Goal: Task Accomplishment & Management: Manage account settings

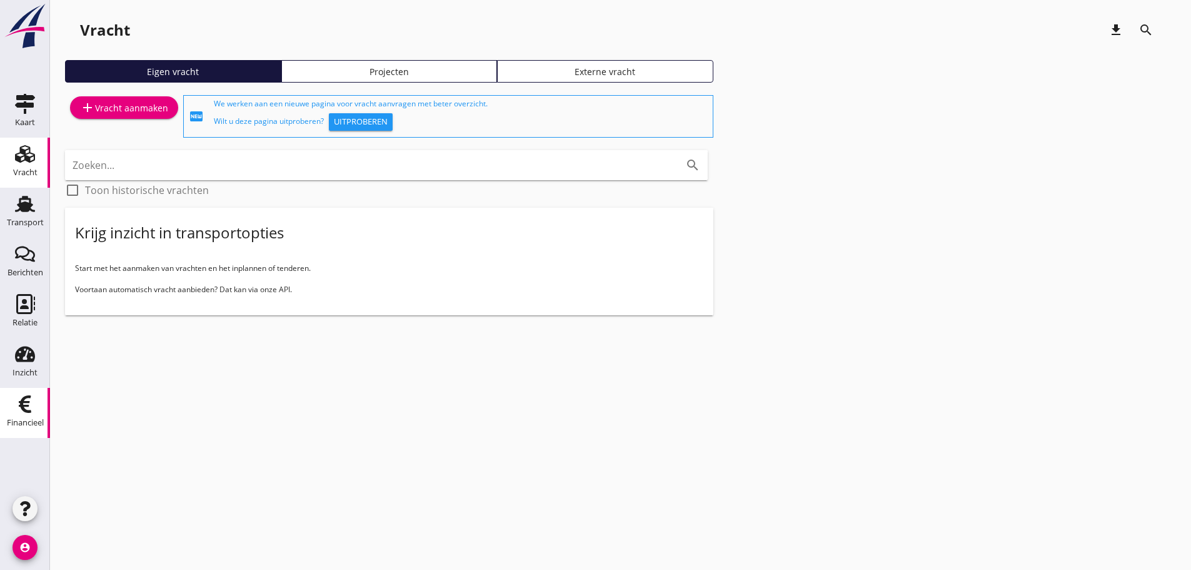
click at [21, 407] on use at bounding box center [25, 404] width 13 height 18
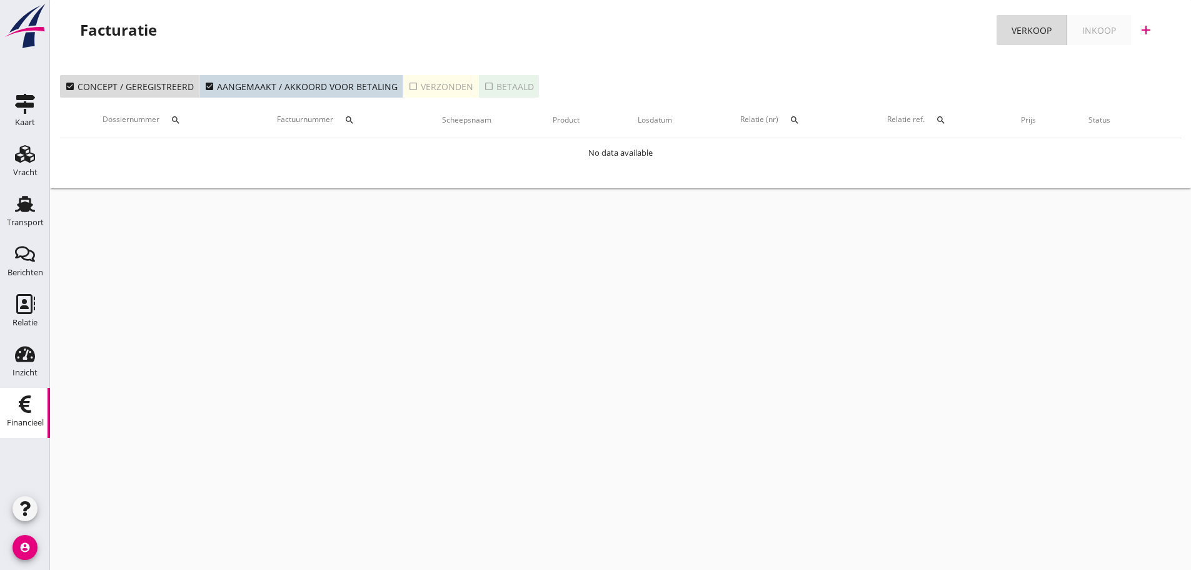
click at [354, 116] on icon "search" at bounding box center [349, 120] width 10 height 10
click at [373, 158] on input "Zoeken op factuurnummer..." at bounding box center [411, 156] width 130 height 20
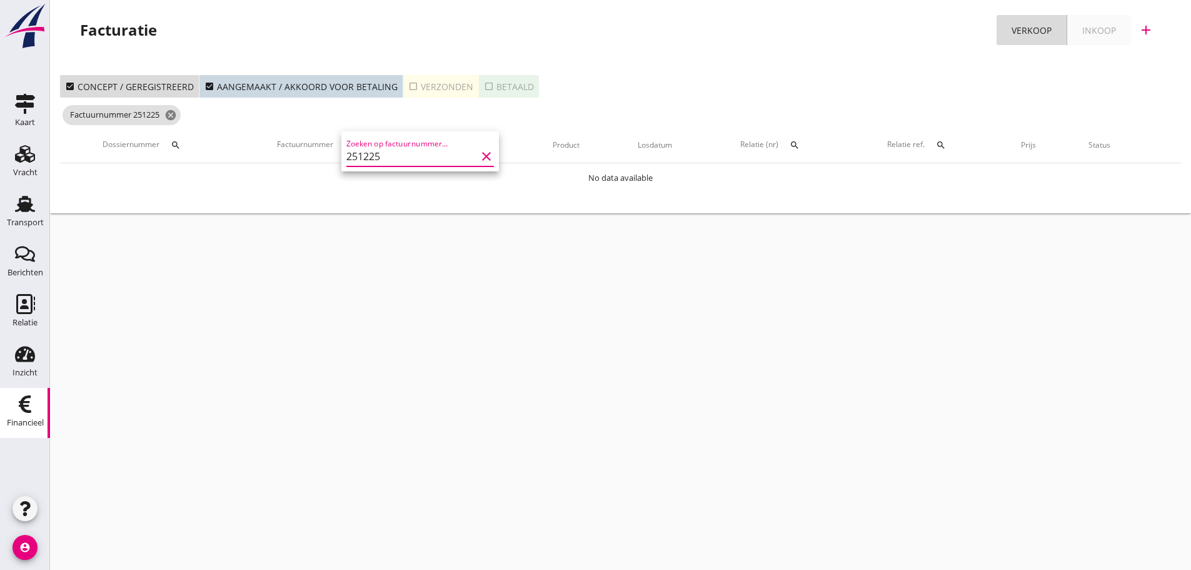
type input "251225"
click at [331, 374] on div "cancel You are impersonating another user. Facturatie Verkoop Inkoop add check_…" at bounding box center [620, 285] width 1141 height 570
click at [410, 88] on icon "check_box_outline_blank" at bounding box center [413, 86] width 10 height 10
click at [356, 150] on button "search" at bounding box center [349, 145] width 23 height 23
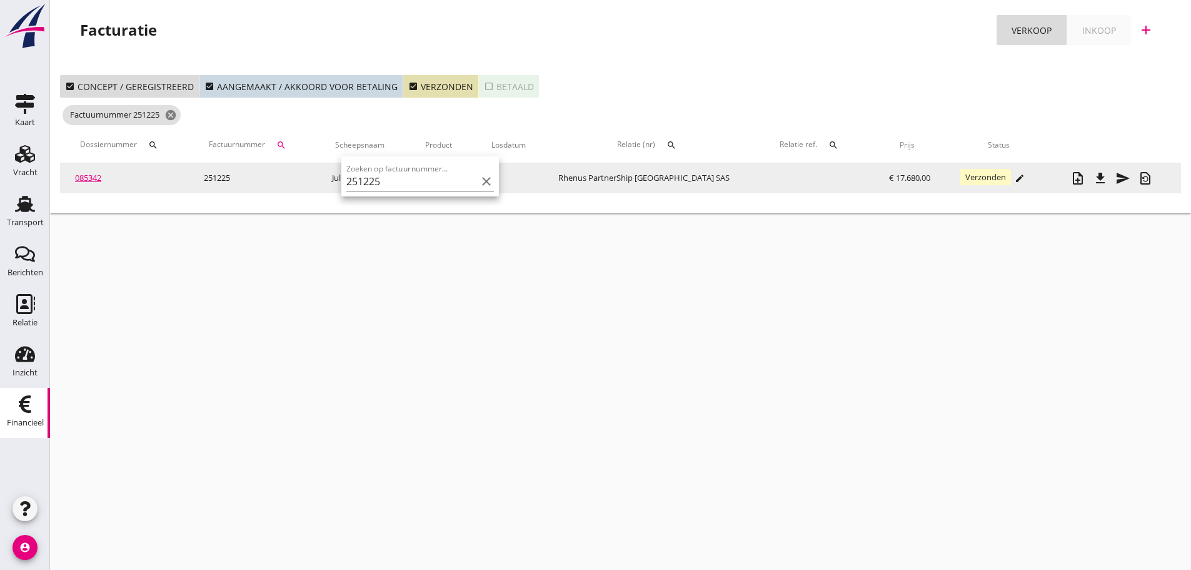
click at [88, 178] on link "085342" at bounding box center [88, 177] width 26 height 11
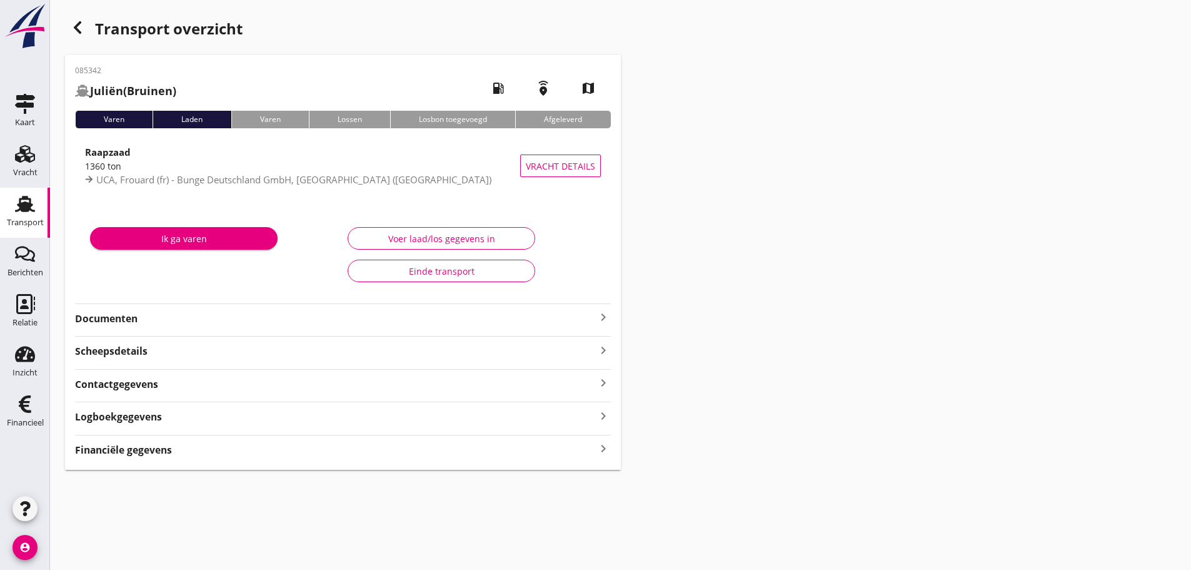
click at [602, 313] on icon "keyboard_arrow_right" at bounding box center [603, 316] width 15 height 15
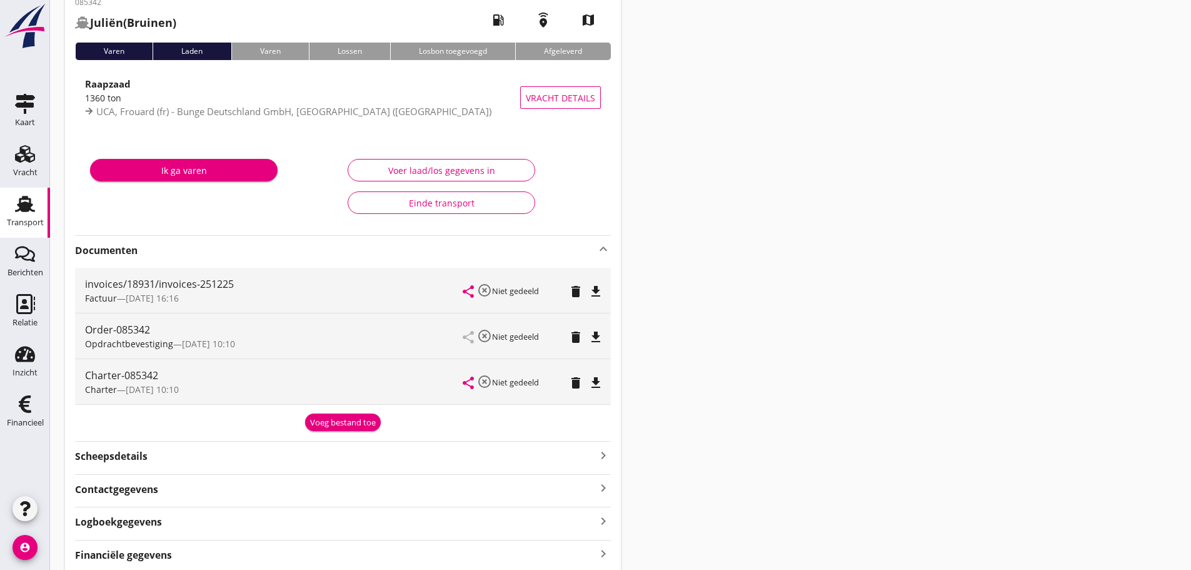
scroll to position [118, 0]
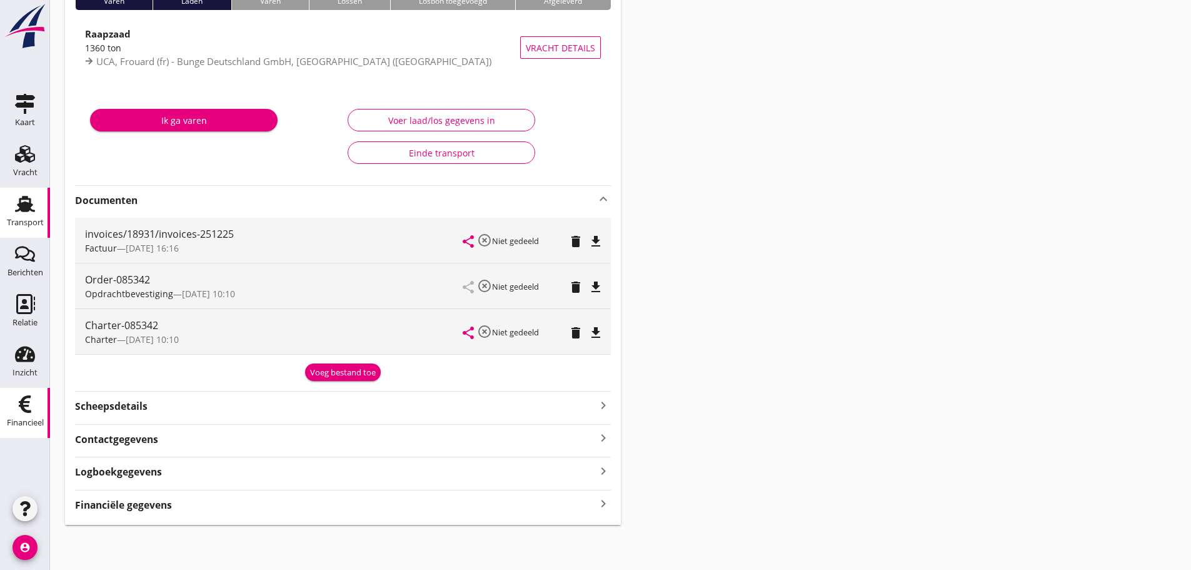
drag, startPoint x: 22, startPoint y: 416, endPoint x: 29, endPoint y: 405, distance: 13.0
click at [22, 416] on div "Financieel" at bounding box center [25, 423] width 37 height 18
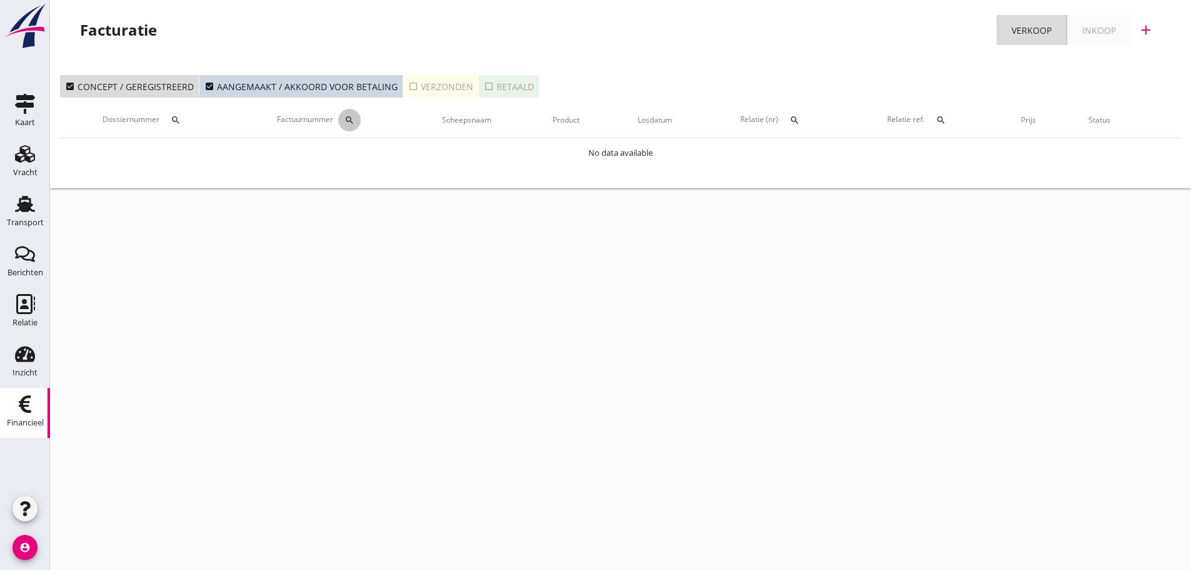
click at [351, 118] on icon "search" at bounding box center [349, 120] width 10 height 10
drag, startPoint x: 403, startPoint y: 86, endPoint x: 402, endPoint y: 98, distance: 11.9
click at [408, 85] on icon "check_box_outline_blank" at bounding box center [413, 86] width 10 height 10
click at [354, 121] on icon "search" at bounding box center [349, 120] width 10 height 10
click at [369, 158] on input "Zoeken op factuurnummer..." at bounding box center [411, 156] width 130 height 20
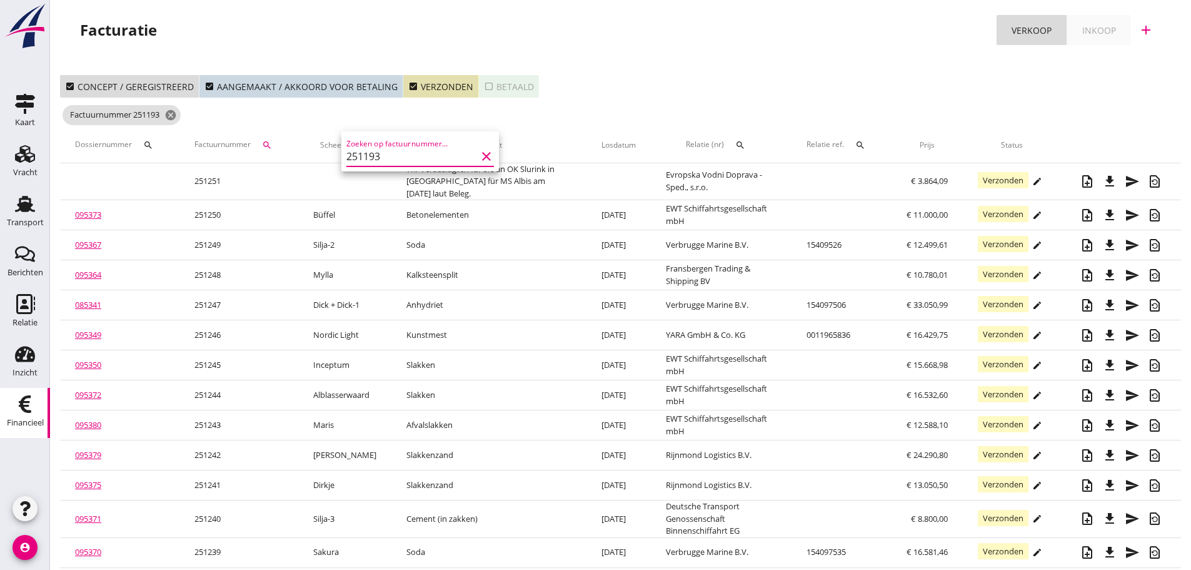
type input "251193"
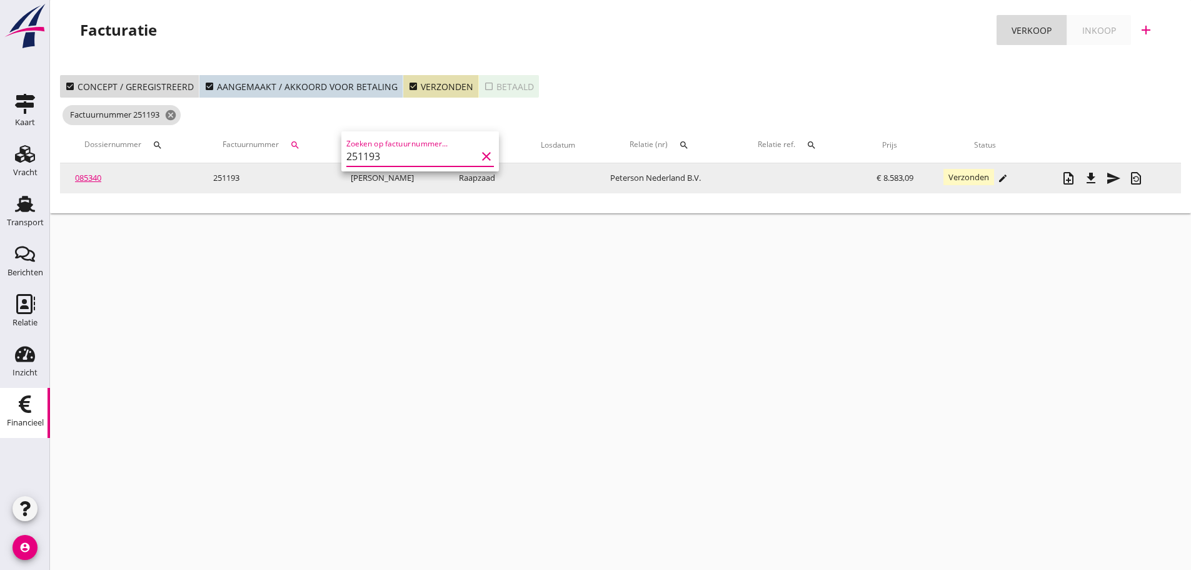
click at [91, 181] on link "085340" at bounding box center [88, 177] width 26 height 11
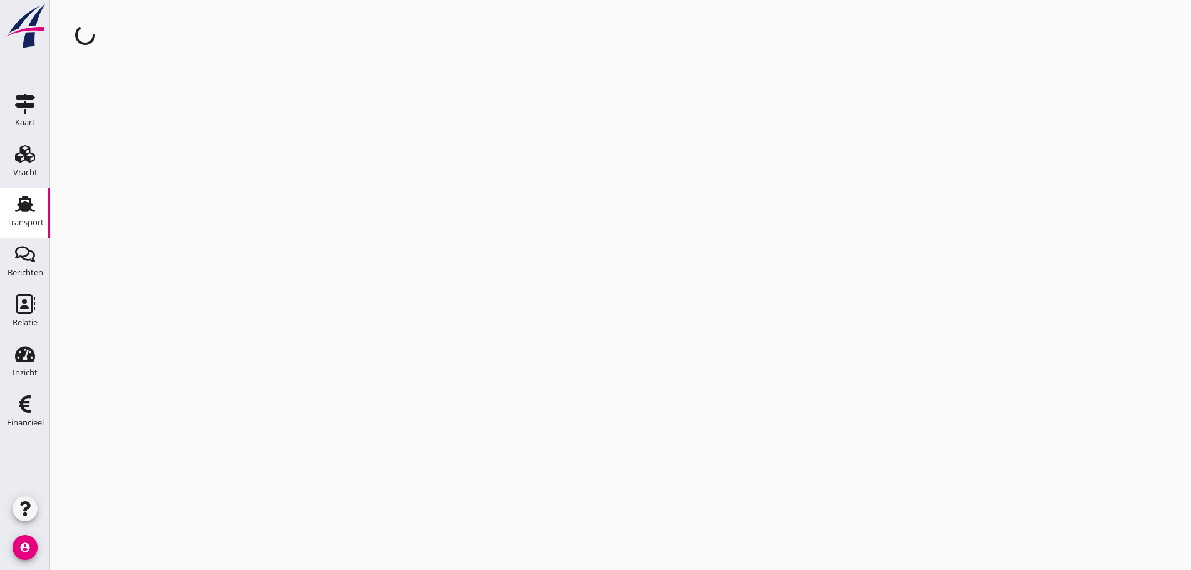
click at [91, 181] on div "cancel You are impersonating another user." at bounding box center [620, 285] width 1141 height 570
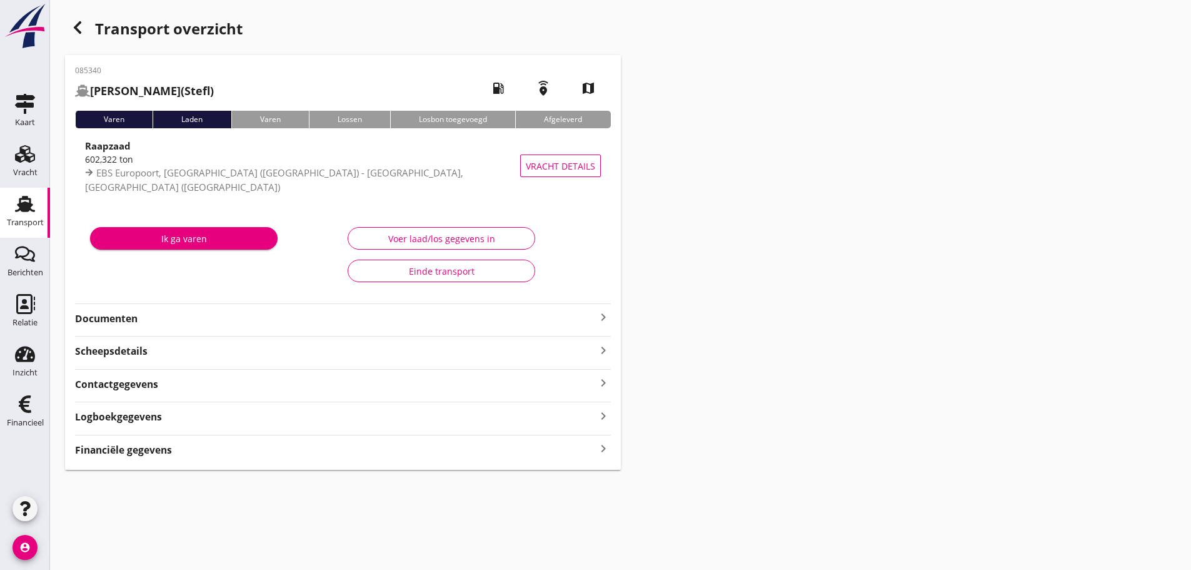
click at [599, 318] on icon "keyboard_arrow_right" at bounding box center [603, 316] width 15 height 15
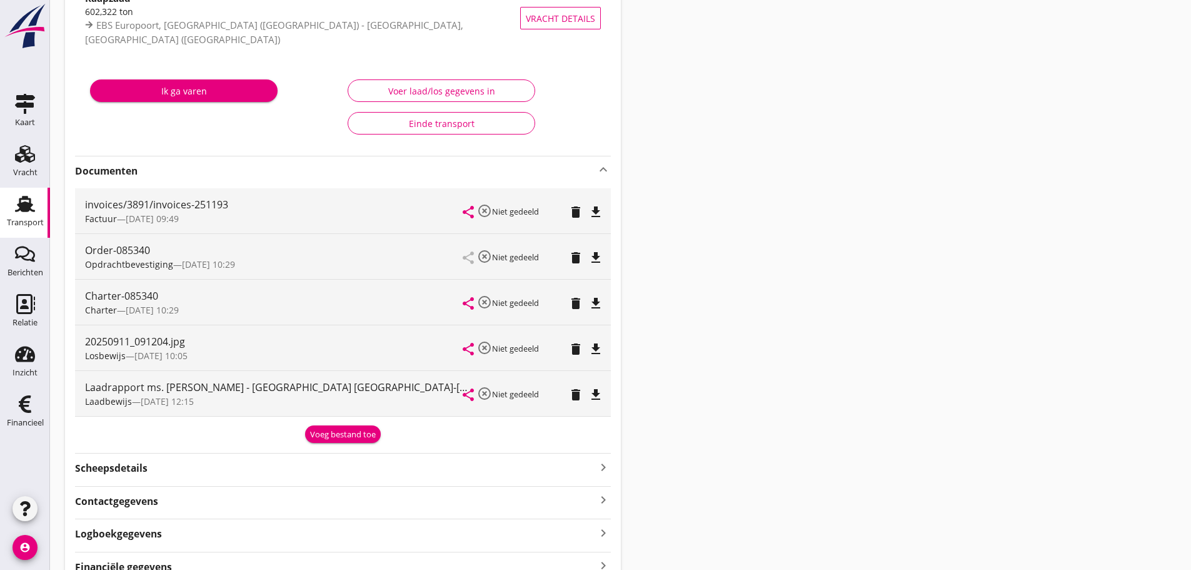
scroll to position [188, 0]
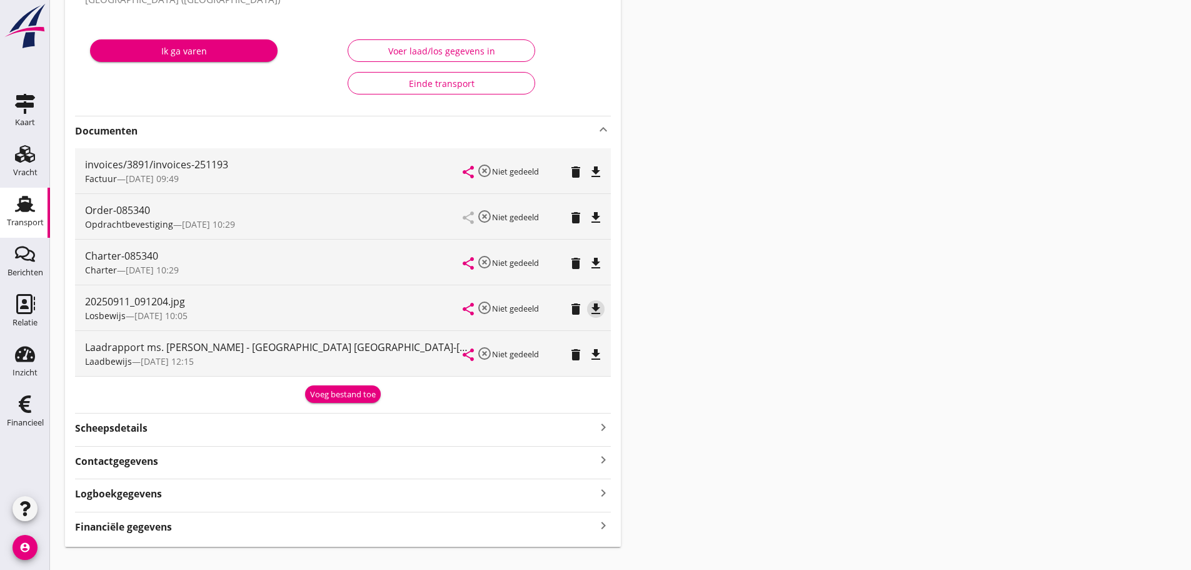
click at [596, 311] on icon "file_download" at bounding box center [595, 308] width 15 height 15
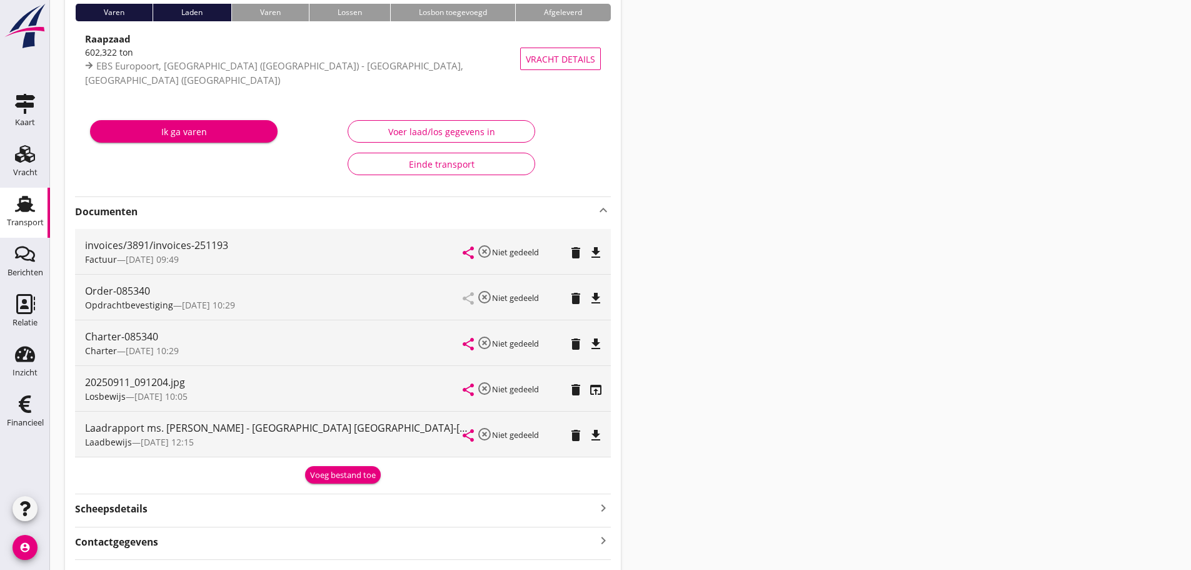
scroll to position [0, 0]
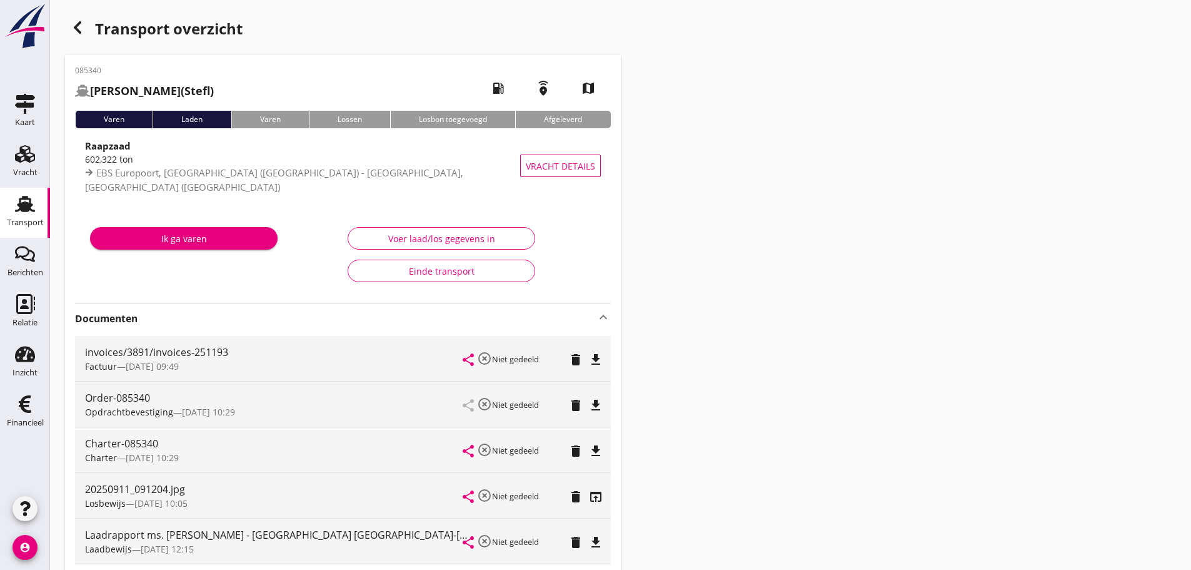
click at [86, 29] on div "button" at bounding box center [77, 27] width 25 height 25
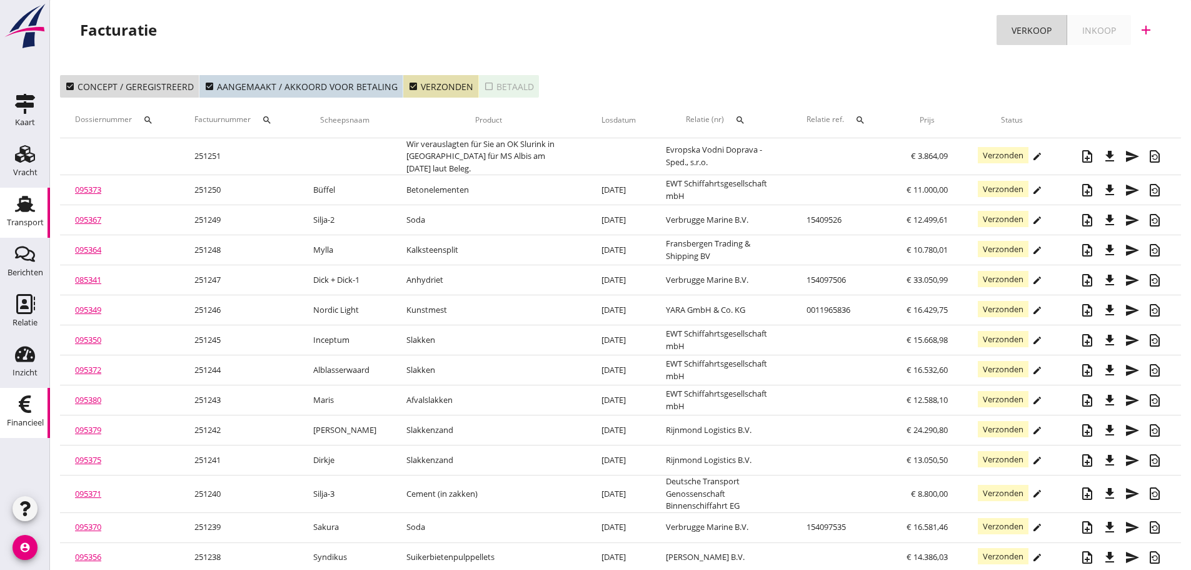
click at [33, 211] on use at bounding box center [25, 204] width 20 height 16
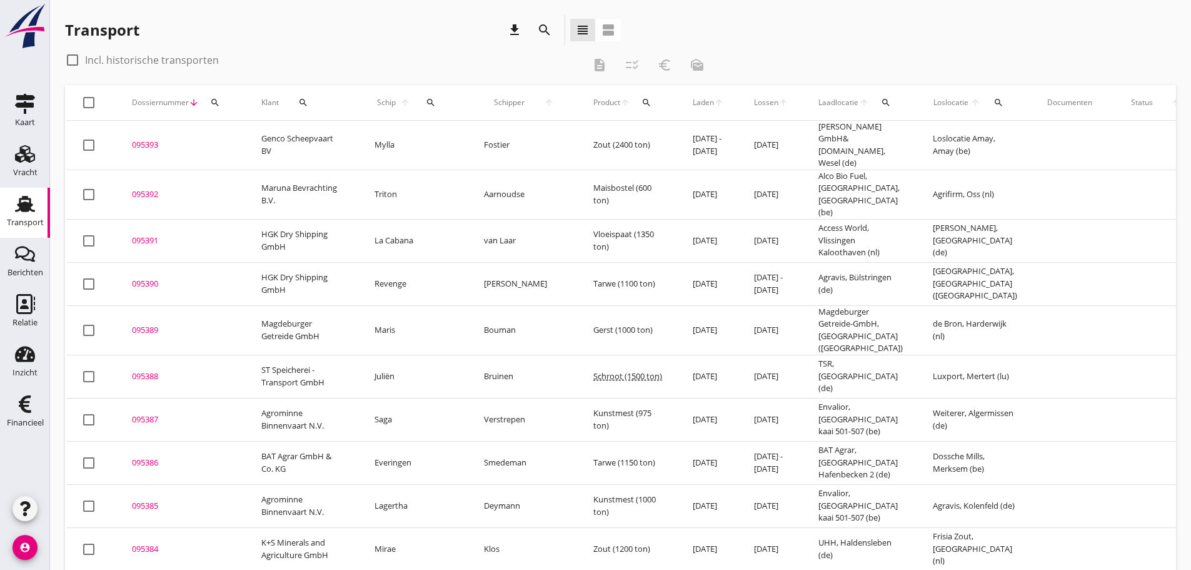
click at [426, 104] on icon "search" at bounding box center [431, 103] width 10 height 10
click at [422, 141] on input "Zoek op (scheeps)naam" at bounding box center [480, 139] width 130 height 20
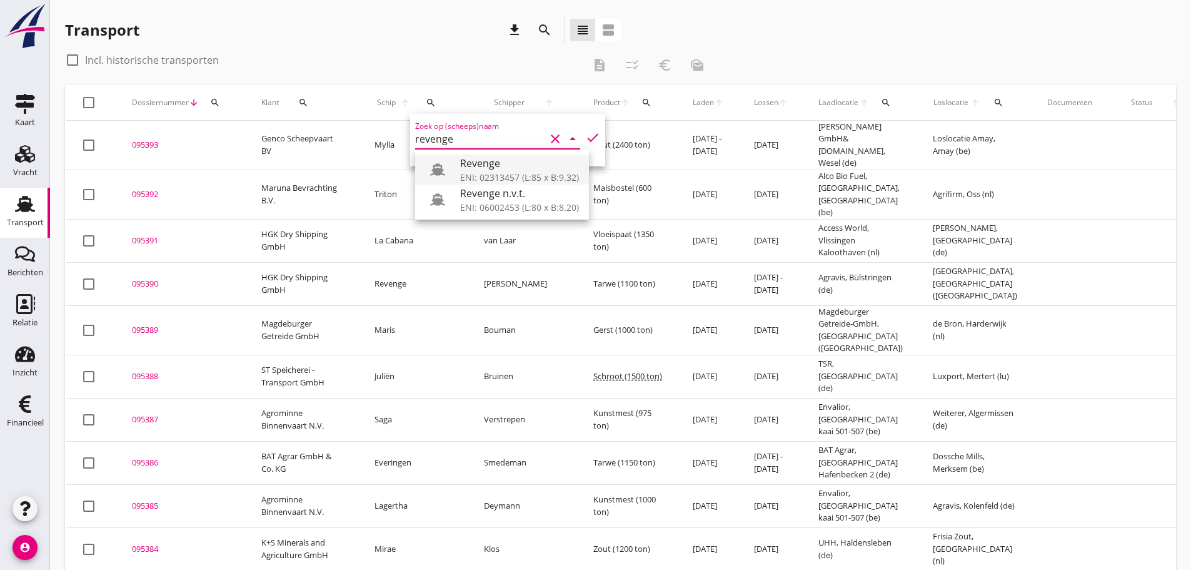
drag, startPoint x: 476, startPoint y: 178, endPoint x: 513, endPoint y: 166, distance: 39.5
click at [476, 178] on div "ENI: 02313457 (L:85 x B:9.32)" at bounding box center [519, 177] width 119 height 13
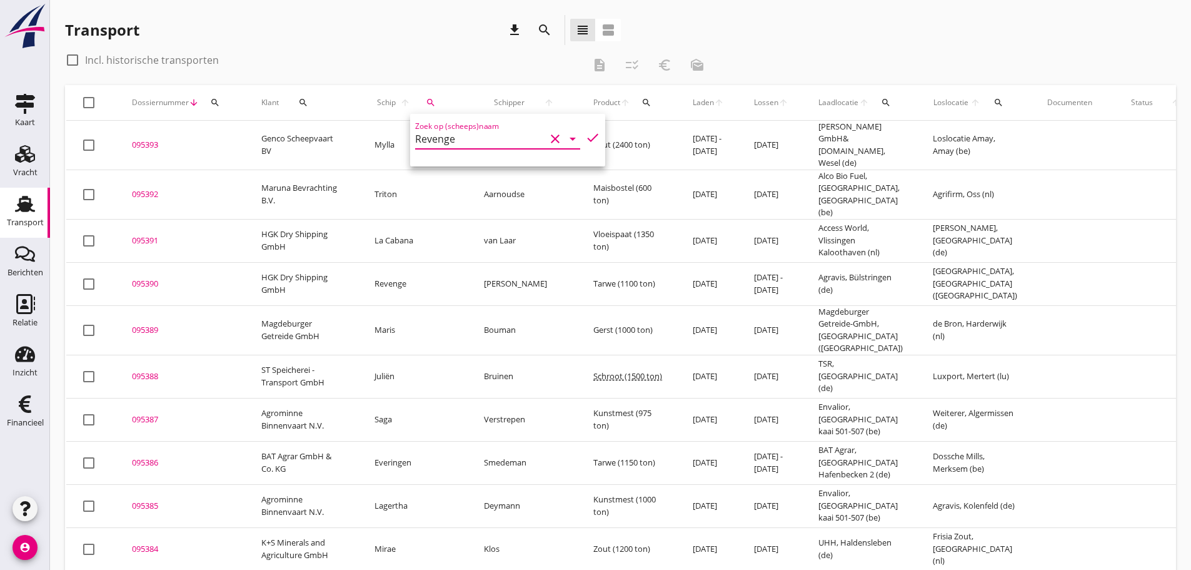
click at [585, 138] on icon "check" at bounding box center [592, 137] width 15 height 15
type input "Revenge"
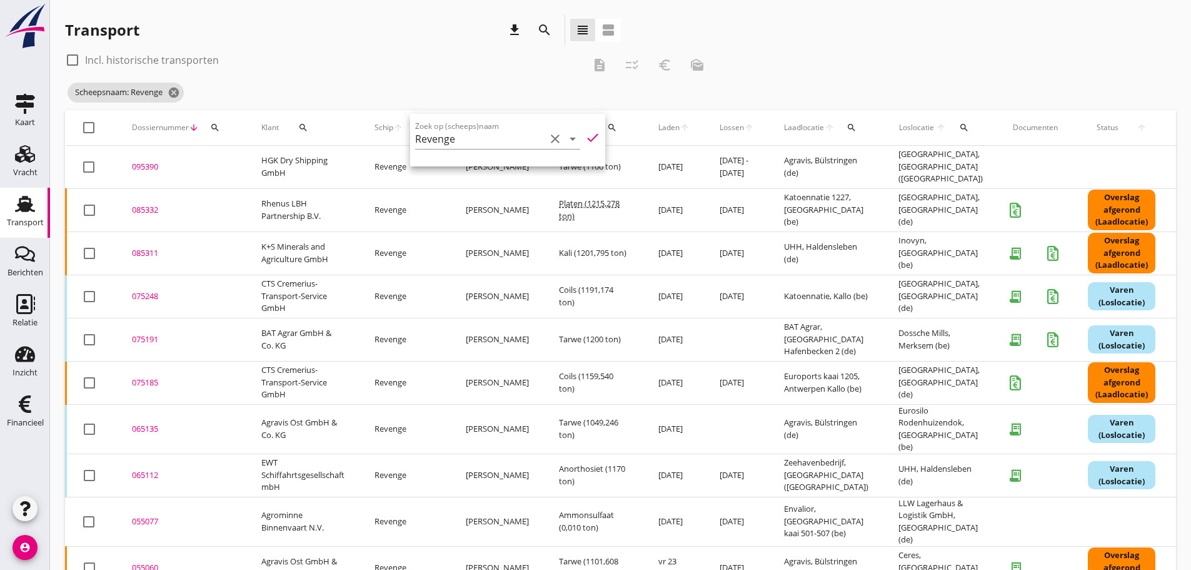
click at [428, 41] on div "Transport download search view_headline view_agenda" at bounding box center [343, 30] width 556 height 30
click at [152, 209] on div "085332" at bounding box center [181, 210] width 99 height 13
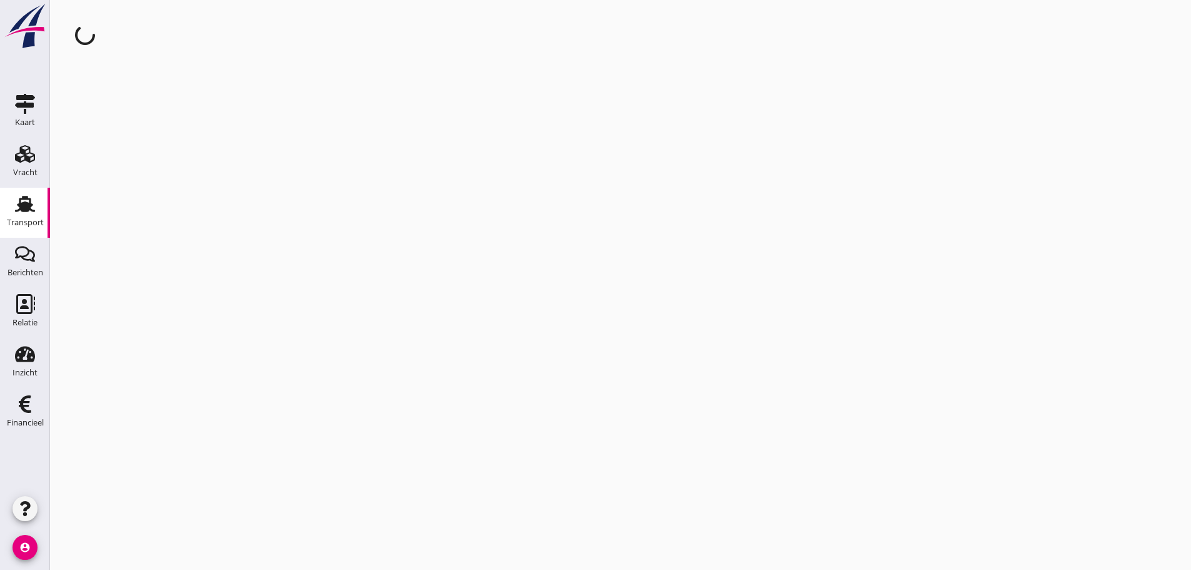
click at [152, 209] on div "cancel You are impersonating another user." at bounding box center [620, 285] width 1141 height 570
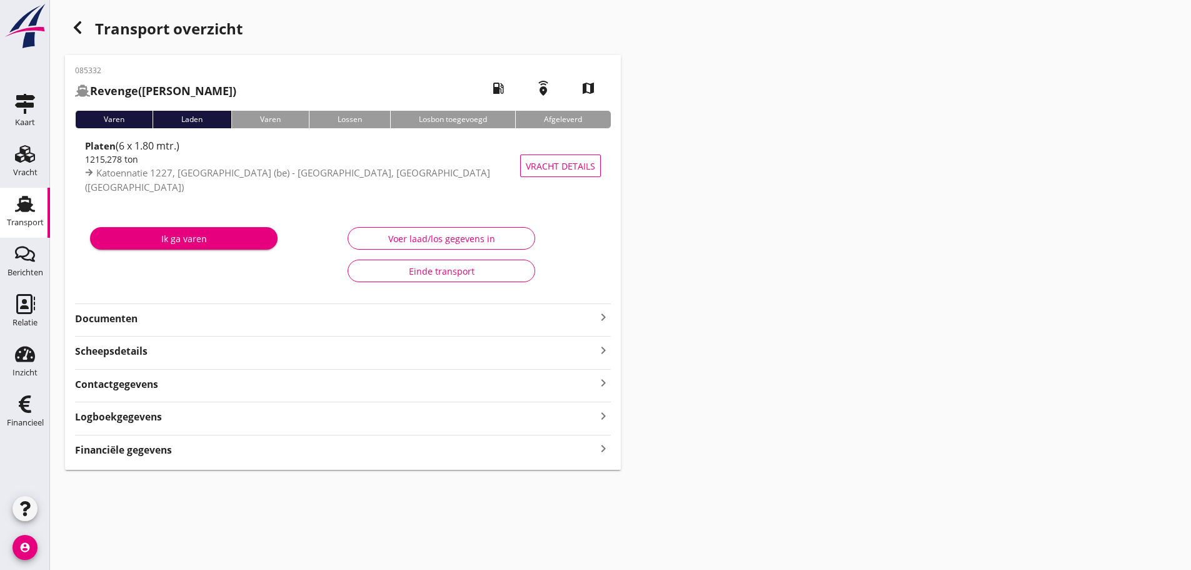
click at [603, 448] on icon "keyboard_arrow_right" at bounding box center [603, 448] width 15 height 17
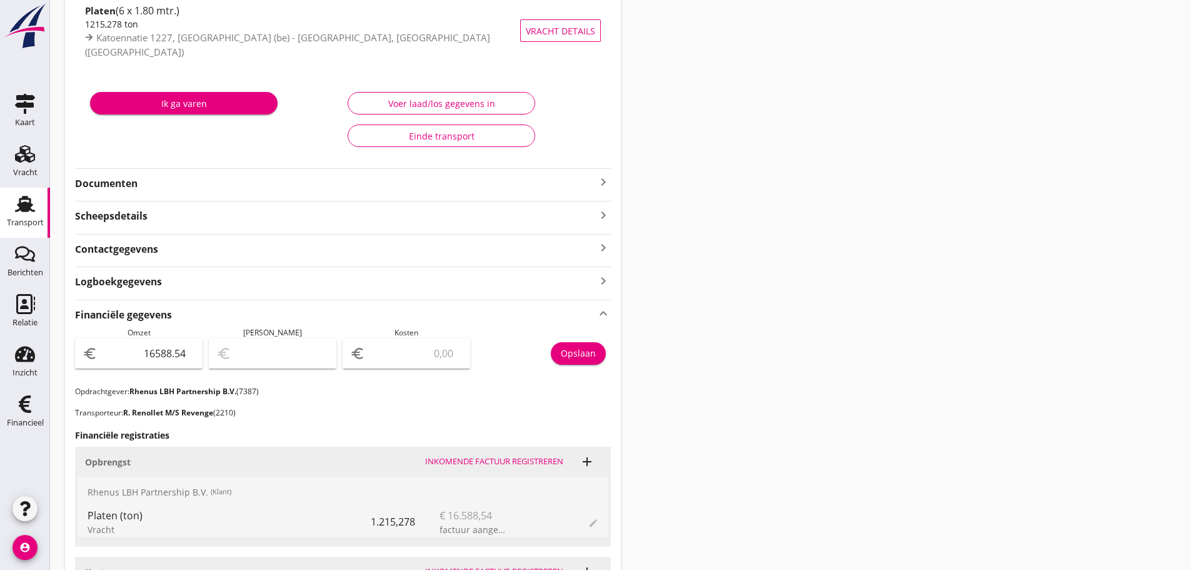
scroll to position [313, 0]
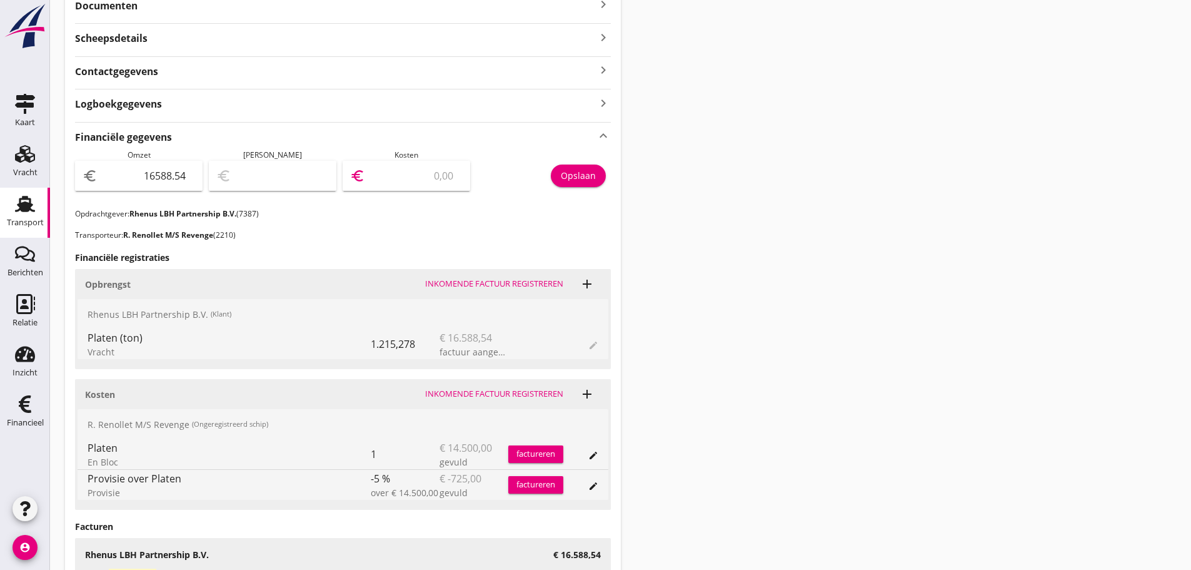
click at [410, 175] on input "number" at bounding box center [415, 176] width 95 height 20
click at [435, 172] on input "number" at bounding box center [415, 176] width 95 height 20
type input "16587.54"
type input "1"
type input "16575.54"
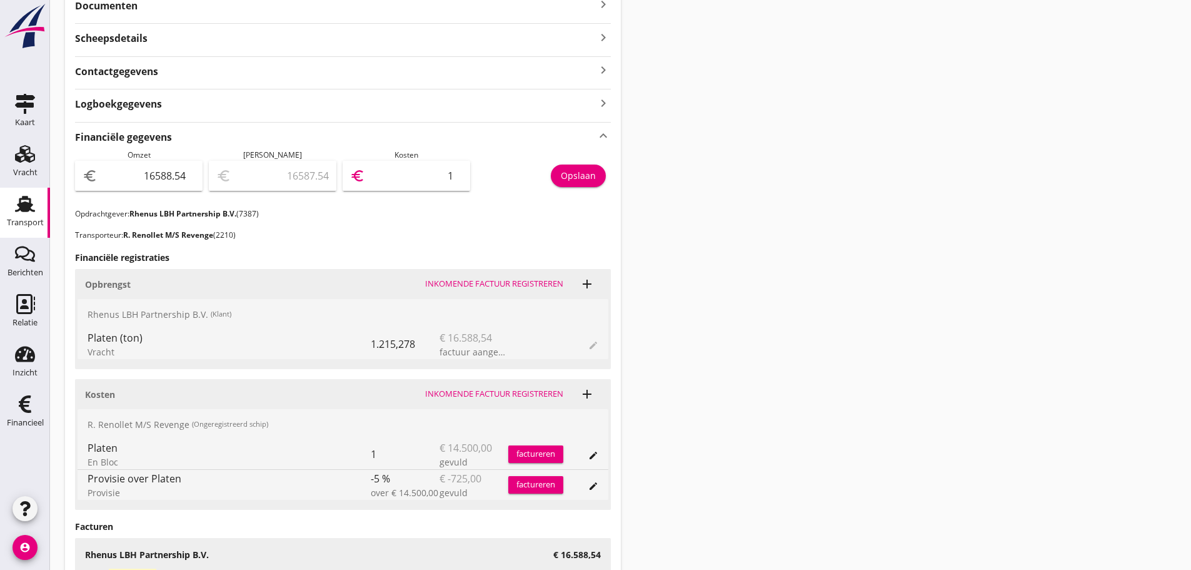
type input "13"
type input "16451.54"
type input "137"
type input "15211.54"
type input "1377"
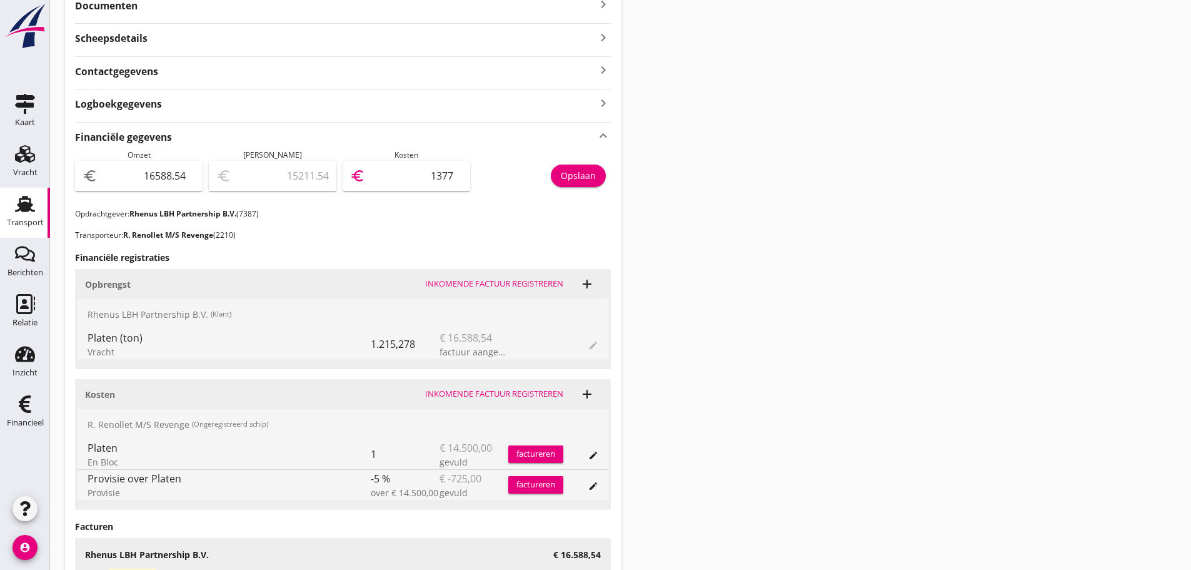
type input "2813.54"
type input "13775"
click at [584, 176] on div "Opslaan" at bounding box center [578, 175] width 35 height 13
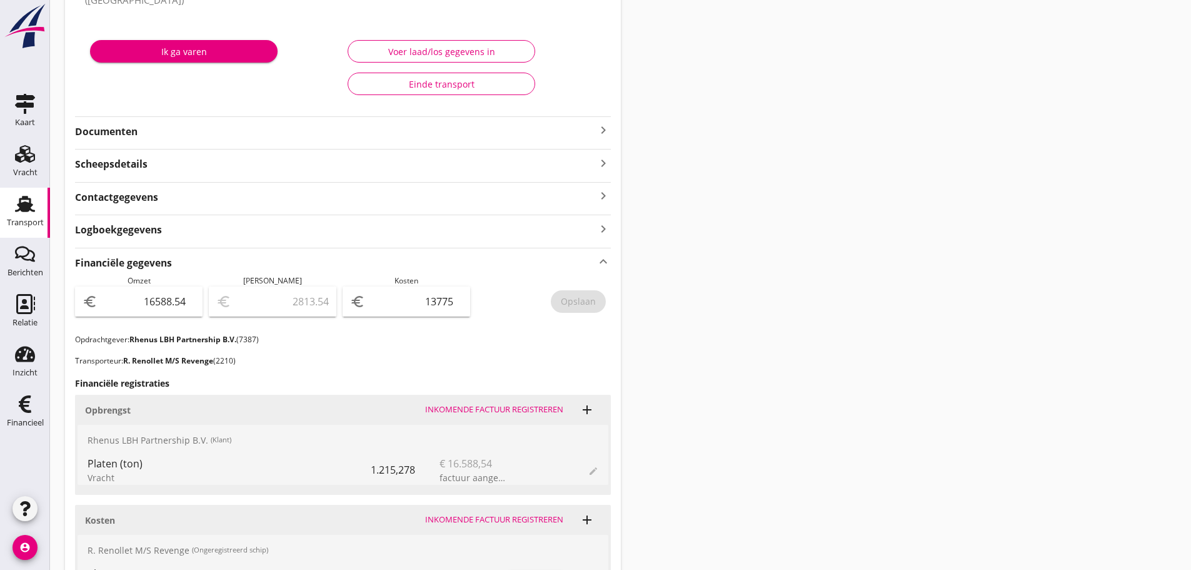
scroll to position [188, 0]
click at [608, 129] on icon "keyboard_arrow_right" at bounding box center [603, 129] width 15 height 15
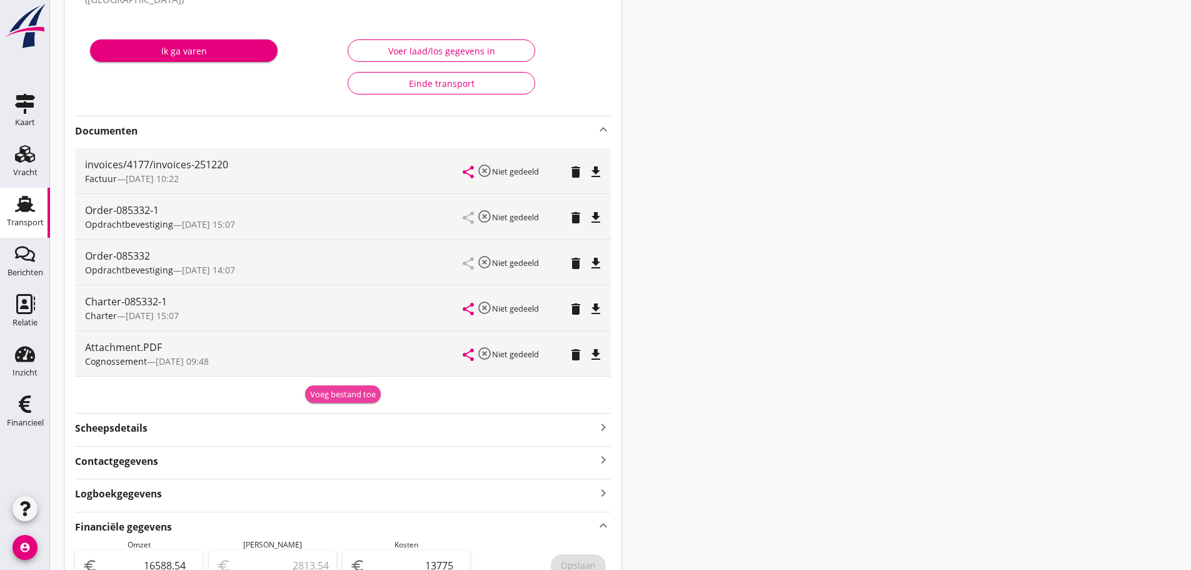
click at [349, 395] on div "Voeg bestand toe" at bounding box center [343, 394] width 66 height 13
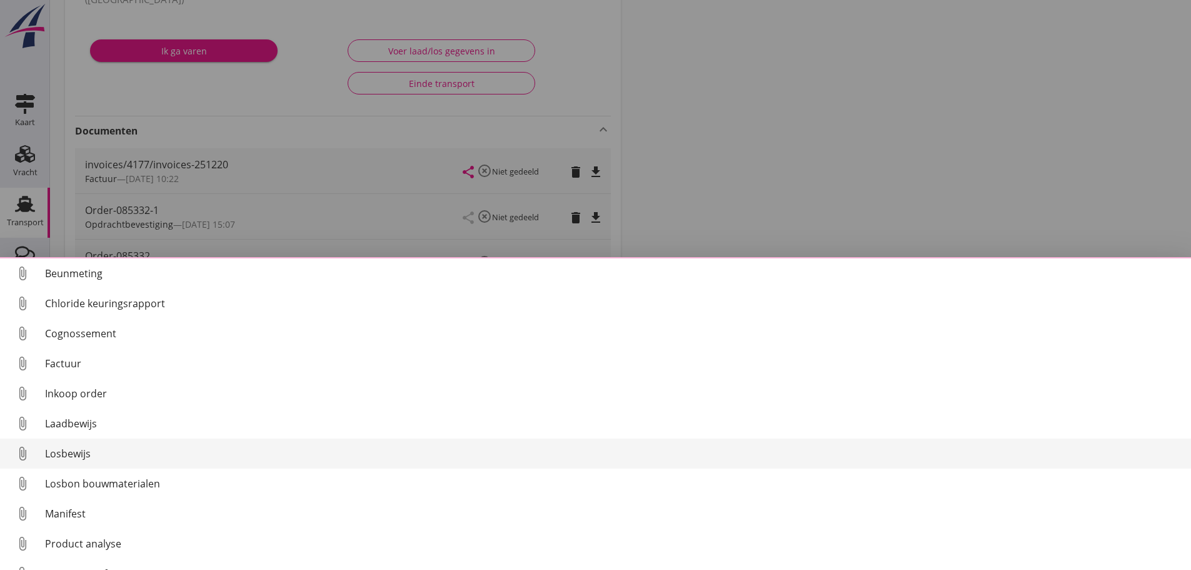
click at [64, 448] on div "Losbewijs" at bounding box center [613, 453] width 1136 height 15
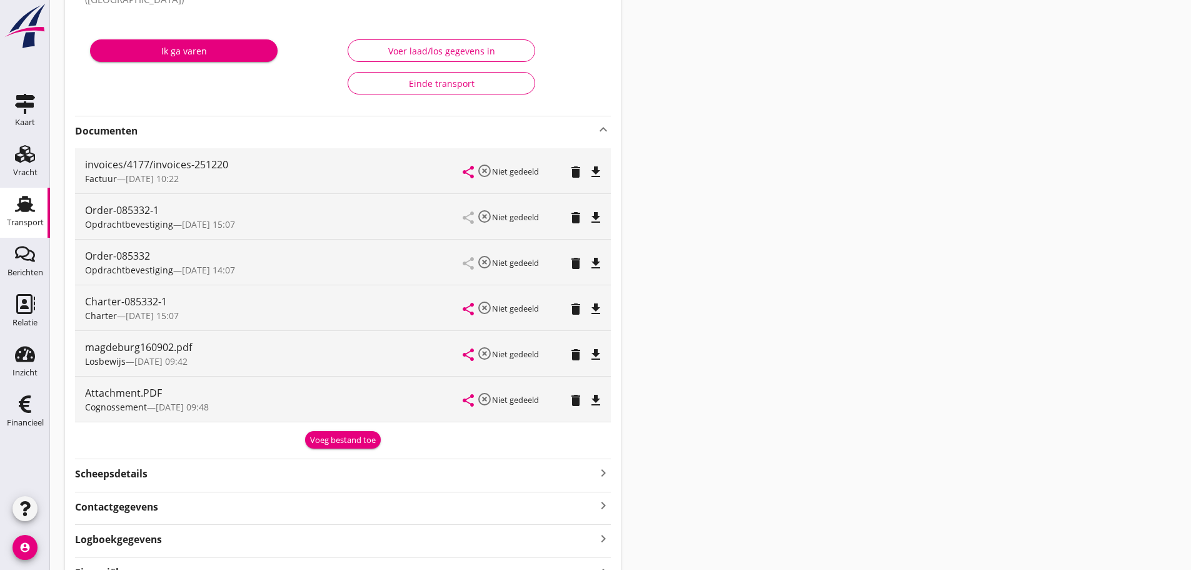
scroll to position [0, 0]
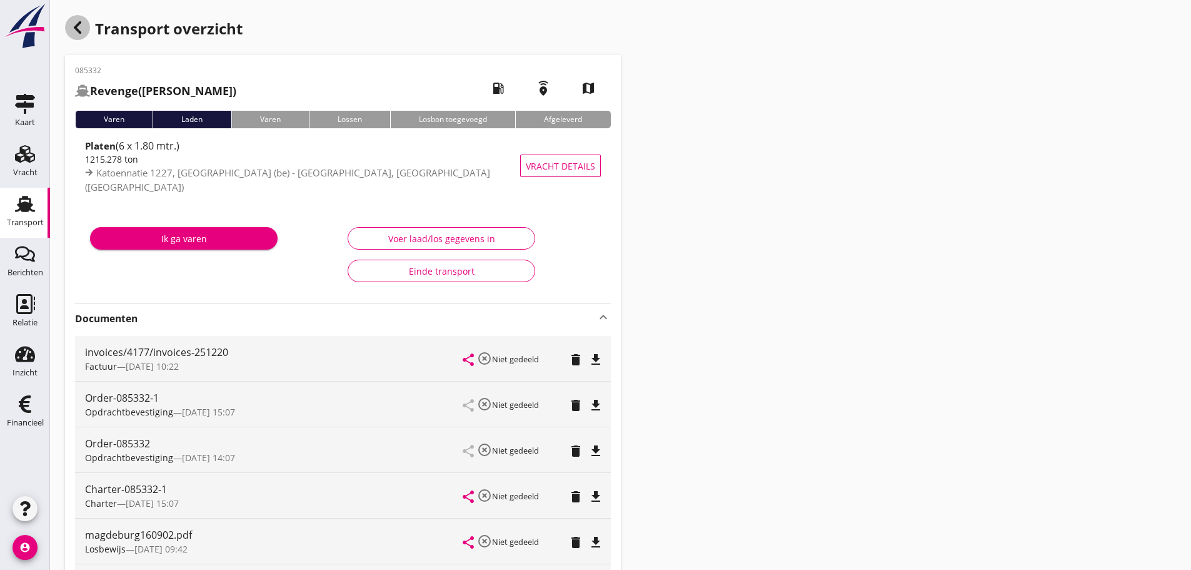
click at [77, 28] on icon "button" at bounding box center [77, 27] width 15 height 15
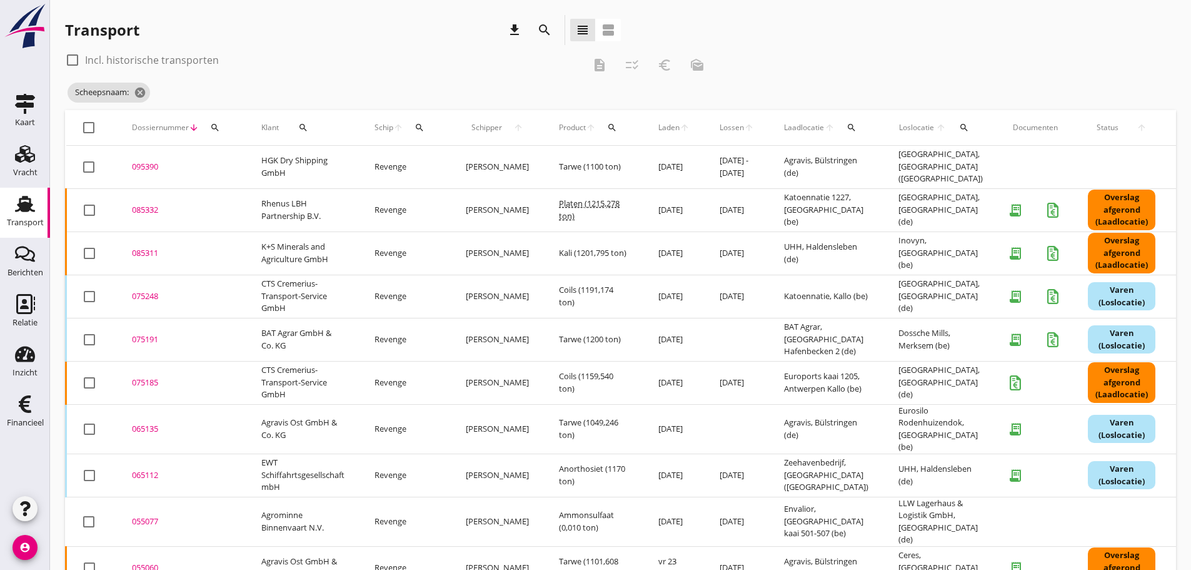
click at [423, 133] on button "search" at bounding box center [419, 127] width 23 height 23
click at [431, 169] on input "Zoek op (scheeps)naam" at bounding box center [480, 164] width 130 height 20
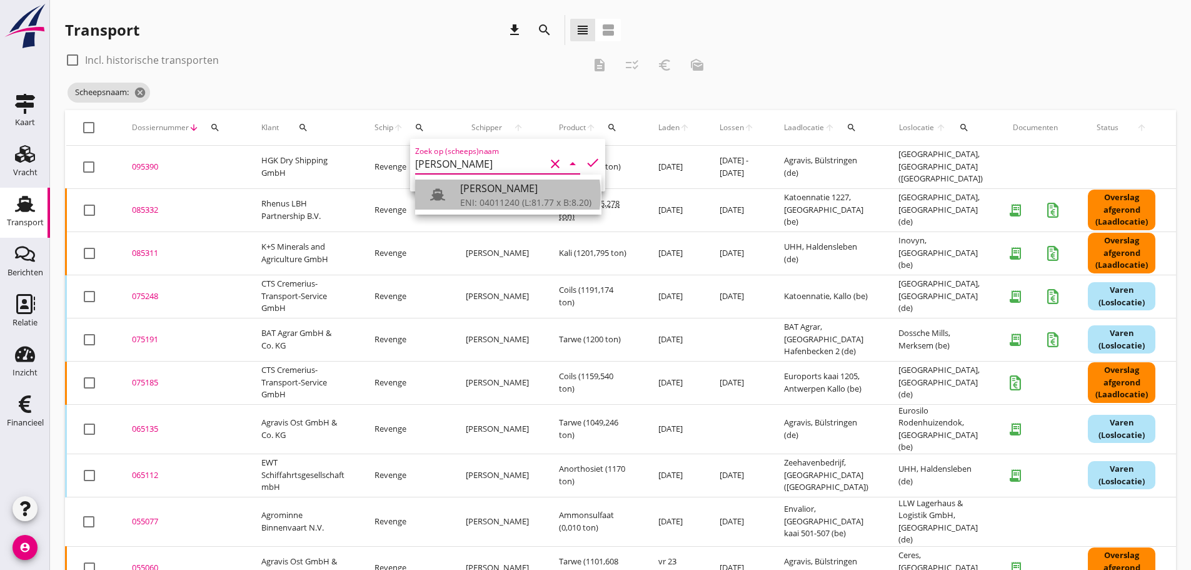
click at [523, 198] on div "ENI: 04011240 (L:81.77 x B:8.20)" at bounding box center [525, 202] width 131 height 13
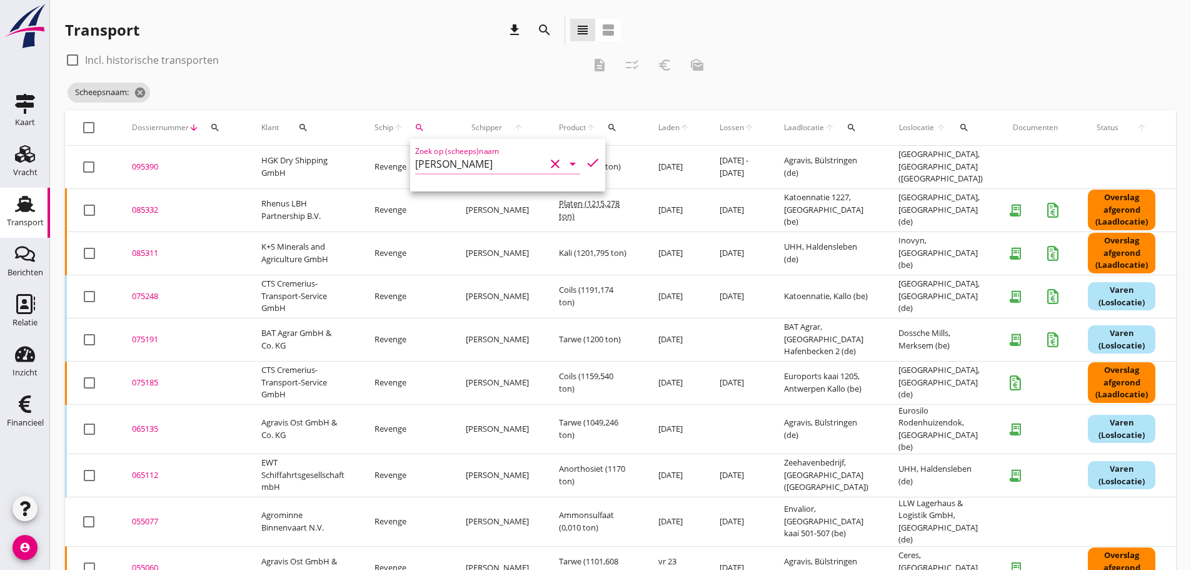
click at [585, 165] on icon "check" at bounding box center [592, 162] width 15 height 15
type input "[PERSON_NAME]"
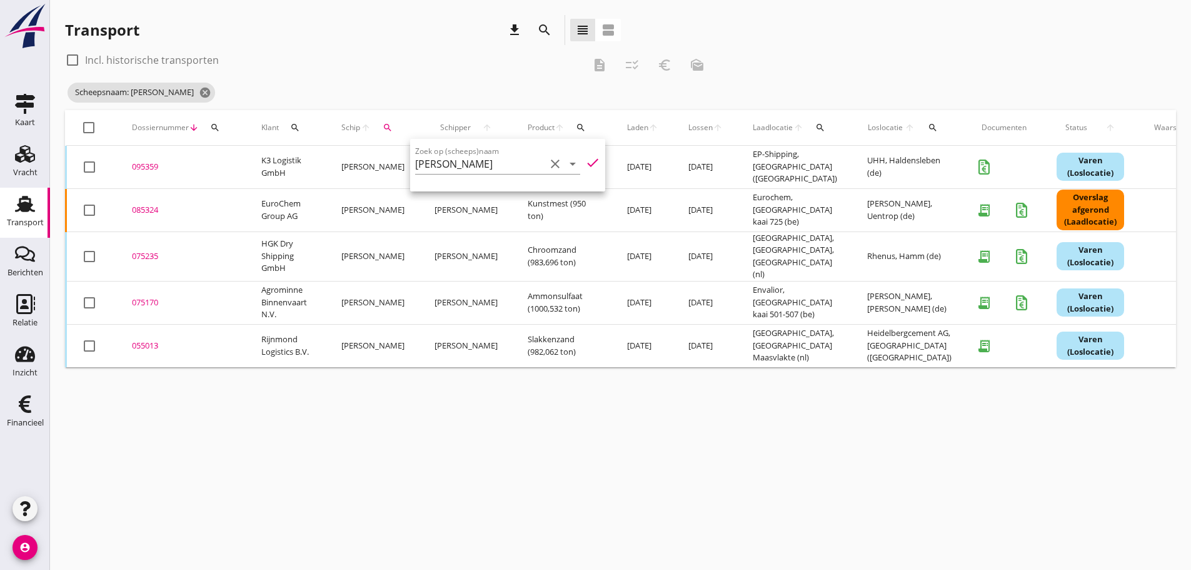
click at [555, 455] on div "cancel You are impersonating another user. Transport download search view_headl…" at bounding box center [620, 285] width 1141 height 570
click at [138, 169] on div "095359" at bounding box center [181, 167] width 99 height 13
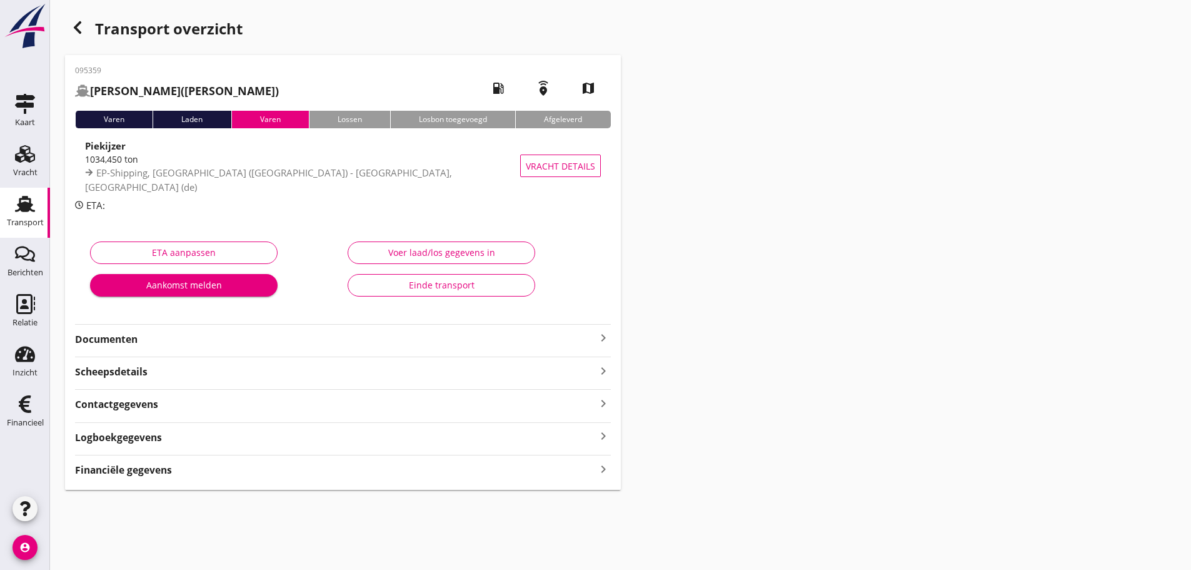
click at [603, 466] on icon "keyboard_arrow_right" at bounding box center [603, 468] width 15 height 17
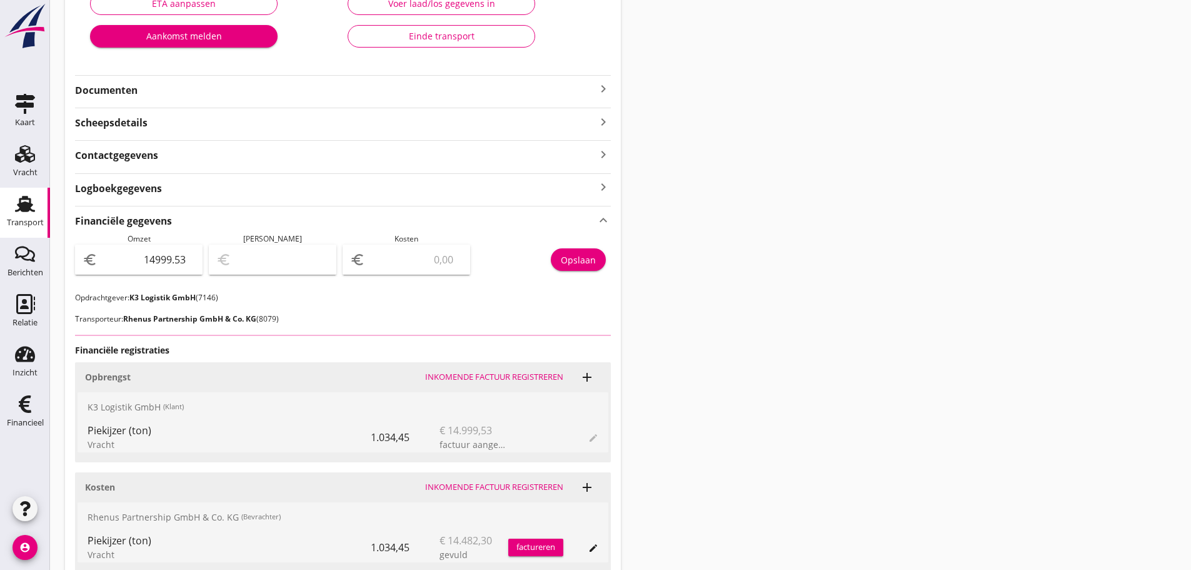
scroll to position [355, 0]
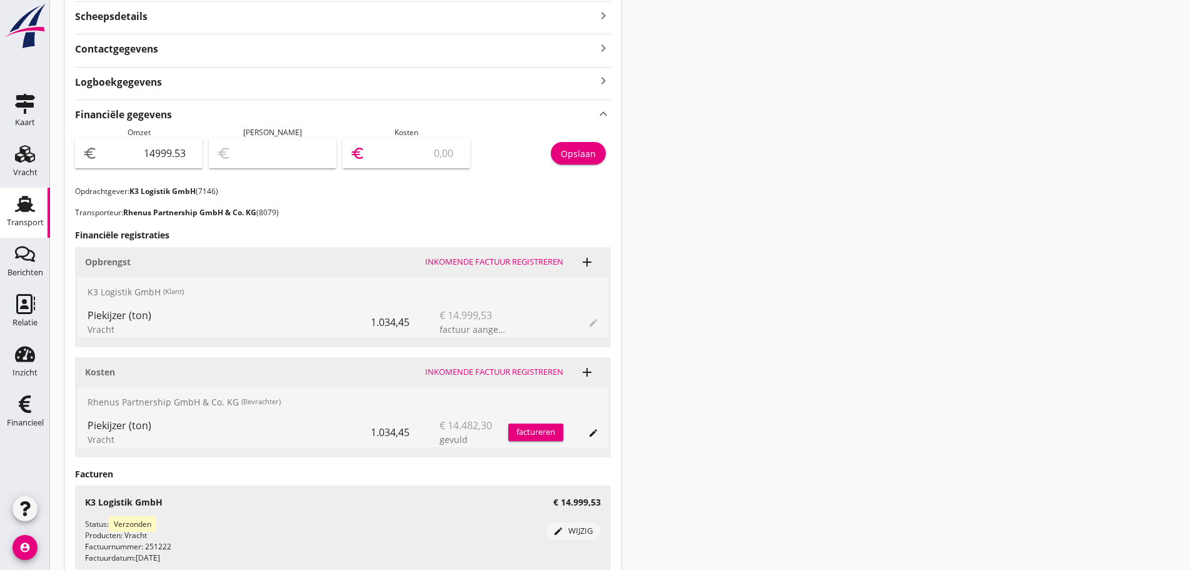
click at [383, 147] on input "number" at bounding box center [415, 153] width 95 height 20
type input "14998.53"
type input "1"
type input "14985.53"
type input "14"
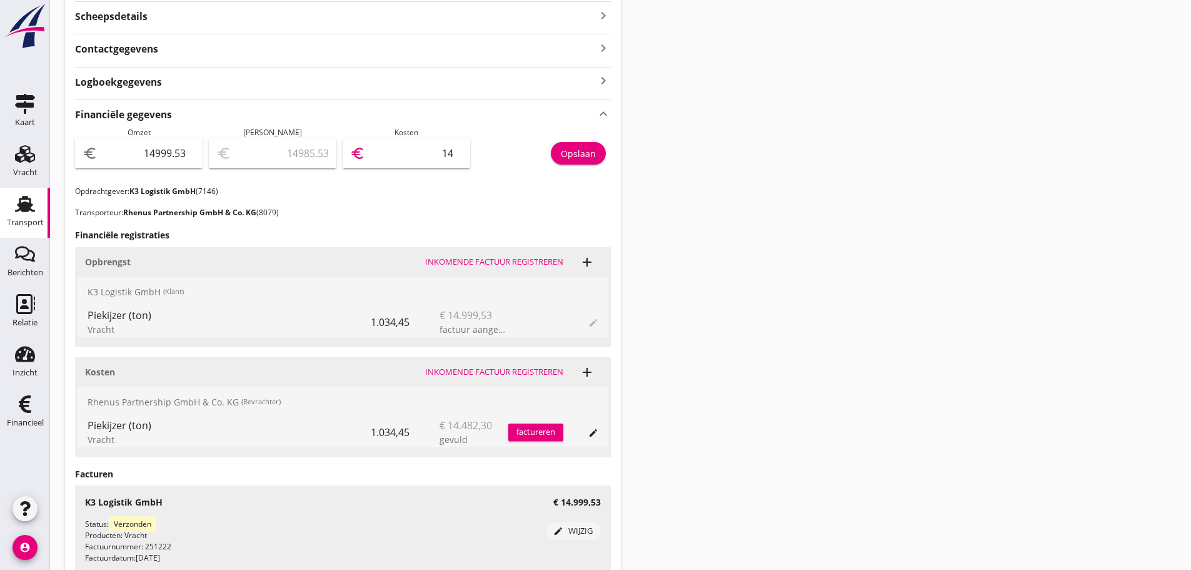
type input "14855.53"
type input "144"
type input "13551.53"
type input "1448"
type input "517.53"
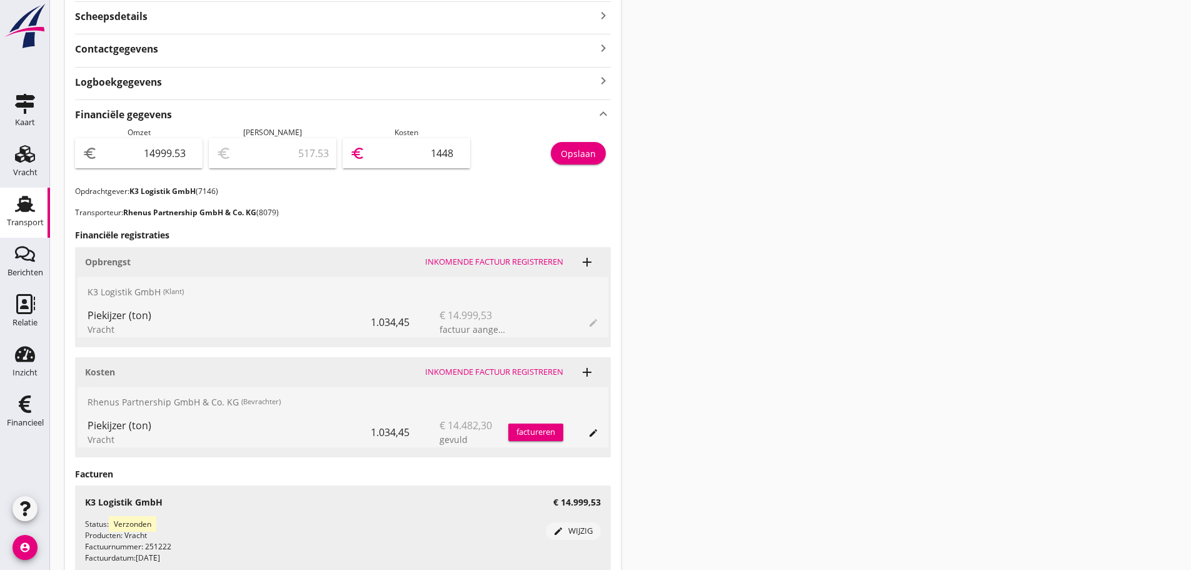
type input "14482"
type input "517.23"
type input "14482.30"
click at [565, 158] on div "Opslaan" at bounding box center [578, 153] width 35 height 13
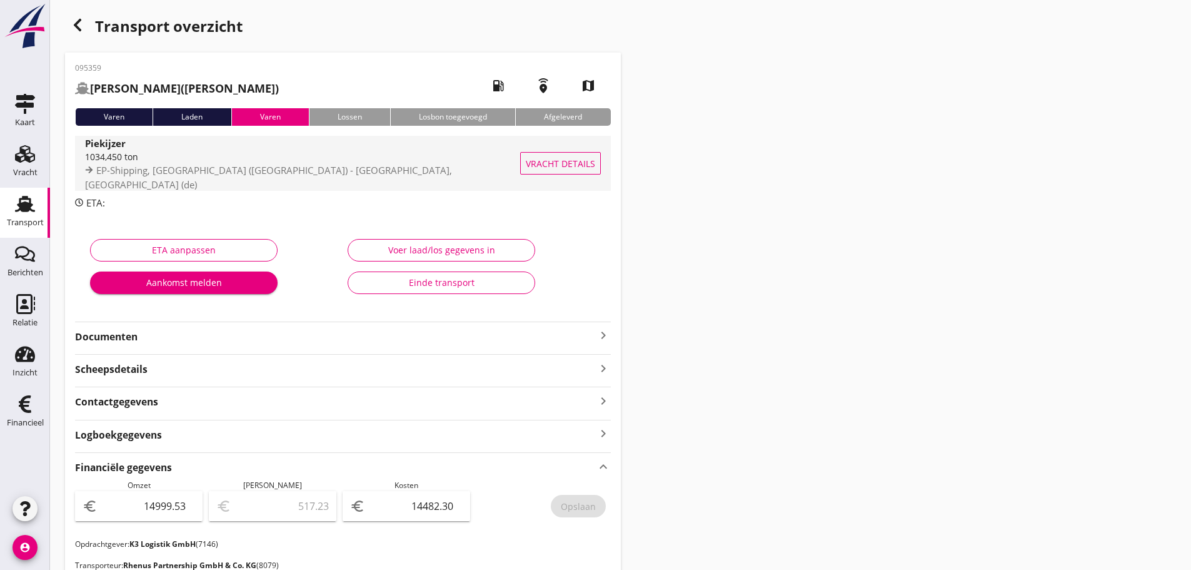
scroll to position [0, 0]
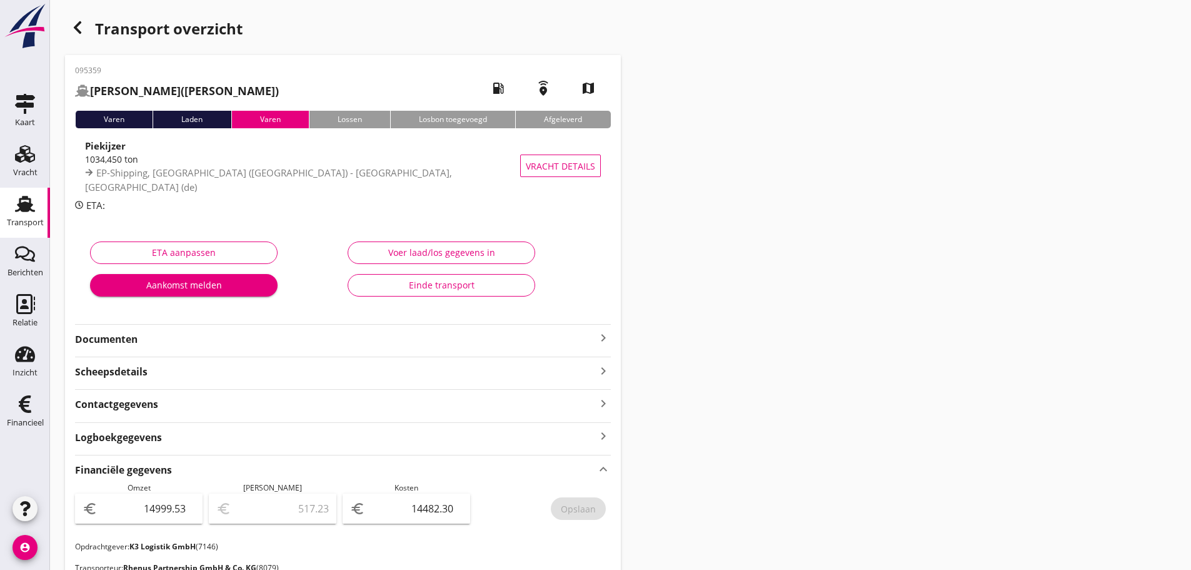
click at [79, 23] on use "button" at bounding box center [78, 27] width 8 height 13
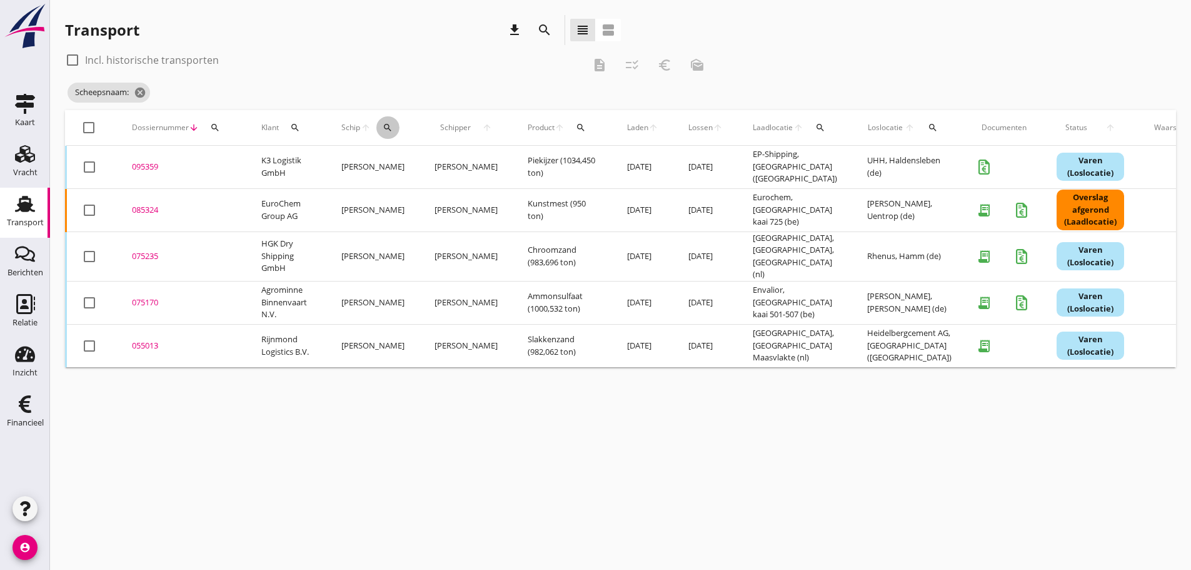
click at [387, 130] on icon "search" at bounding box center [388, 128] width 10 height 10
click at [406, 167] on input "Zoek op (scheeps)naam" at bounding box center [446, 164] width 130 height 20
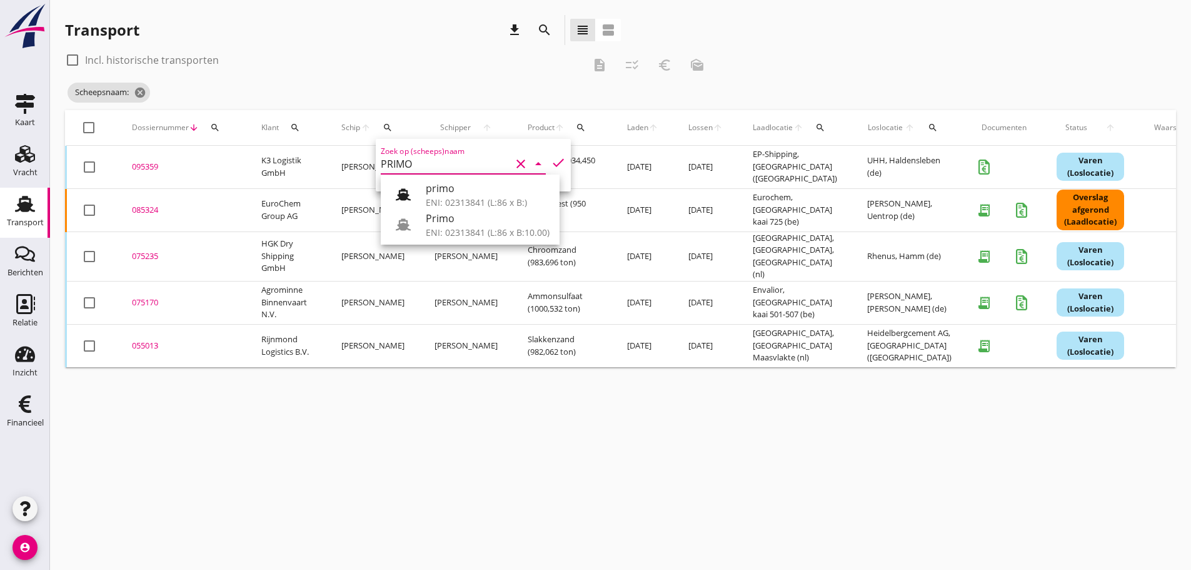
click at [487, 224] on div "Primo" at bounding box center [488, 218] width 124 height 15
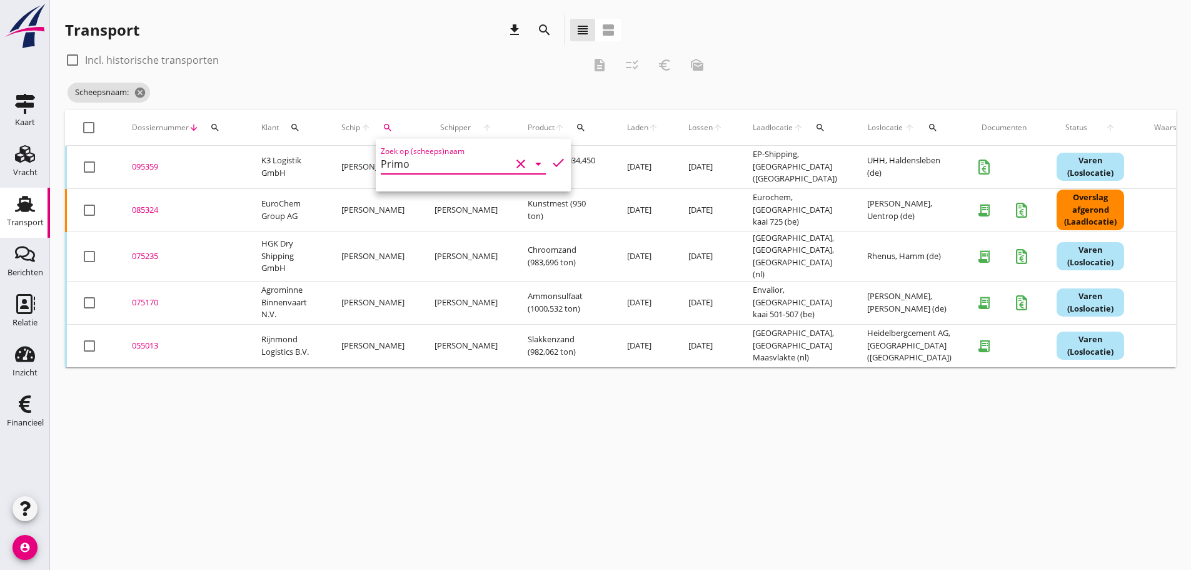
click at [551, 165] on icon "check" at bounding box center [558, 162] width 15 height 15
type input "Primo"
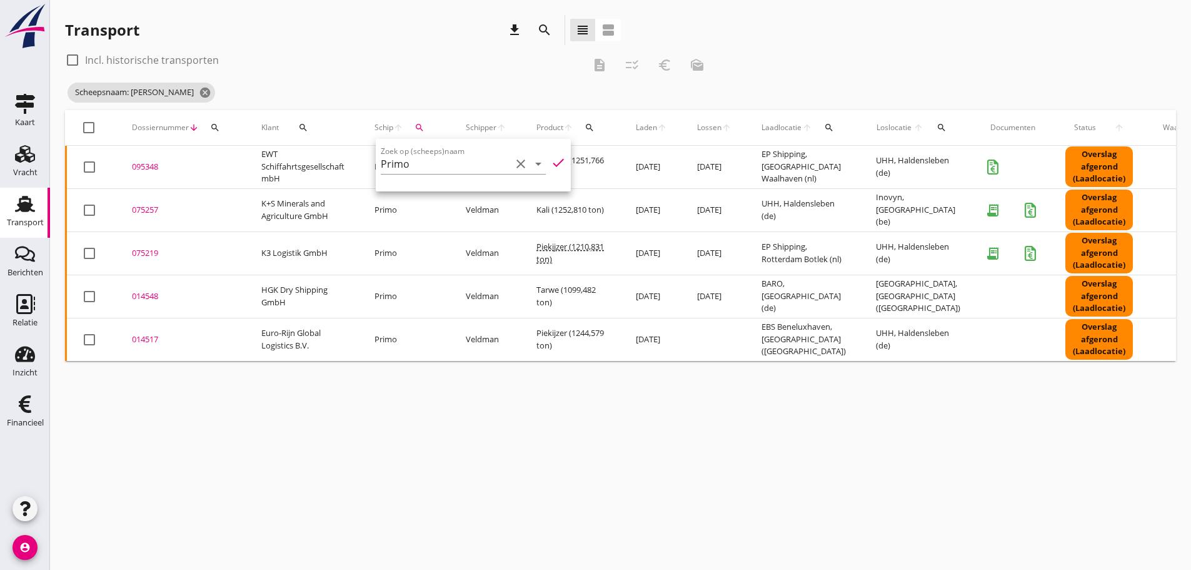
click at [449, 484] on div "cancel You are impersonating another user. Transport download search view_headl…" at bounding box center [620, 285] width 1141 height 570
click at [158, 170] on div "095348" at bounding box center [181, 167] width 99 height 13
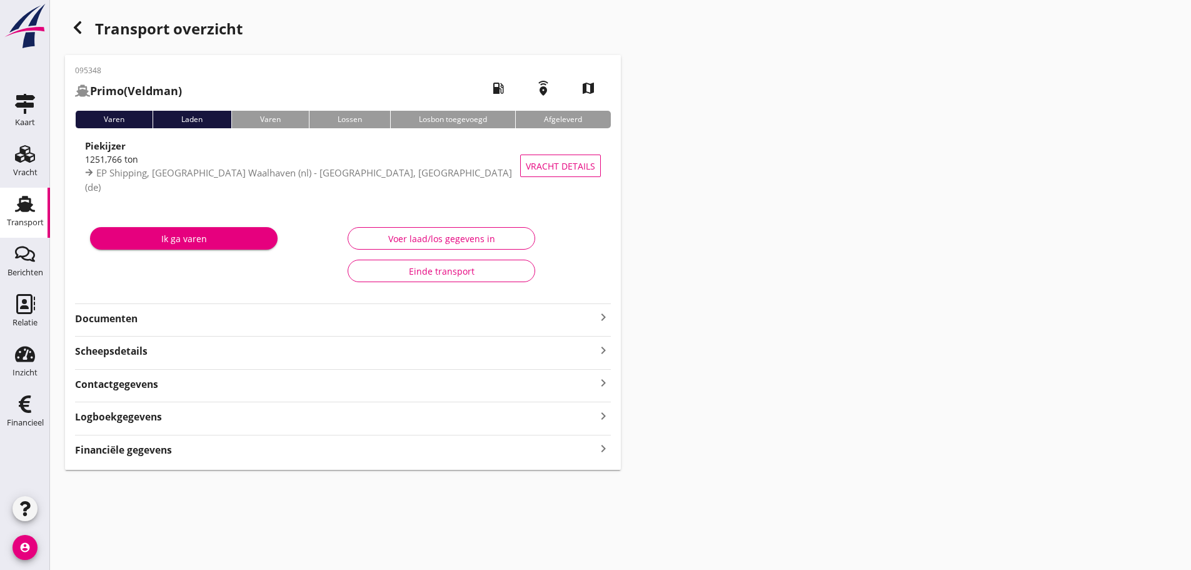
click at [604, 446] on icon "keyboard_arrow_right" at bounding box center [603, 448] width 15 height 17
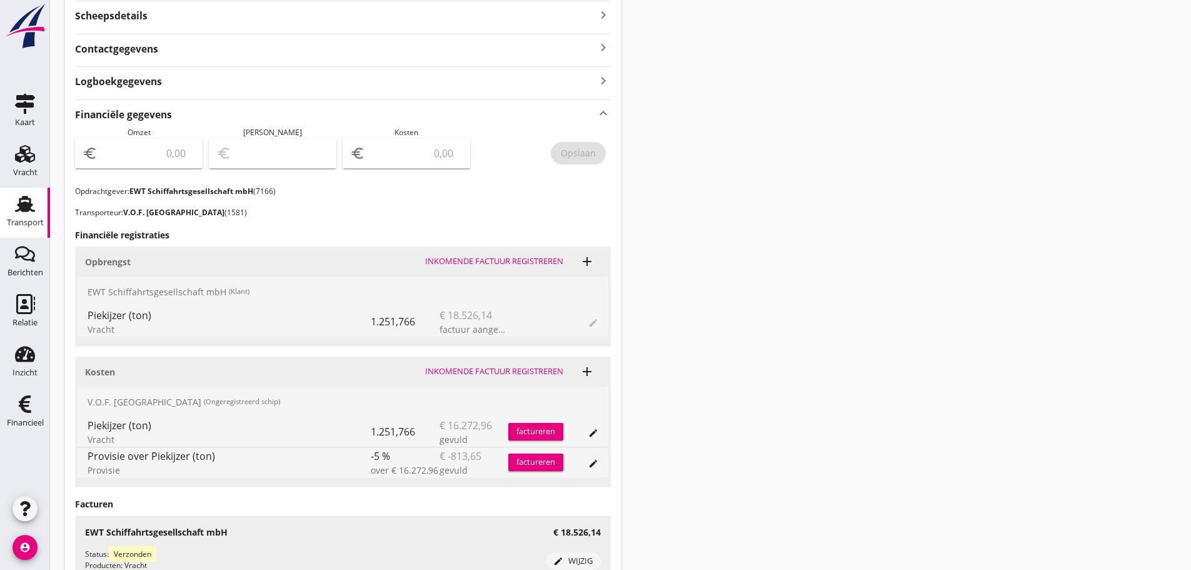
scroll to position [438, 0]
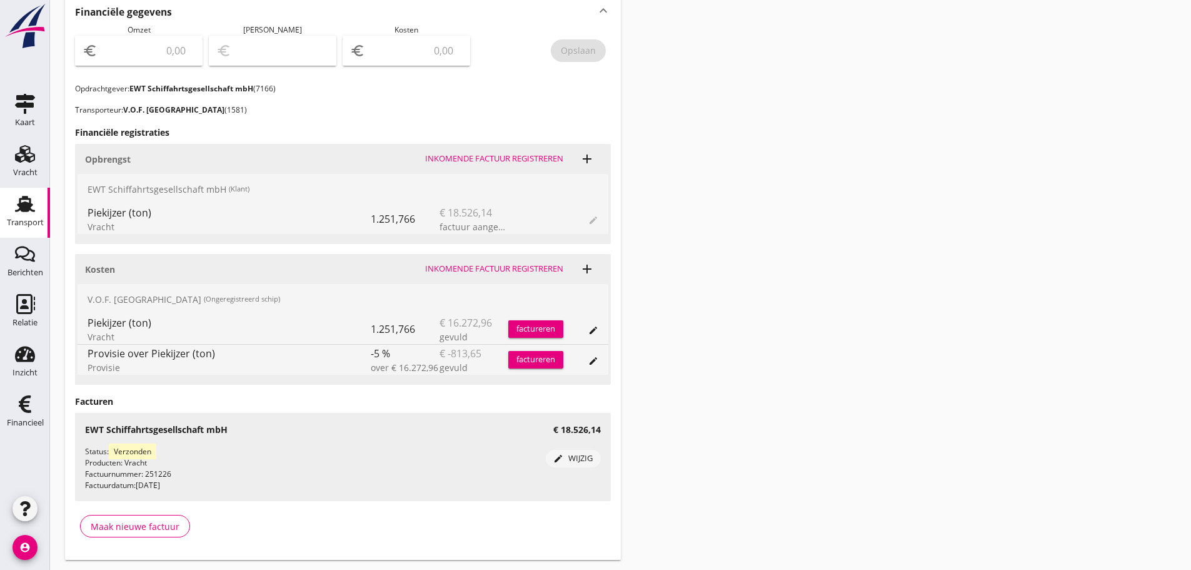
click at [134, 54] on input "number" at bounding box center [147, 51] width 95 height 20
type input "18526"
type input "18526.14"
click at [407, 49] on input "number" at bounding box center [415, 51] width 95 height 20
type input "18525.14"
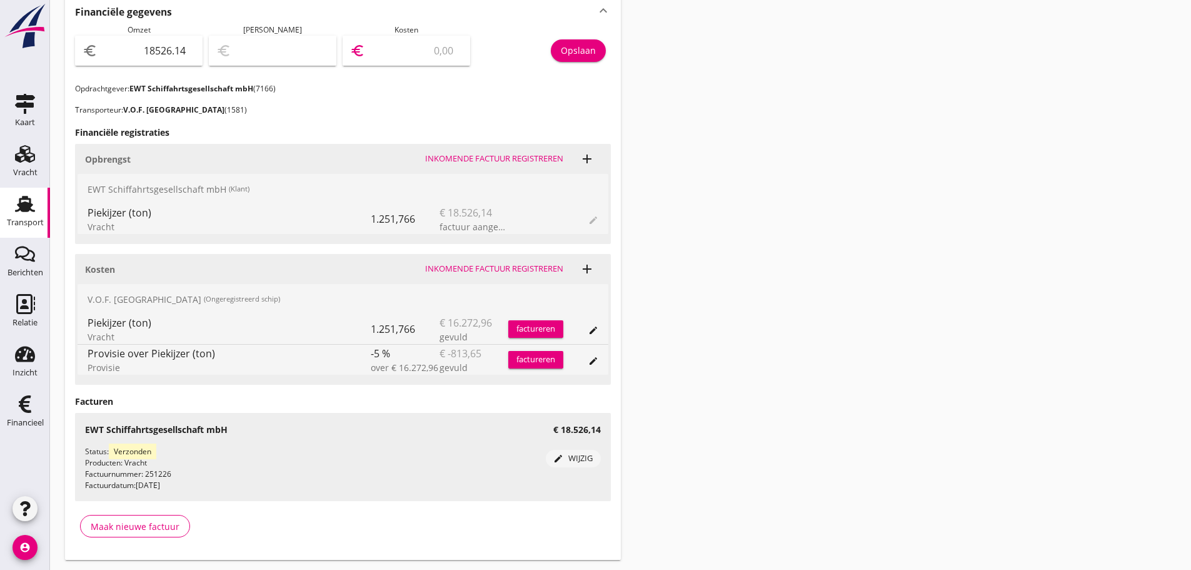
type input "1"
type input "18511.14"
type input "15"
type input "18372.14"
type input "154"
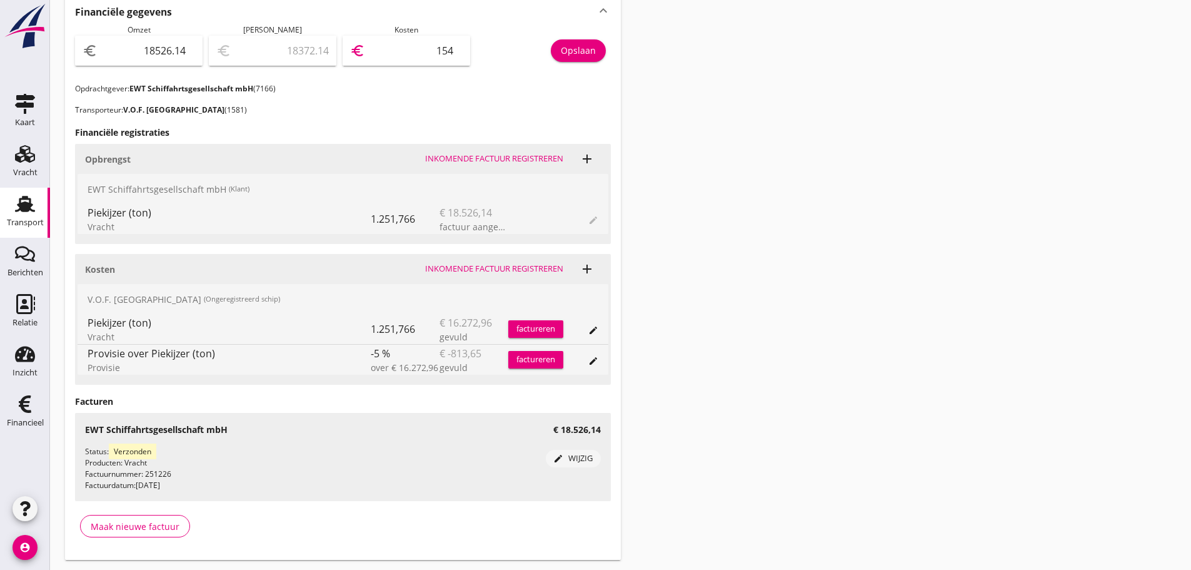
type input "16981.14"
type input "1545"
type input "3067.14"
type input "15459"
type input "3066.84"
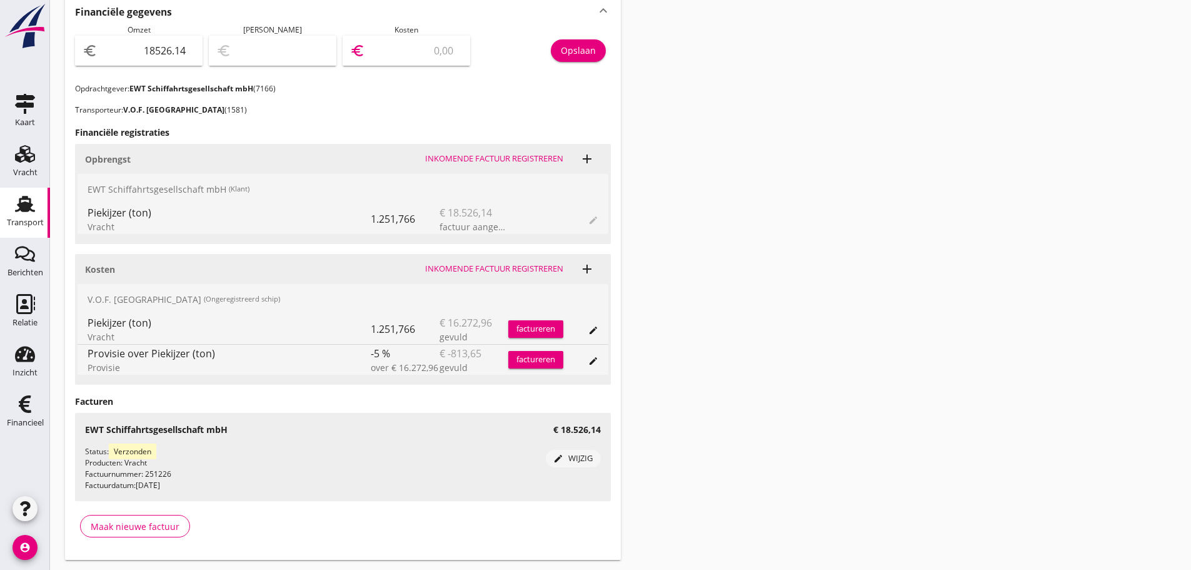
type input "15459.3"
type input "3066.83"
type input "15459.31"
click at [568, 48] on div "Opslaan" at bounding box center [578, 50] width 35 height 13
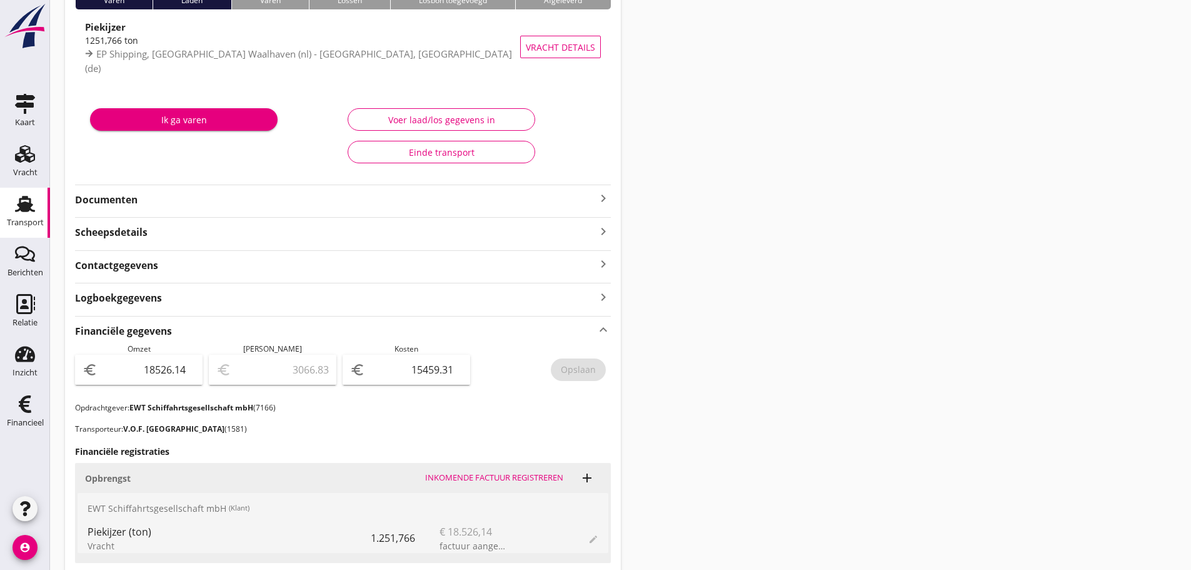
scroll to position [0, 0]
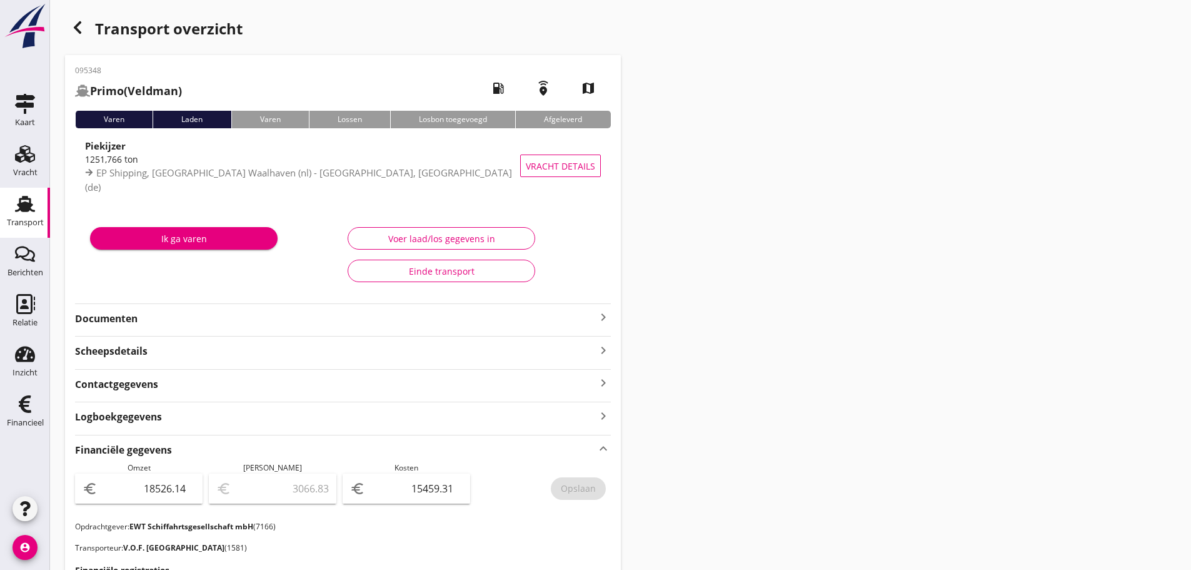
click at [604, 323] on icon "keyboard_arrow_right" at bounding box center [603, 316] width 15 height 15
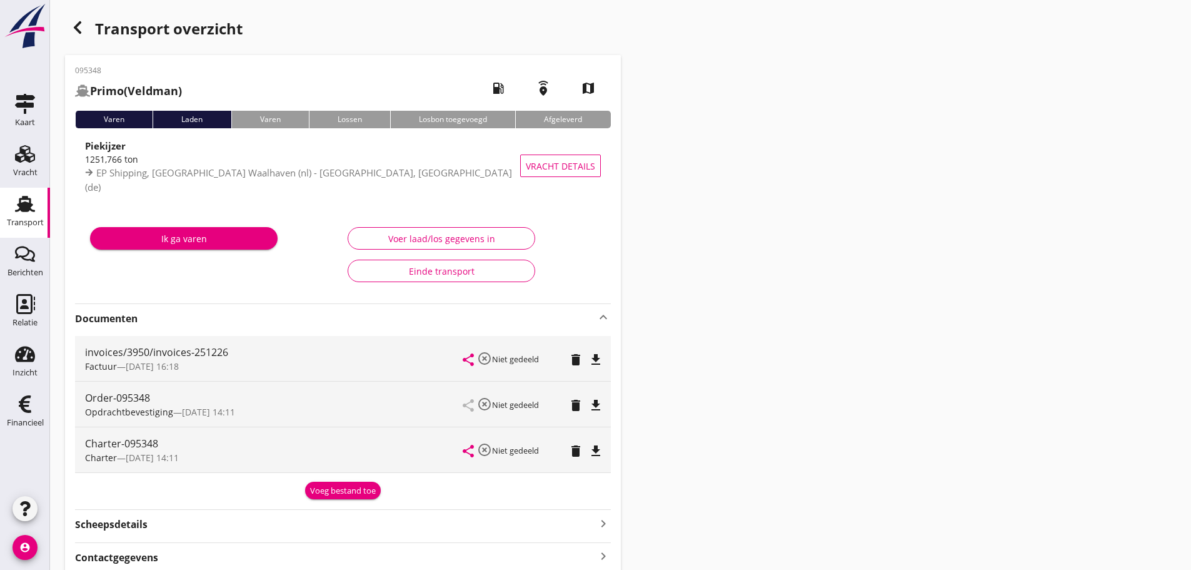
click at [353, 496] on button "Voeg bestand toe" at bounding box center [343, 490] width 76 height 18
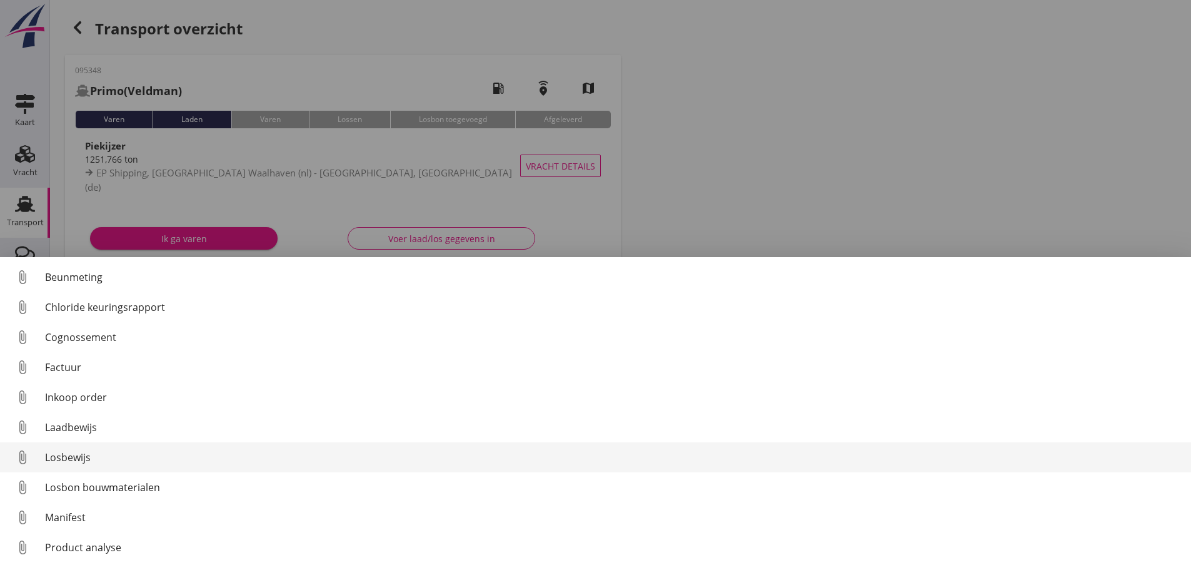
click at [51, 455] on div "Losbewijs" at bounding box center [613, 456] width 1136 height 15
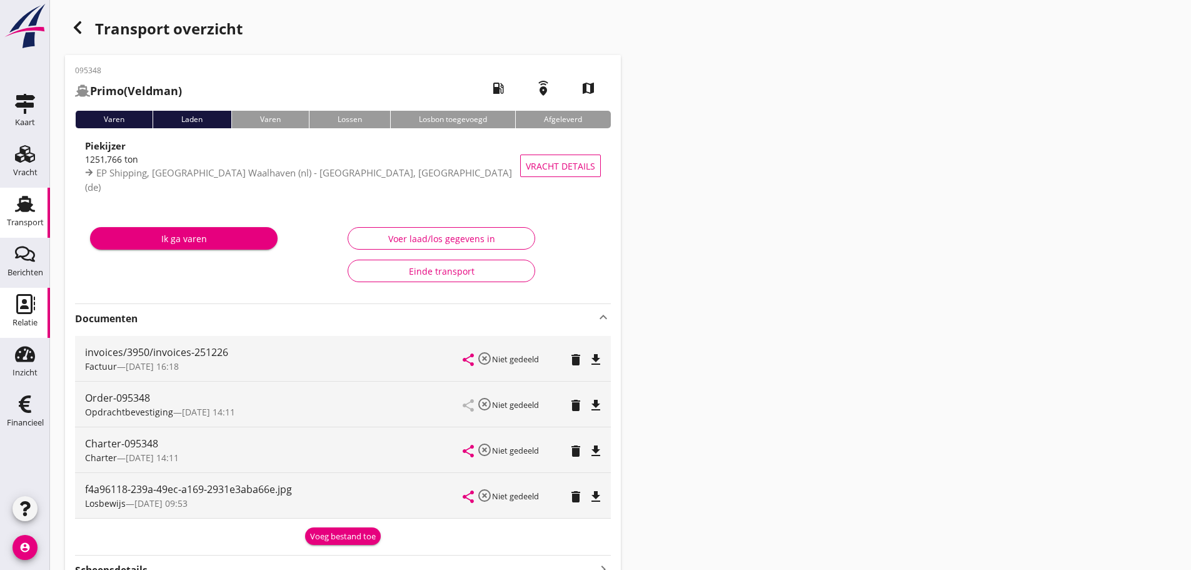
click at [20, 318] on div "Relatie" at bounding box center [25, 323] width 25 height 18
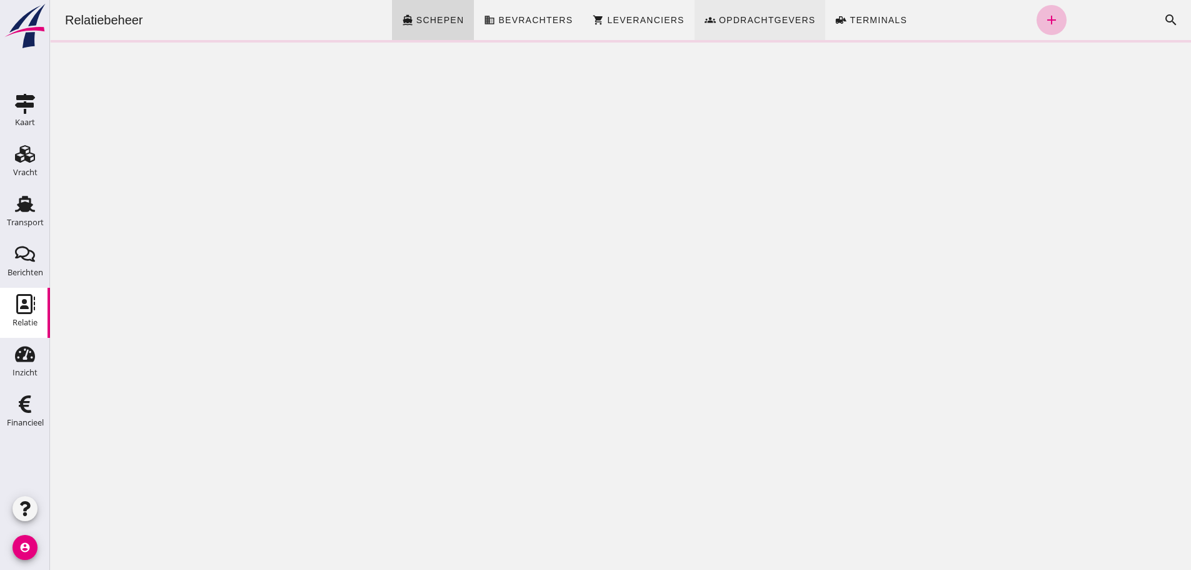
click at [732, 27] on link "groups Opdrachtgevers" at bounding box center [760, 20] width 131 height 40
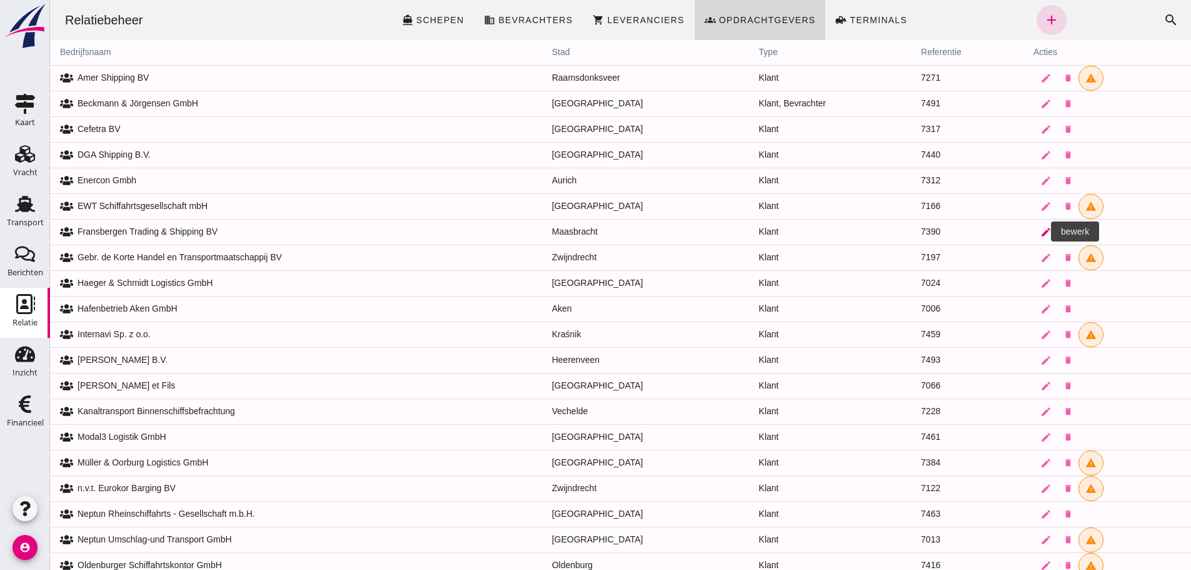
click at [1040, 229] on icon "edit" at bounding box center [1045, 231] width 11 height 11
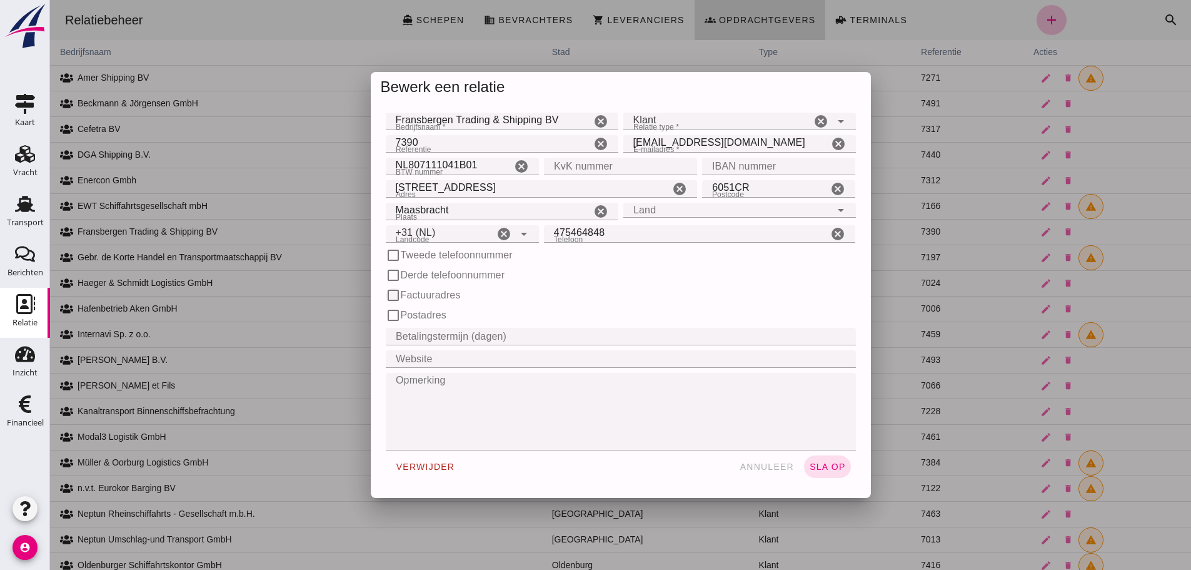
type input "+31 (NL)"
click at [389, 300] on input "Factuuradres" at bounding box center [393, 295] width 15 height 15
checkbox input "true"
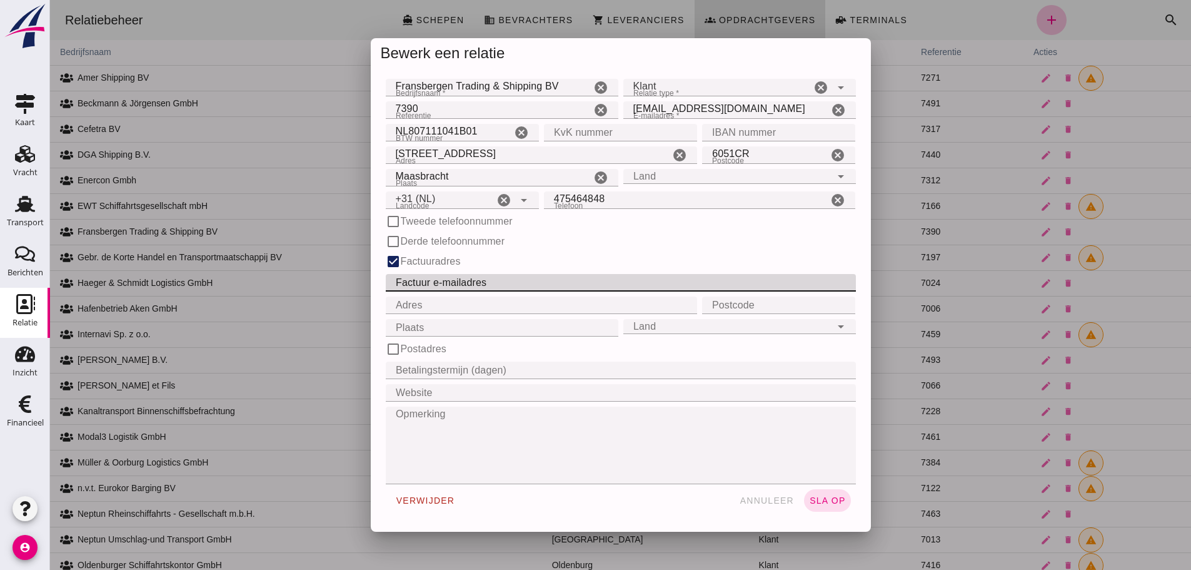
click at [434, 283] on input "Factuur e-mailadres" at bounding box center [617, 283] width 463 height 18
paste input "[EMAIL_ADDRESS][DOMAIN_NAME]"
type input "[EMAIL_ADDRESS][DOMAIN_NAME]"
click at [830, 493] on button "sla op" at bounding box center [827, 500] width 47 height 23
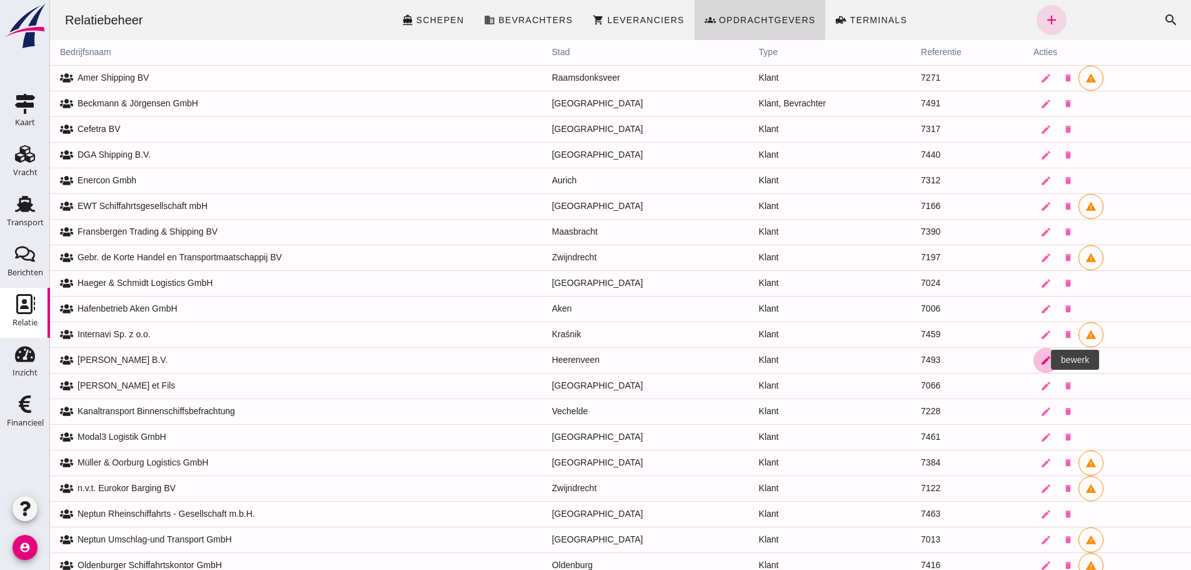
click at [1040, 361] on icon "edit" at bounding box center [1045, 359] width 11 height 11
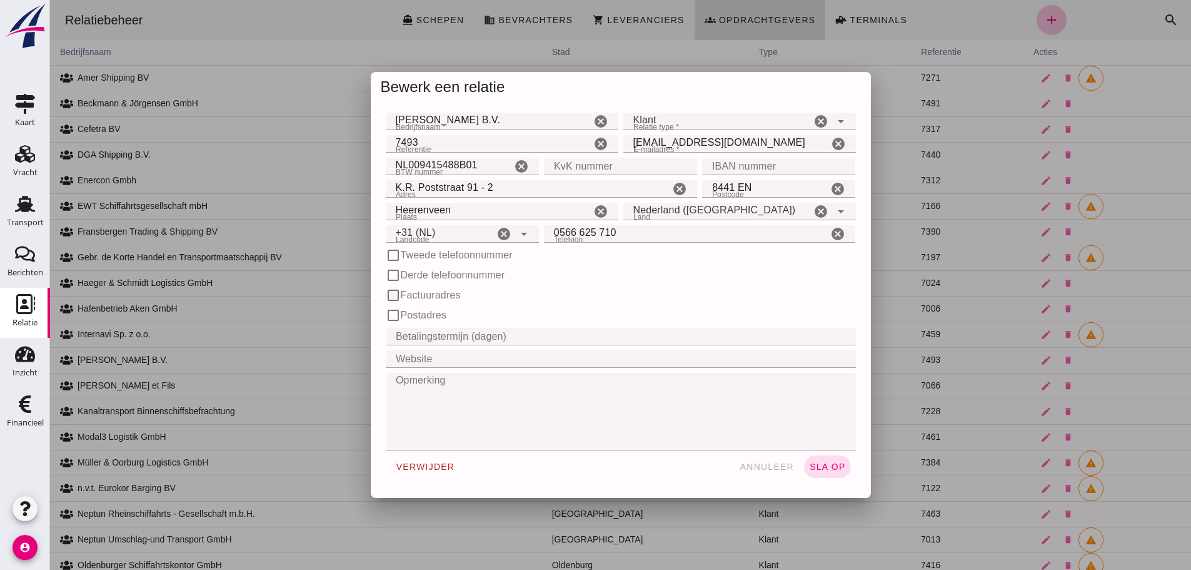
click at [391, 295] on input "Factuuradres" at bounding box center [393, 295] width 15 height 15
checkbox input "true"
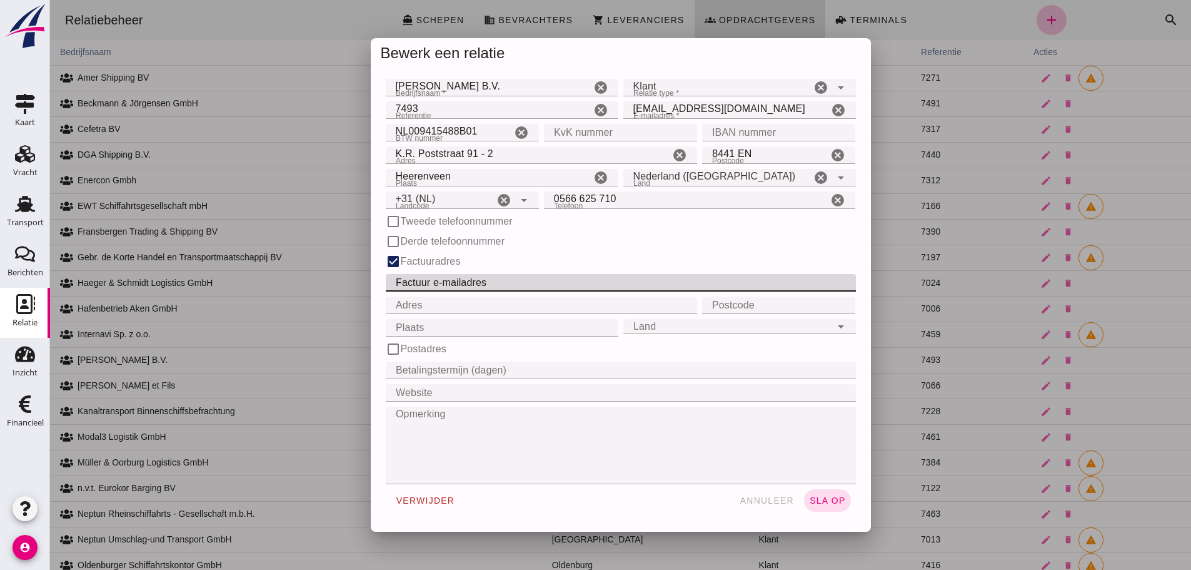
drag, startPoint x: 410, startPoint y: 283, endPoint x: 594, endPoint y: 194, distance: 203.8
click at [411, 283] on input "Factuur e-mailadres" at bounding box center [617, 283] width 463 height 18
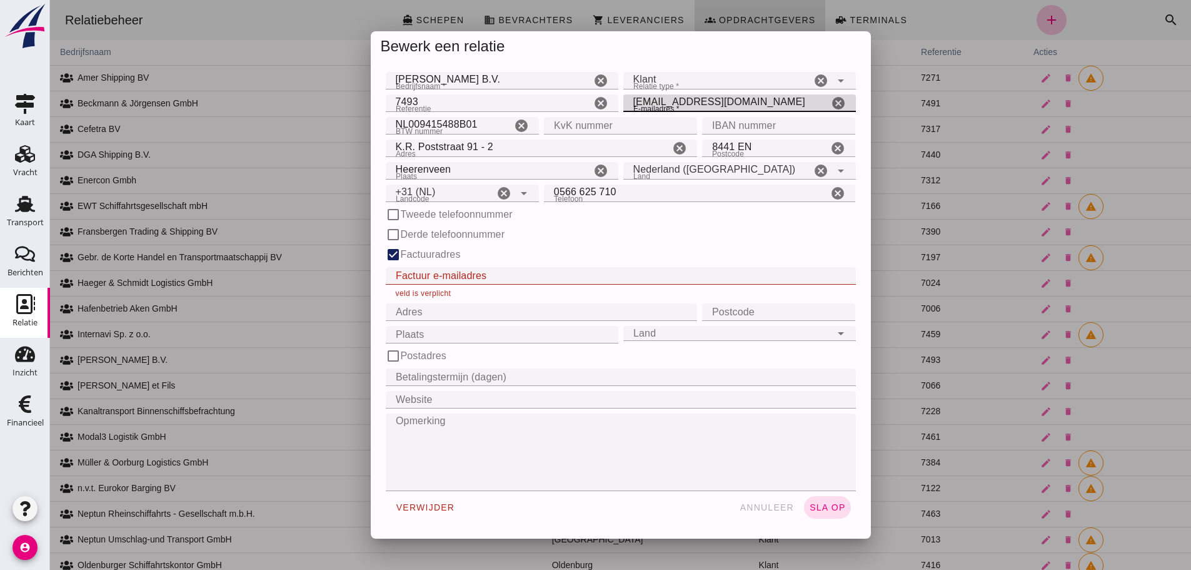
drag, startPoint x: 681, startPoint y: 99, endPoint x: 585, endPoint y: 93, distance: 96.5
click at [585, 86] on form "Bedrijfsnaam * Bedrijfsnaam * [PERSON_NAME] B.V. cancel Relatie type * Relatie …" at bounding box center [621, 296] width 470 height 454
click at [457, 276] on input "Factuur e-mailadres" at bounding box center [617, 276] width 463 height 18
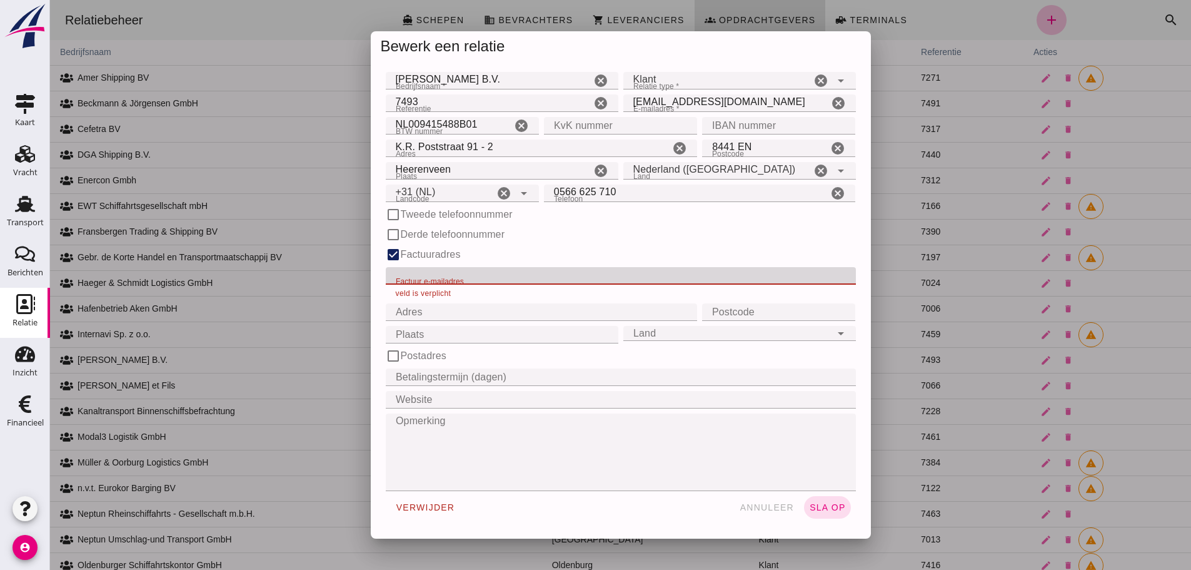
paste input "[EMAIL_ADDRESS][DOMAIN_NAME]"
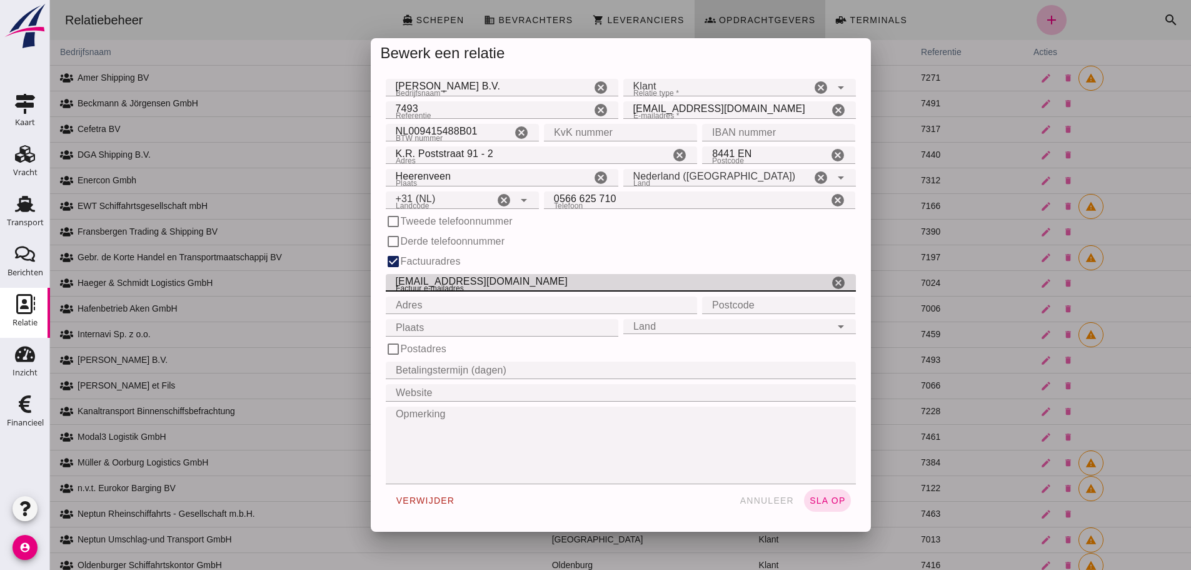
type input "[EMAIL_ADDRESS][DOMAIN_NAME]"
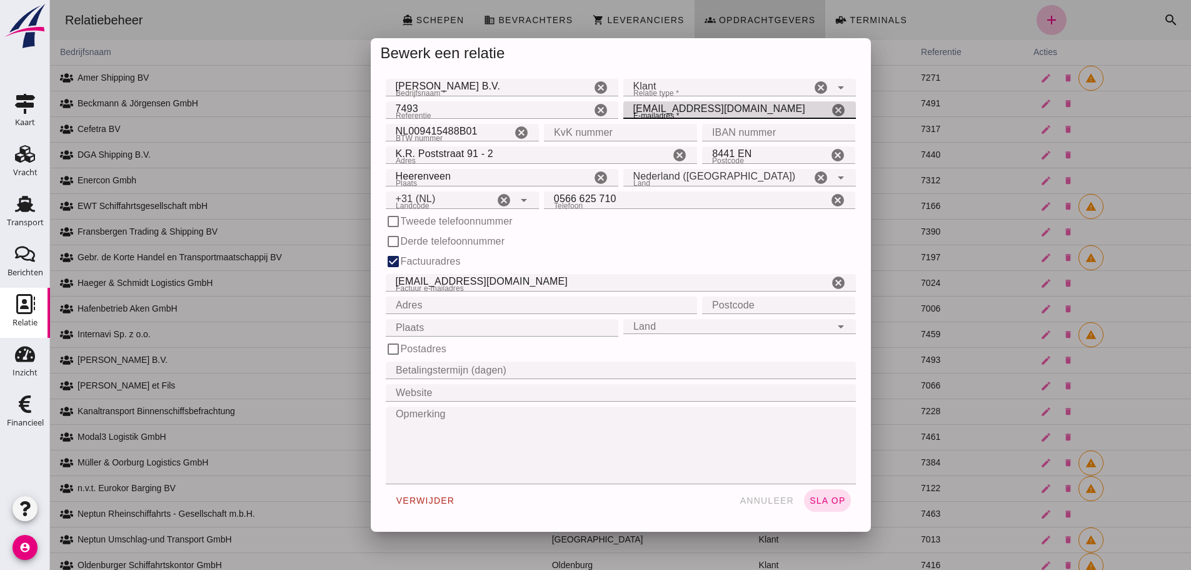
drag, startPoint x: 755, startPoint y: 108, endPoint x: 540, endPoint y: 113, distance: 215.1
click at [541, 114] on div "Referentie Referentie 7493 cancel E-mailadres * E-mailadres * [EMAIL_ADDRESS][D…" at bounding box center [620, 110] width 475 height 23
paste input "fo@fransbergen"
type input "[EMAIL_ADDRESS][DOMAIN_NAME]"
click at [821, 500] on span "sla op" at bounding box center [827, 500] width 37 height 10
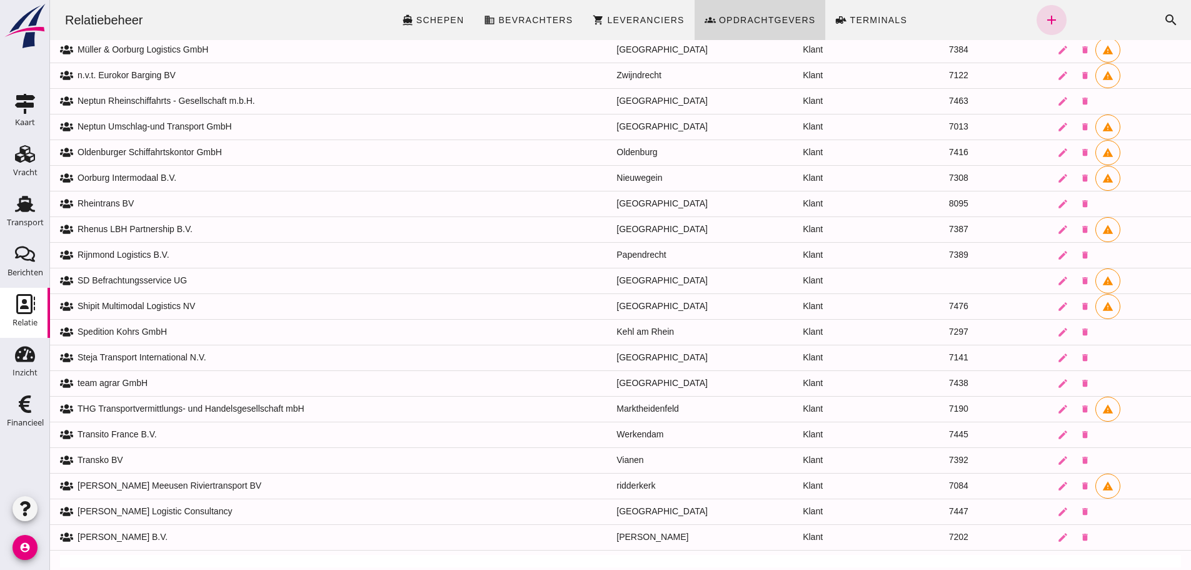
scroll to position [543, 0]
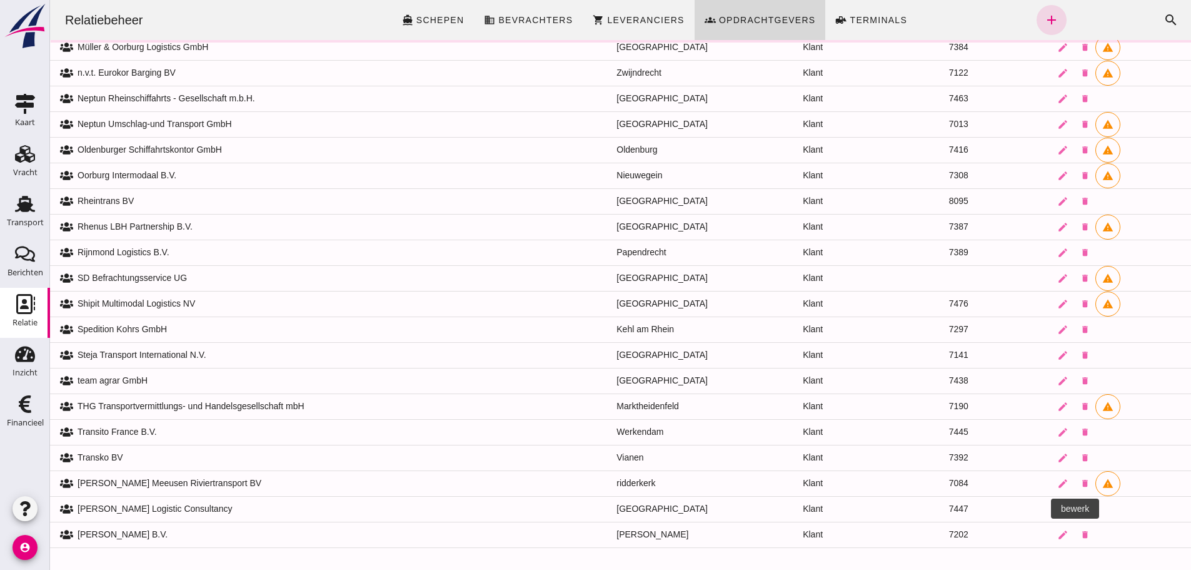
click at [1057, 508] on icon "edit" at bounding box center [1062, 508] width 11 height 11
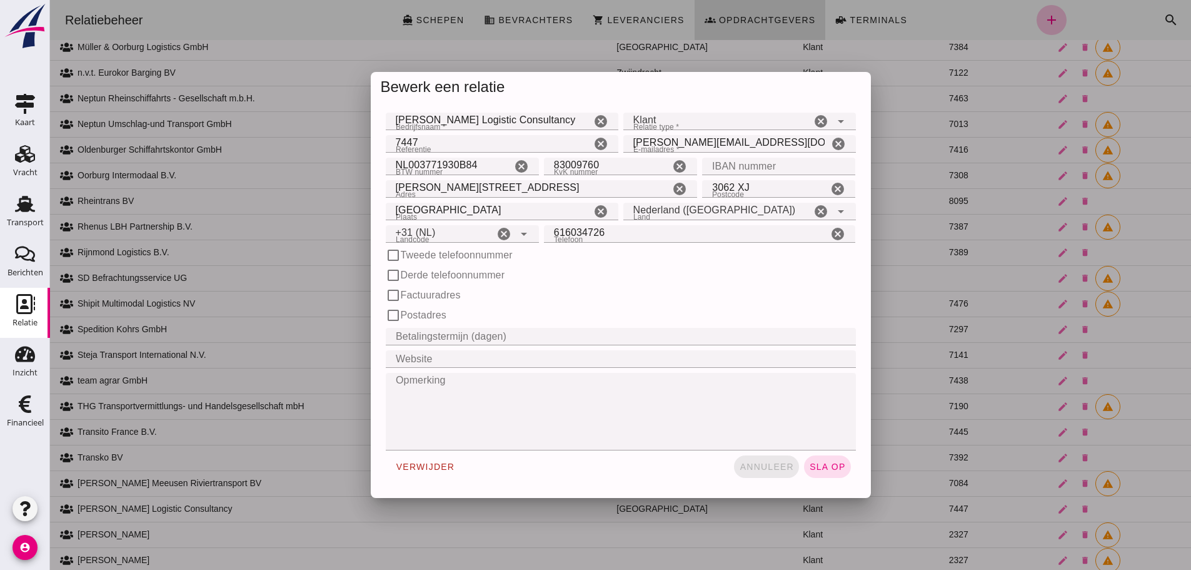
click at [750, 466] on span "annuleer" at bounding box center [766, 466] width 55 height 10
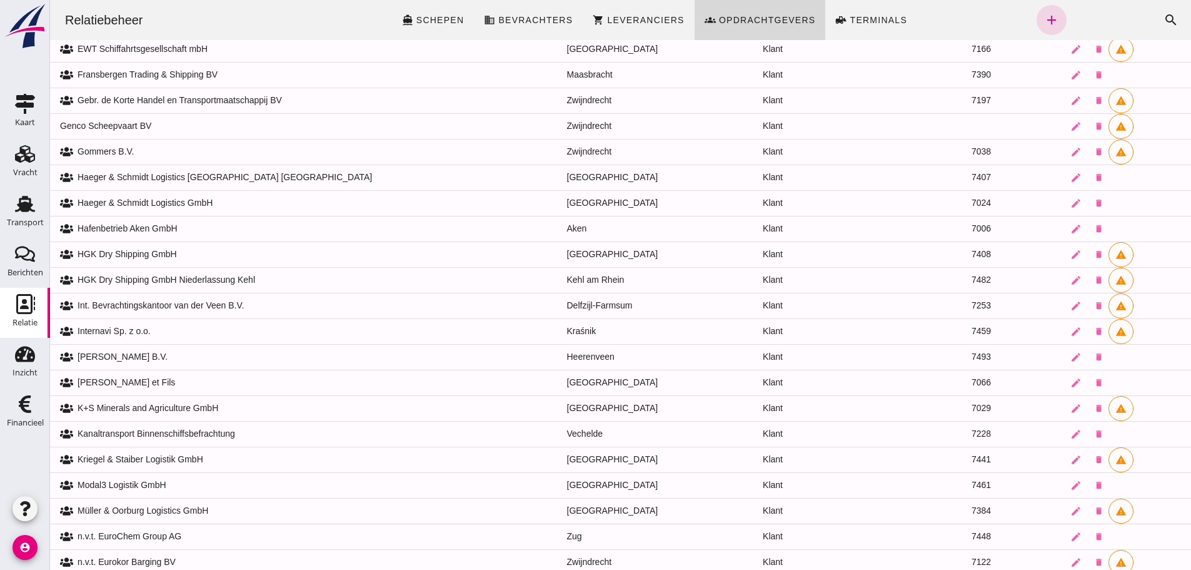
scroll to position [448, 0]
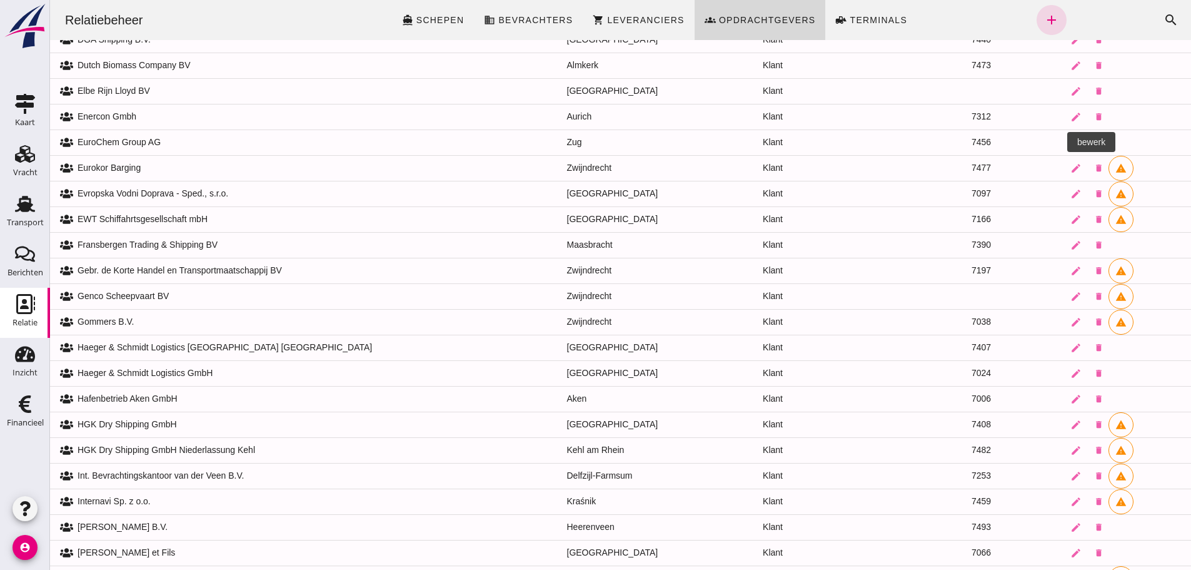
click at [1063, 143] on link "edit" at bounding box center [1075, 142] width 25 height 25
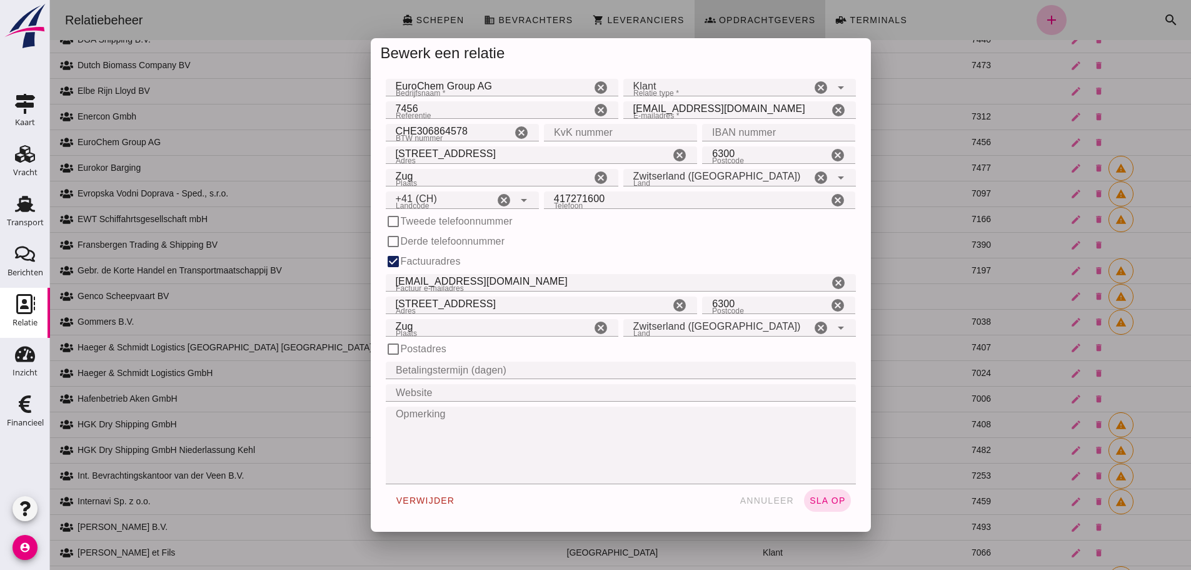
drag, startPoint x: 769, startPoint y: 503, endPoint x: 540, endPoint y: 410, distance: 247.0
click at [768, 504] on span "annuleer" at bounding box center [766, 500] width 55 height 10
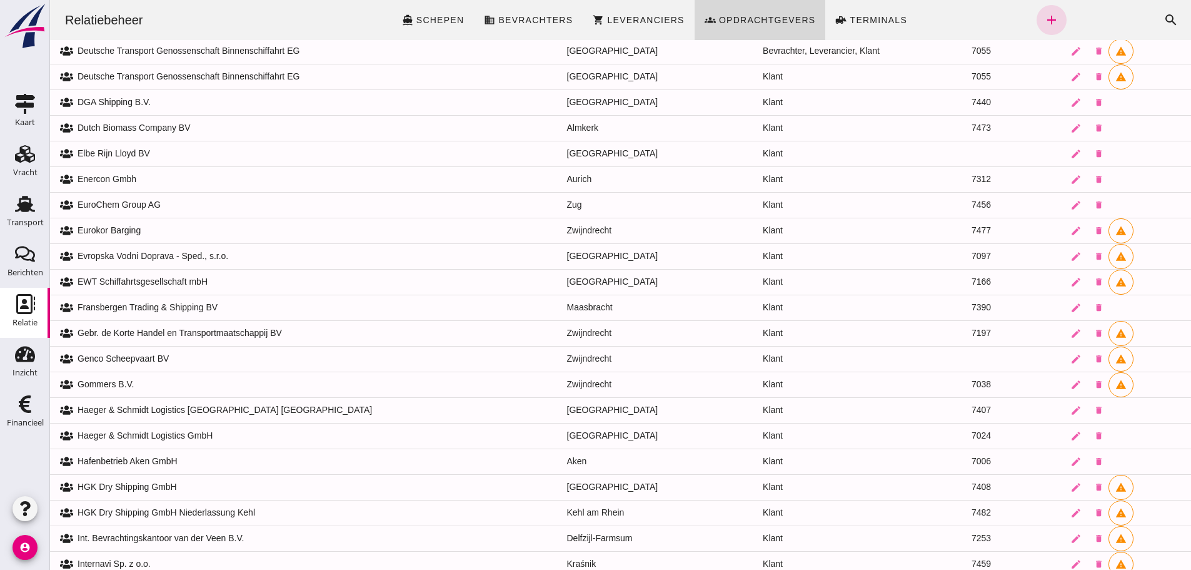
scroll to position [323, 0]
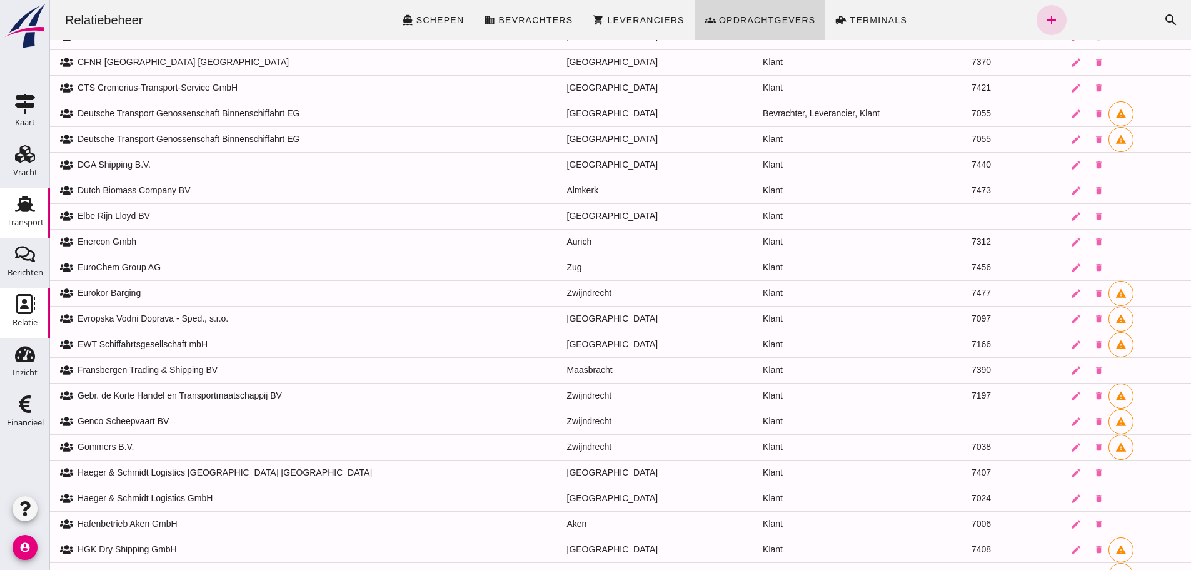
click at [28, 206] on use at bounding box center [25, 204] width 20 height 16
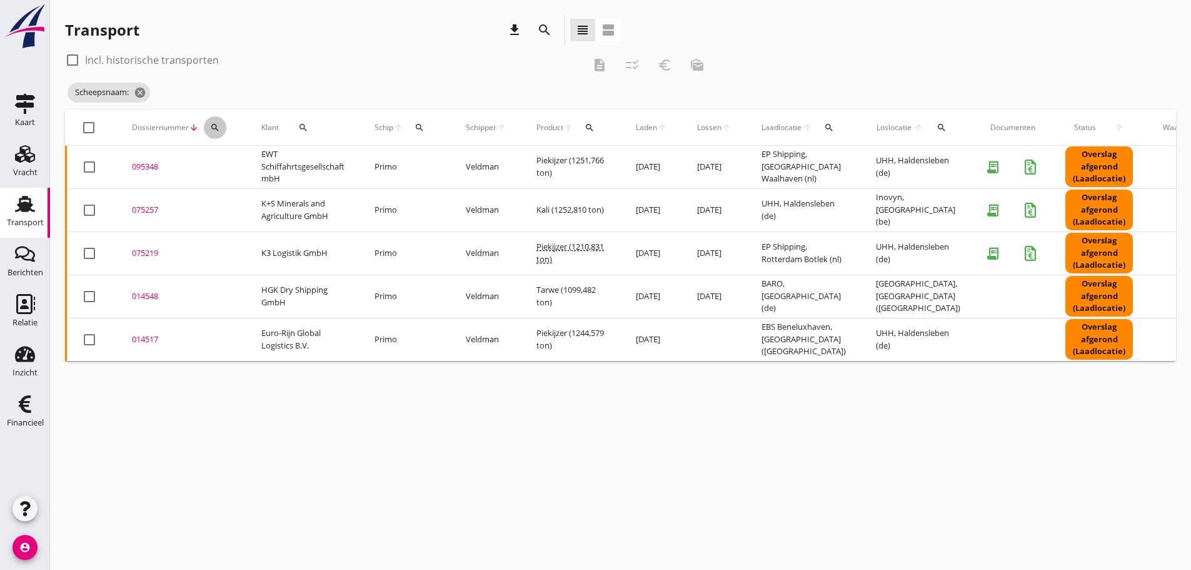
click at [216, 123] on icon "search" at bounding box center [215, 128] width 10 height 10
click at [244, 165] on input "Zoeken op dossiernummer..." at bounding box center [274, 164] width 130 height 20
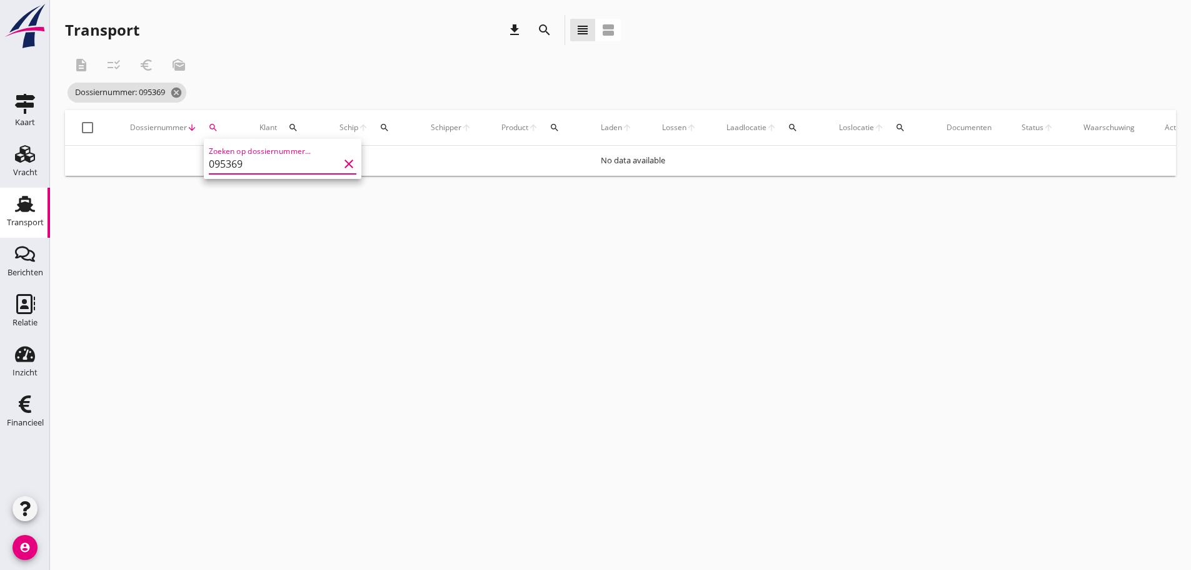
type input "095369"
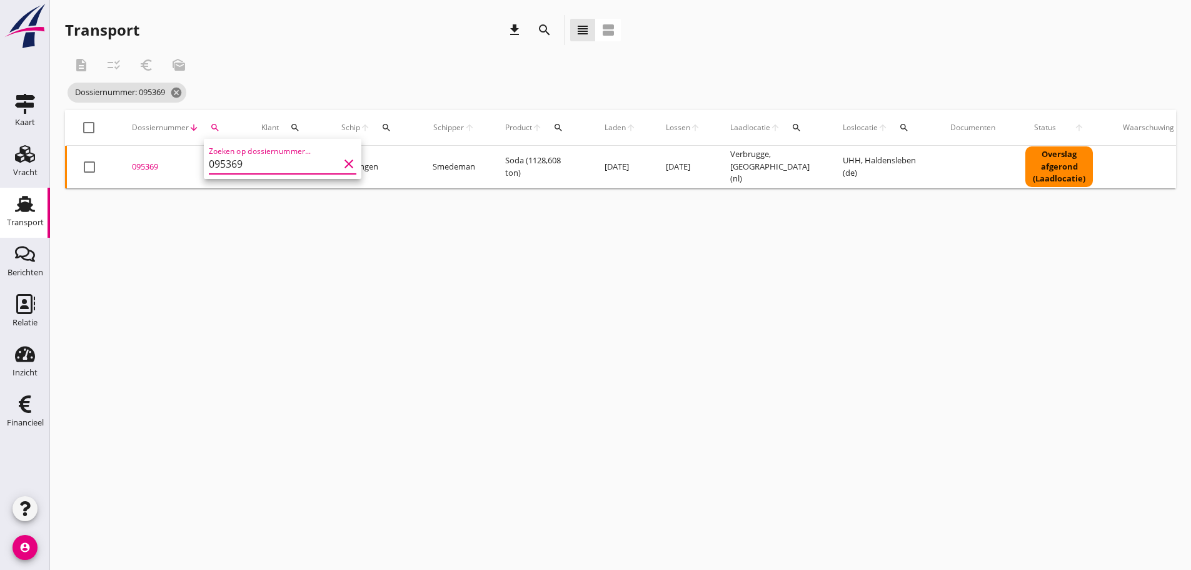
click at [143, 164] on div "095369" at bounding box center [181, 167] width 99 height 13
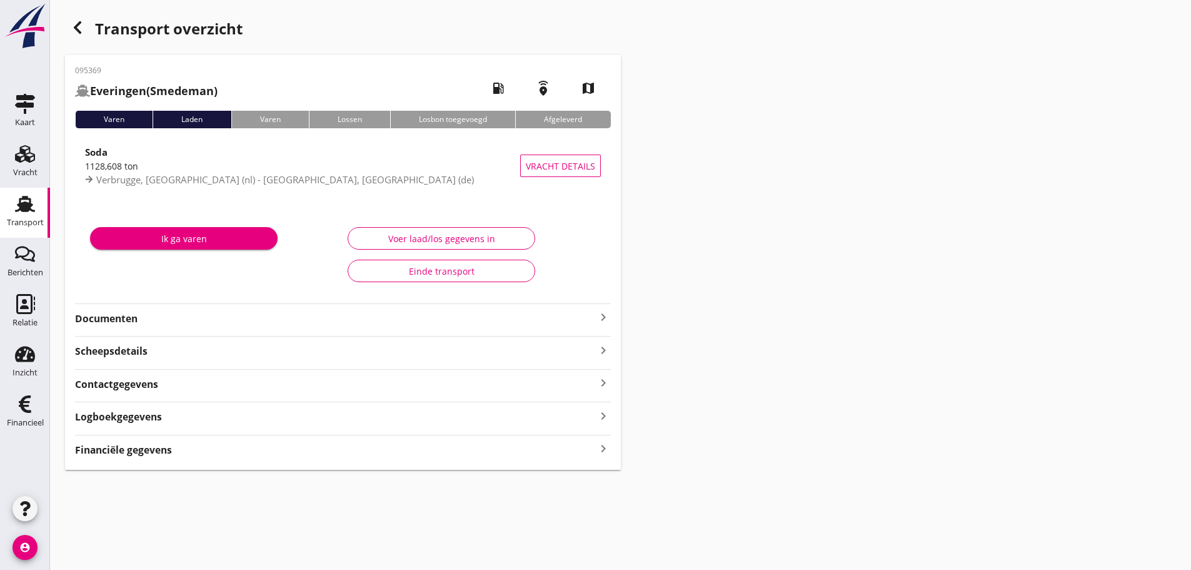
click at [603, 448] on icon "keyboard_arrow_right" at bounding box center [603, 448] width 15 height 17
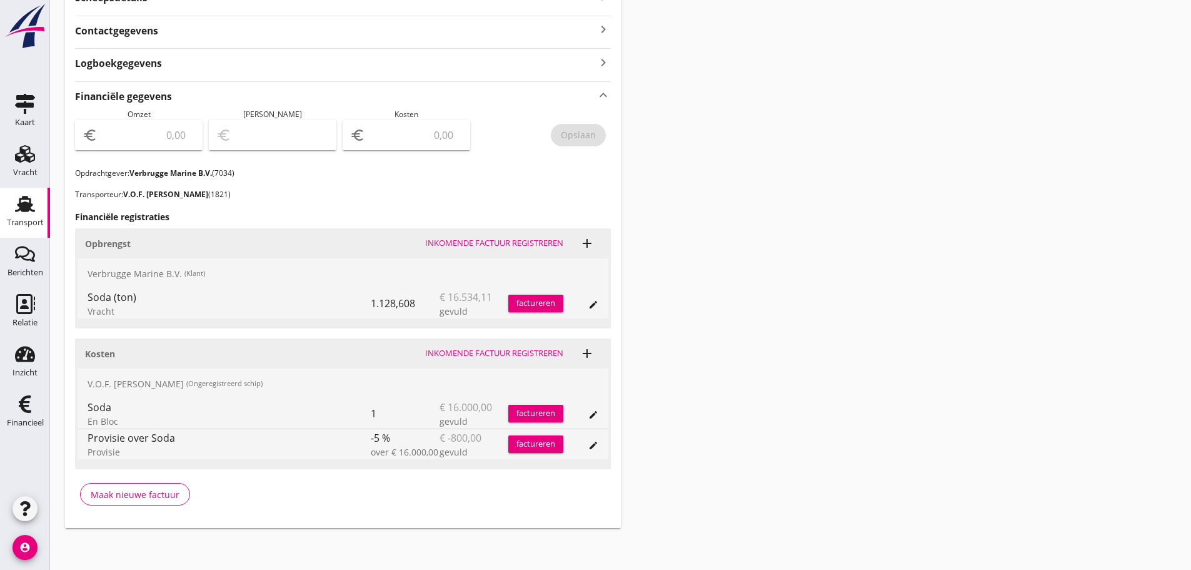
scroll to position [356, 0]
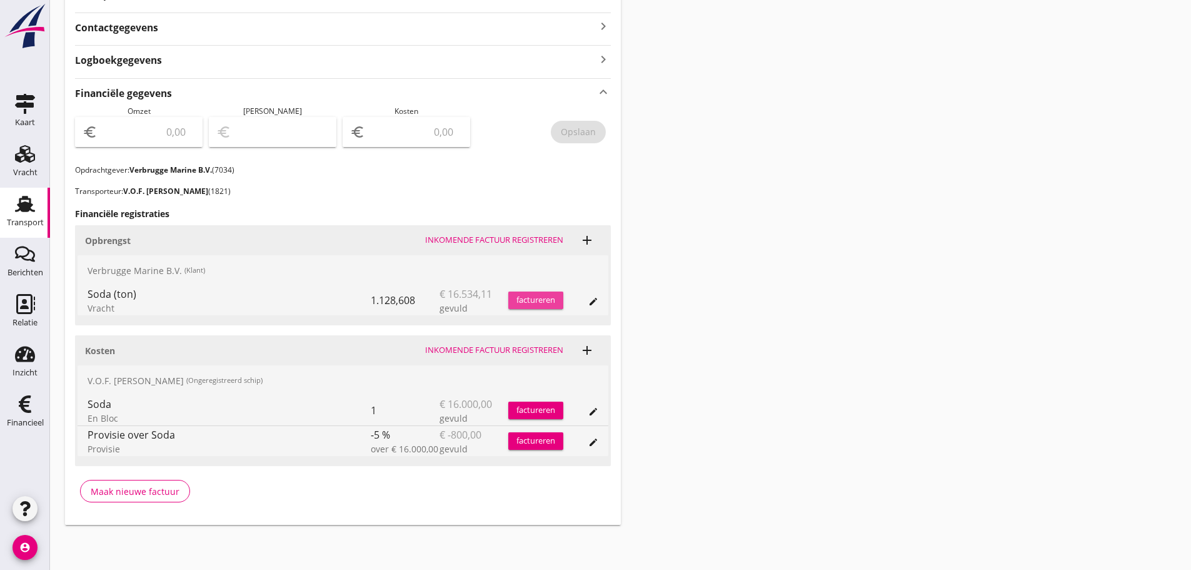
click at [556, 304] on div "factureren" at bounding box center [535, 300] width 55 height 13
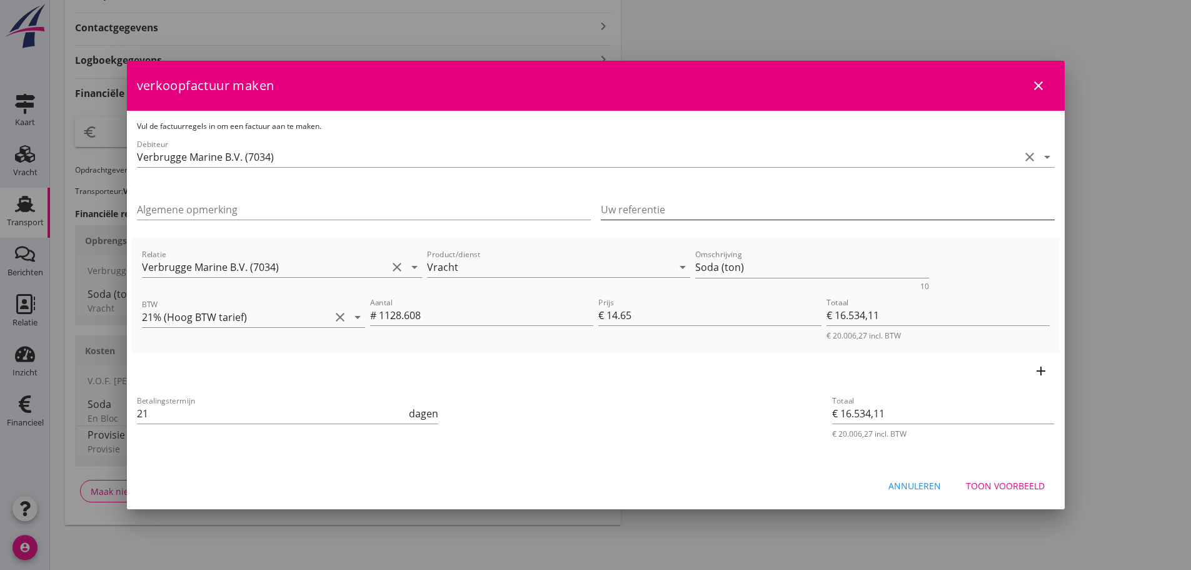
click at [656, 201] on input "Uw referentie" at bounding box center [828, 209] width 454 height 20
type input "154097530"
drag, startPoint x: 778, startPoint y: 265, endPoint x: 545, endPoint y: 269, distance: 233.2
click at [545, 269] on div "Relatie Verbrugge Marine B.V. (7034) clear arrow_drop_down Product/dienst Vrach…" at bounding box center [595, 268] width 913 height 48
click at [1001, 479] on div "Toon voorbeeld" at bounding box center [1005, 485] width 79 height 13
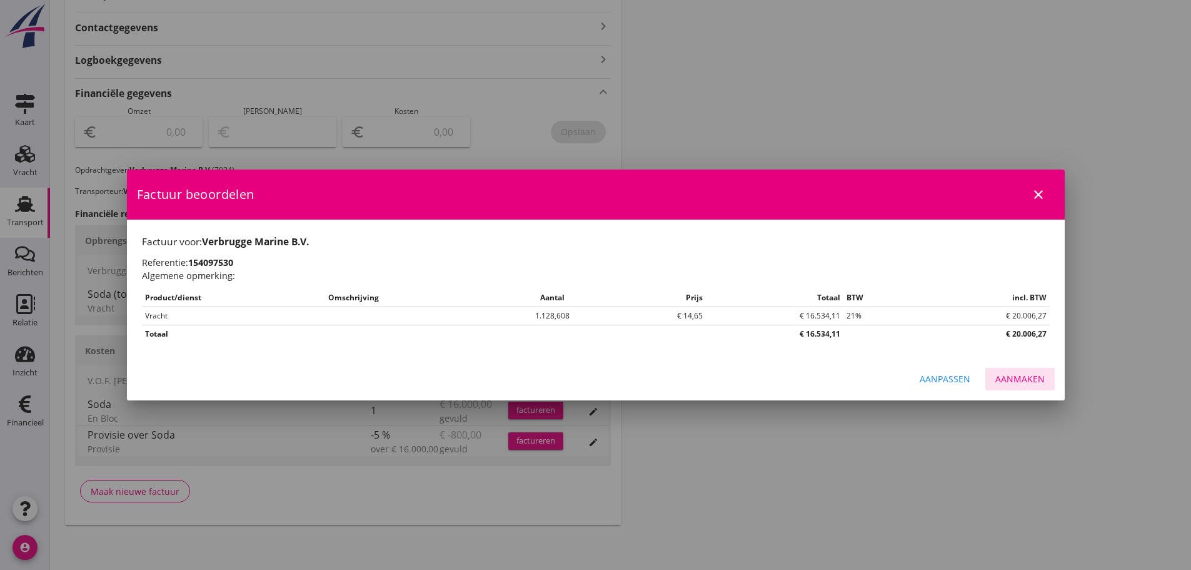
click at [1029, 382] on div "Aanmaken" at bounding box center [1019, 378] width 49 height 13
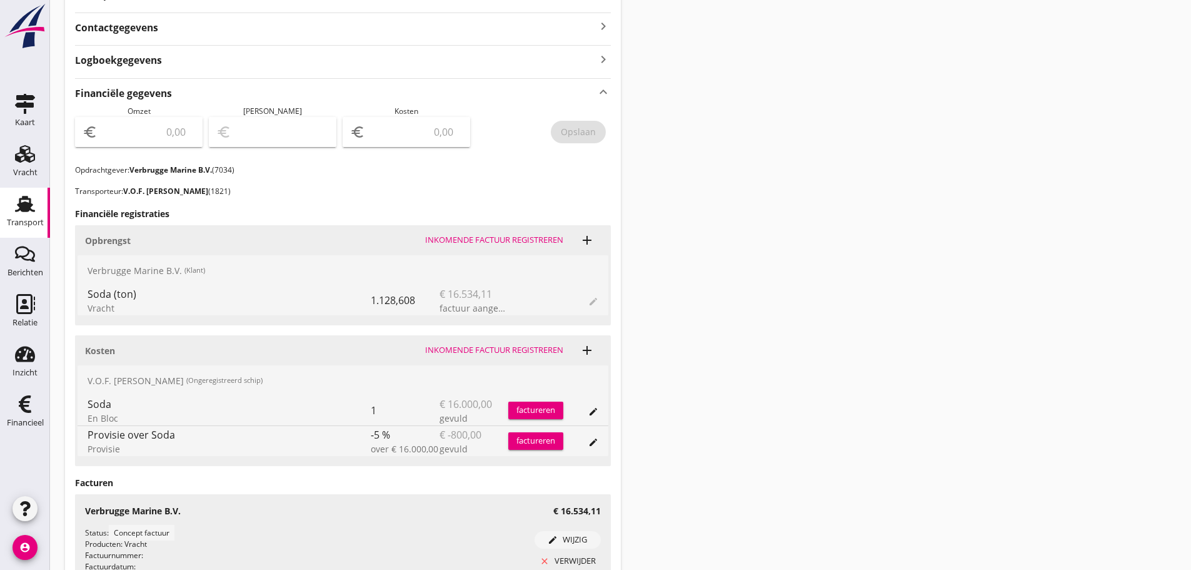
click at [147, 143] on div "euro" at bounding box center [139, 132] width 128 height 30
type input "16534"
type input "16534.11"
click at [613, 134] on div "095369 [GEOGRAPHIC_DATA] (Smedeman) local_gas_station emergency_share map Varen…" at bounding box center [343, 170] width 556 height 943
click at [573, 128] on div "Opslaan" at bounding box center [578, 131] width 35 height 13
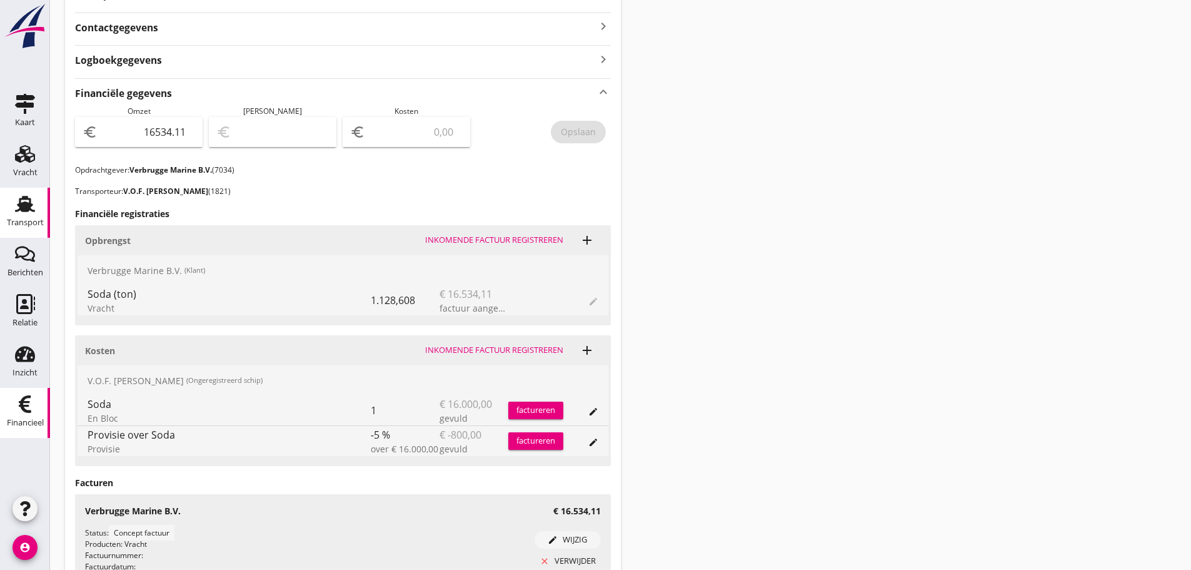
click at [29, 399] on icon "Financieel" at bounding box center [25, 404] width 20 height 20
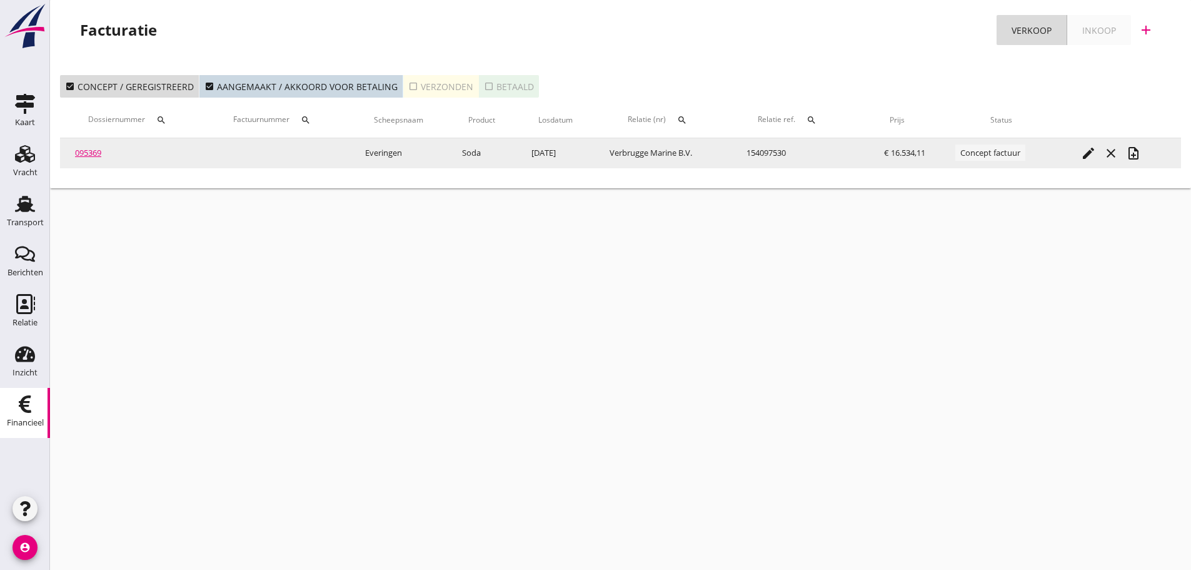
click at [1133, 153] on icon "note_add" at bounding box center [1133, 153] width 15 height 15
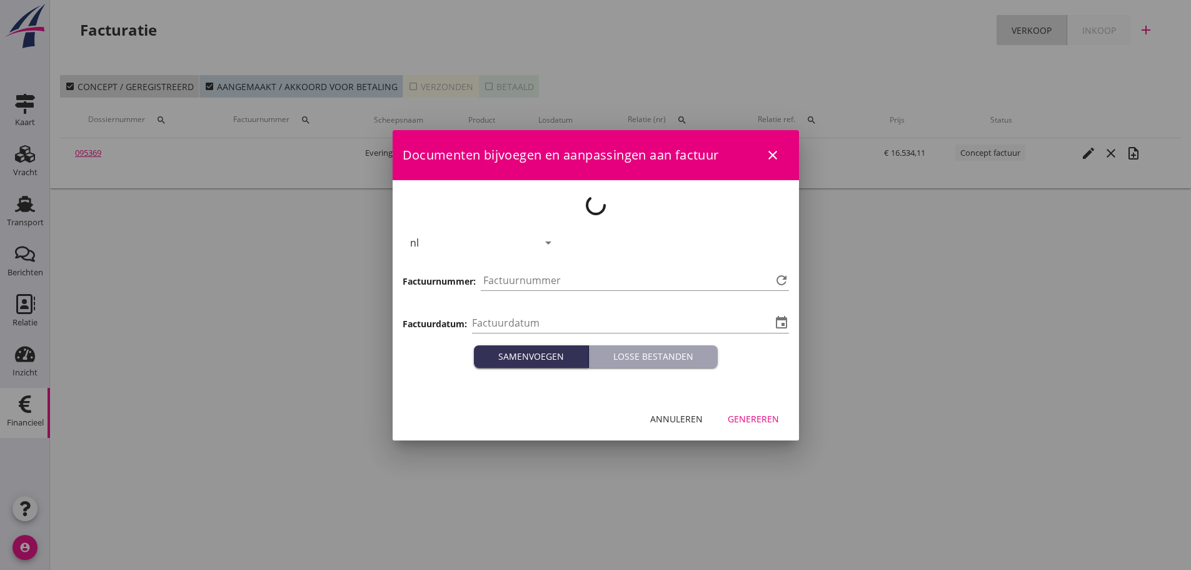
type input "[DATE]"
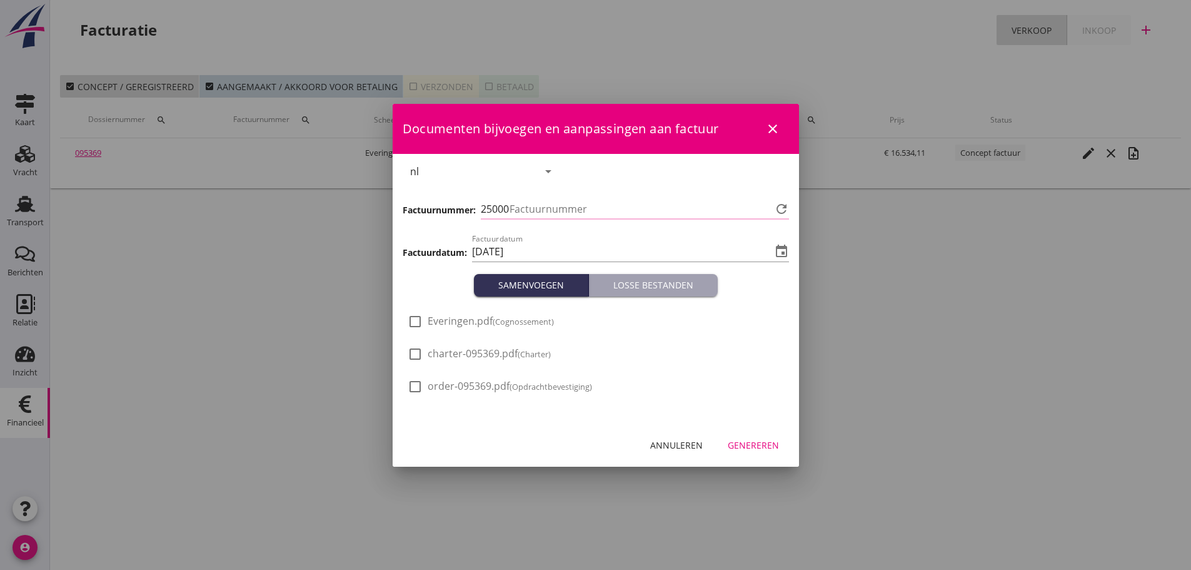
type input "1252"
click at [765, 447] on div "Genereren" at bounding box center [753, 444] width 51 height 13
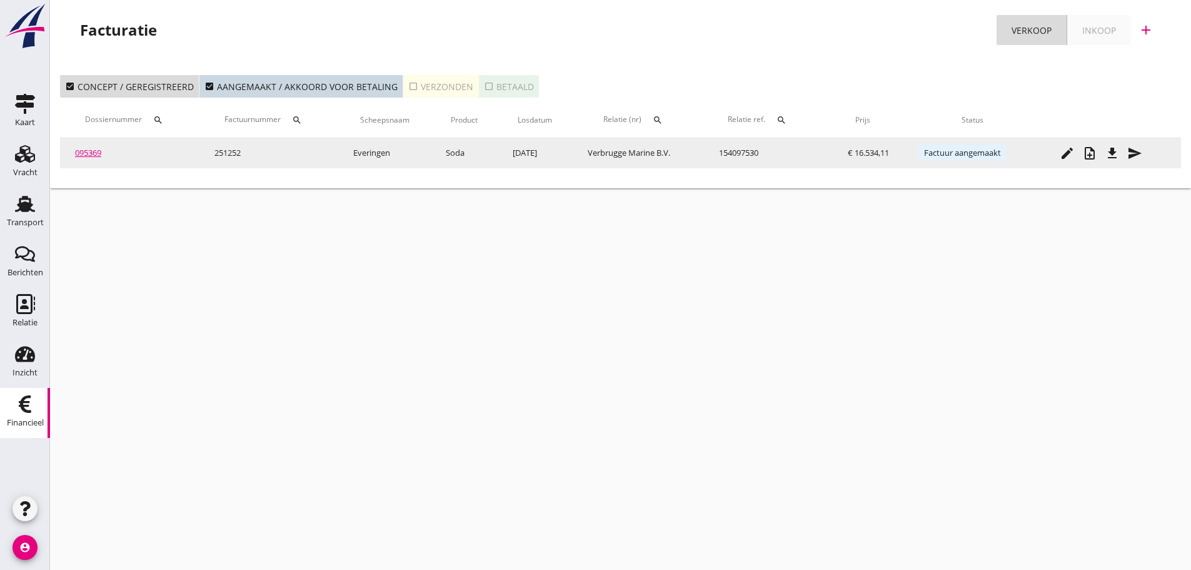
click at [1112, 154] on icon "file_download" at bounding box center [1112, 153] width 15 height 15
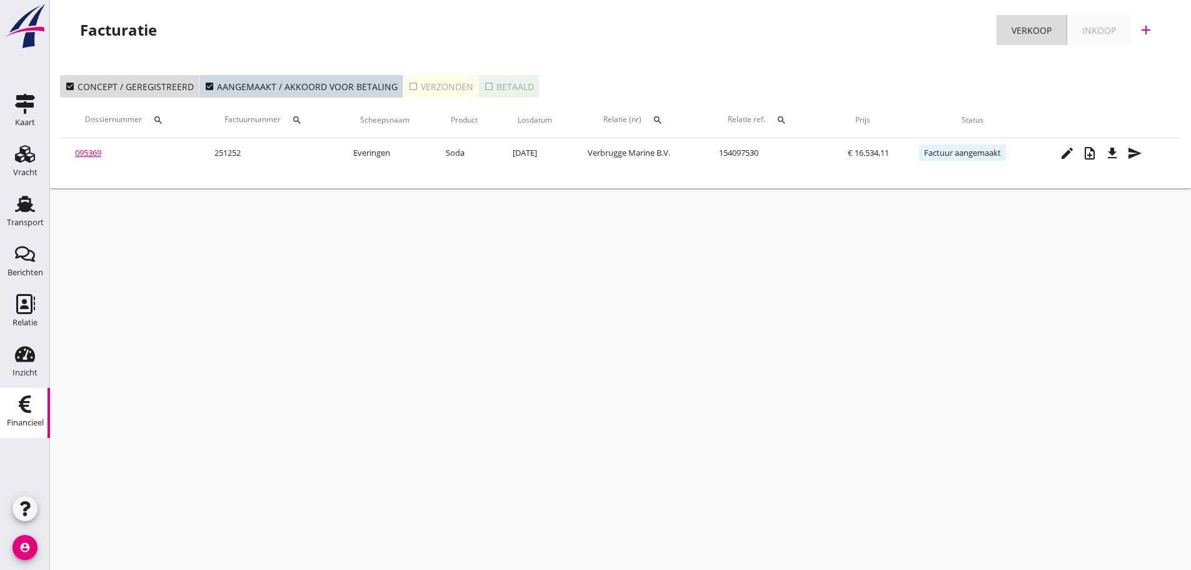
click at [774, 339] on div "cancel You are impersonating another user. Facturatie Verkoop Inkoop add check_…" at bounding box center [620, 285] width 1141 height 570
click at [9, 213] on link "Transport Transport" at bounding box center [25, 213] width 50 height 50
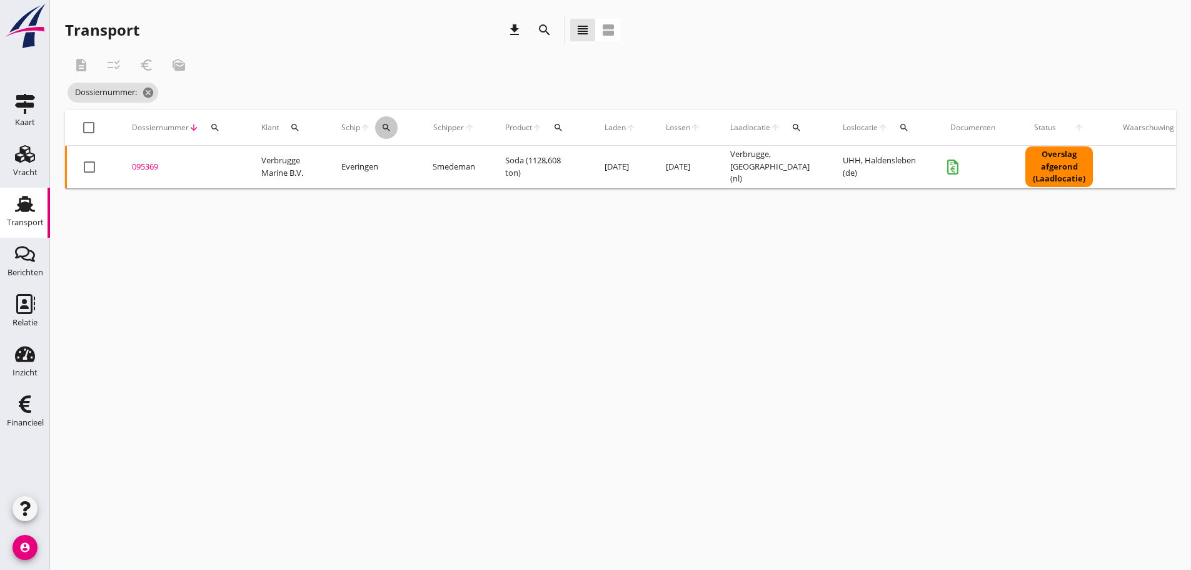
click at [383, 129] on icon "search" at bounding box center [386, 128] width 10 height 10
click at [409, 168] on input "Zoek op (scheeps)naam" at bounding box center [446, 164] width 130 height 20
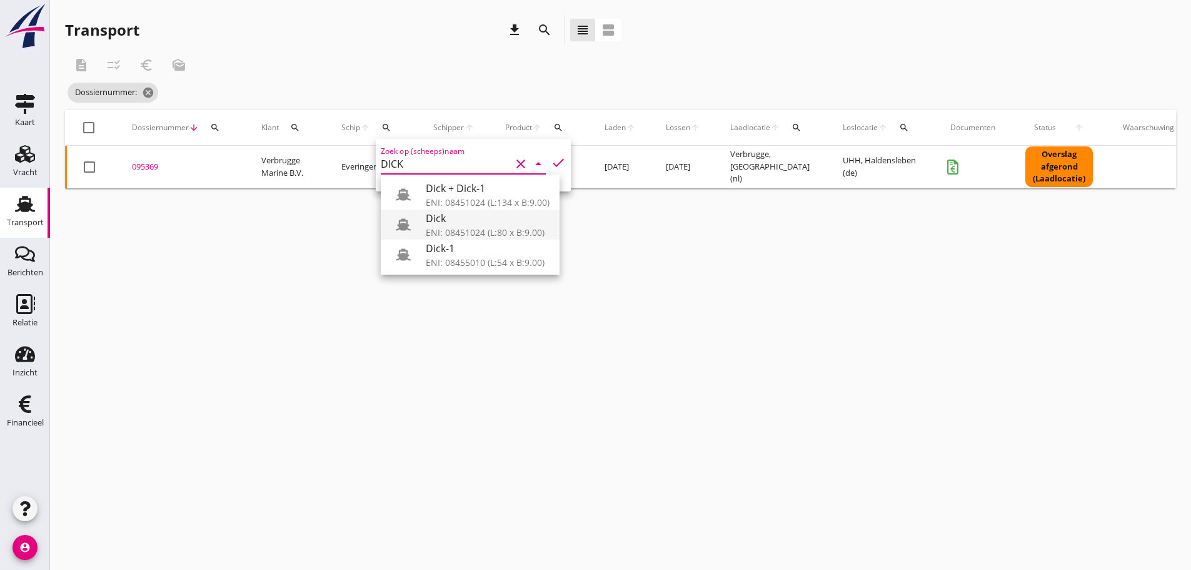
click at [457, 226] on div "ENI: 08451024 (L:80 x B:9.00)" at bounding box center [488, 232] width 124 height 13
click at [464, 160] on input "Dick" at bounding box center [446, 164] width 130 height 20
click at [484, 191] on div "Dick + Dick-1" at bounding box center [488, 188] width 124 height 15
click at [551, 160] on icon "check" at bounding box center [558, 162] width 15 height 15
type input "Dick + Dick-1"
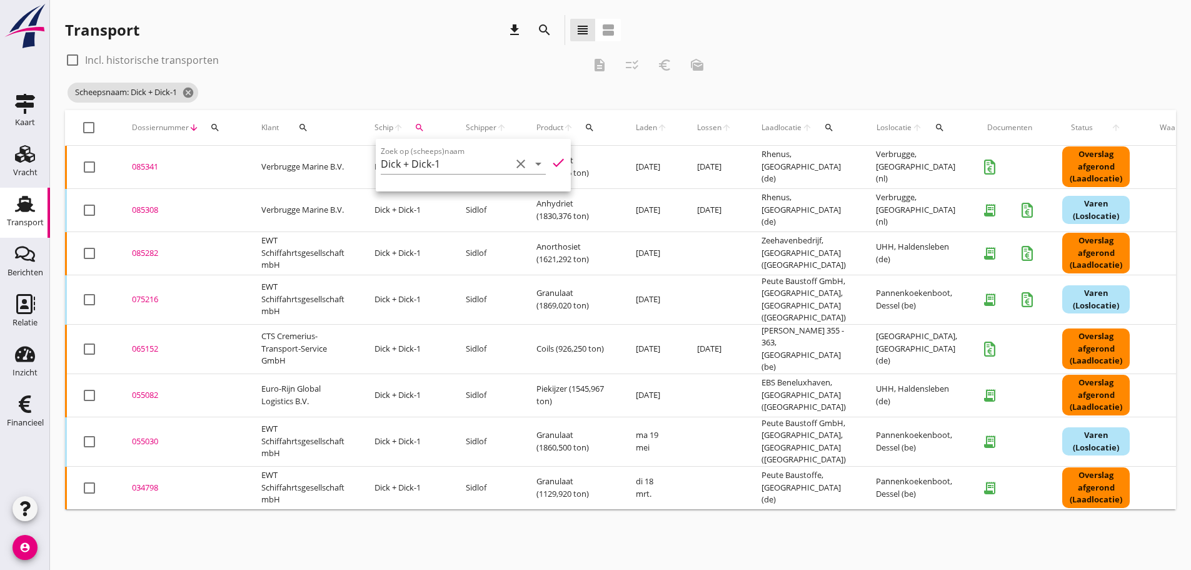
click at [148, 207] on div "085308" at bounding box center [181, 210] width 99 height 13
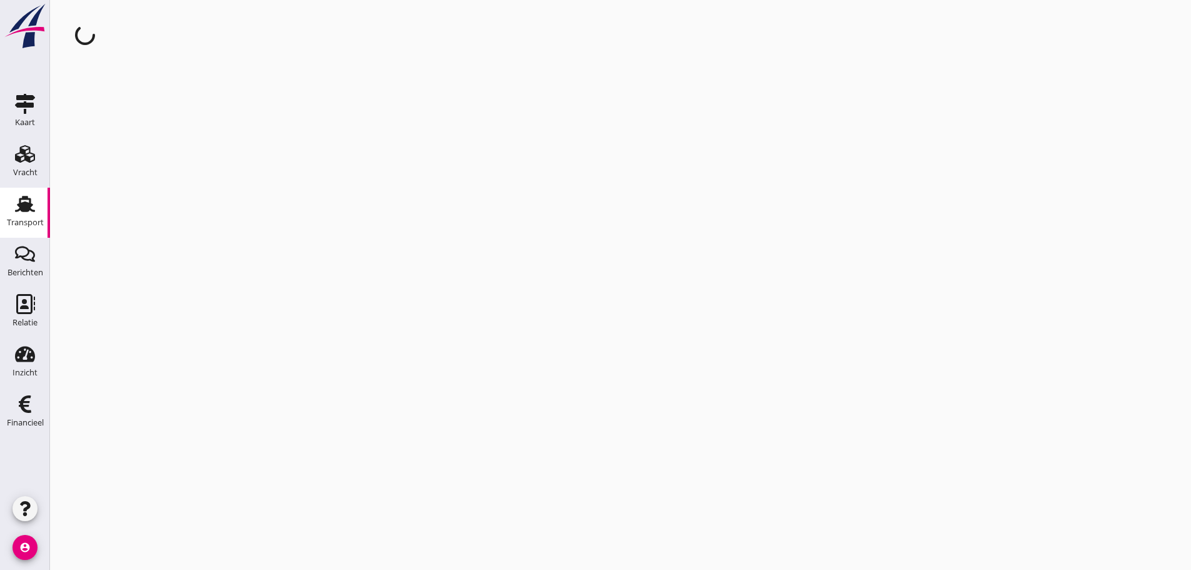
click at [148, 207] on div "cancel You are impersonating another user." at bounding box center [620, 285] width 1141 height 570
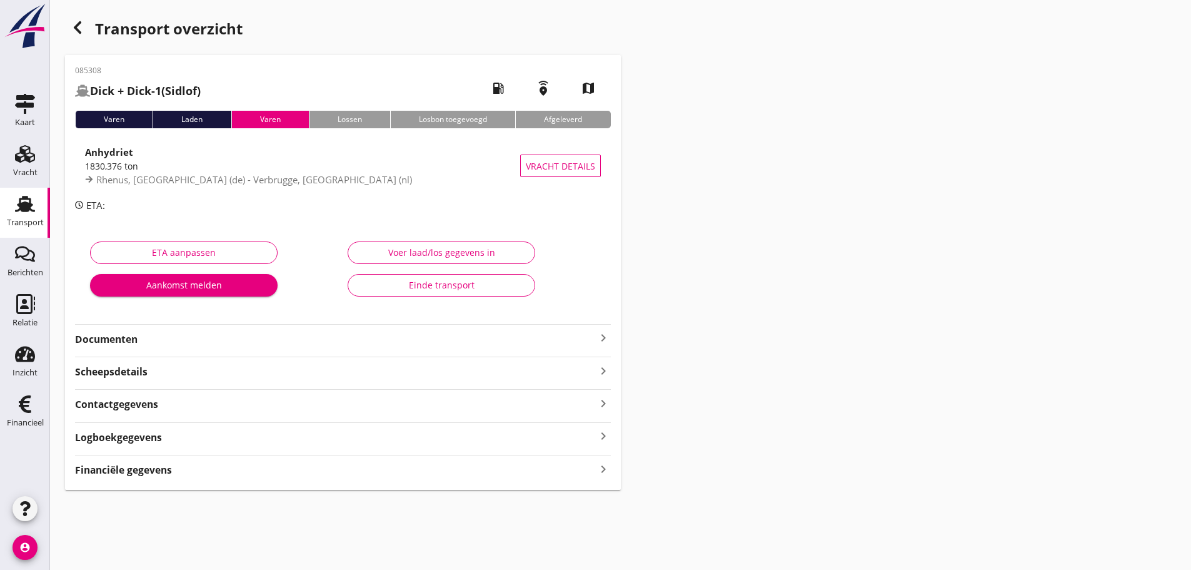
click at [603, 469] on icon "keyboard_arrow_right" at bounding box center [603, 468] width 15 height 17
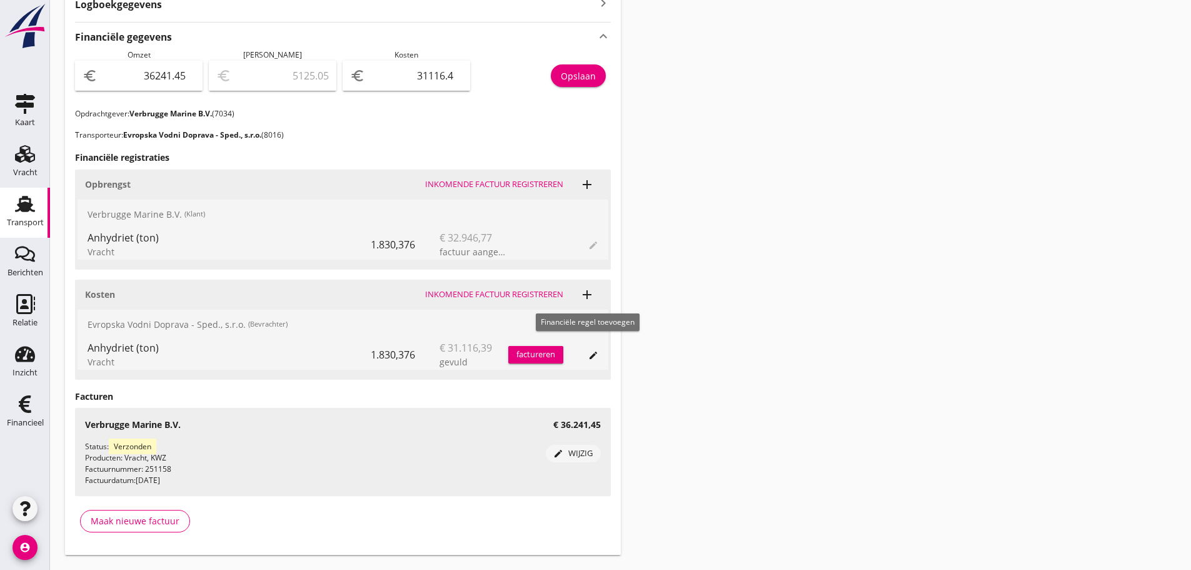
scroll to position [438, 0]
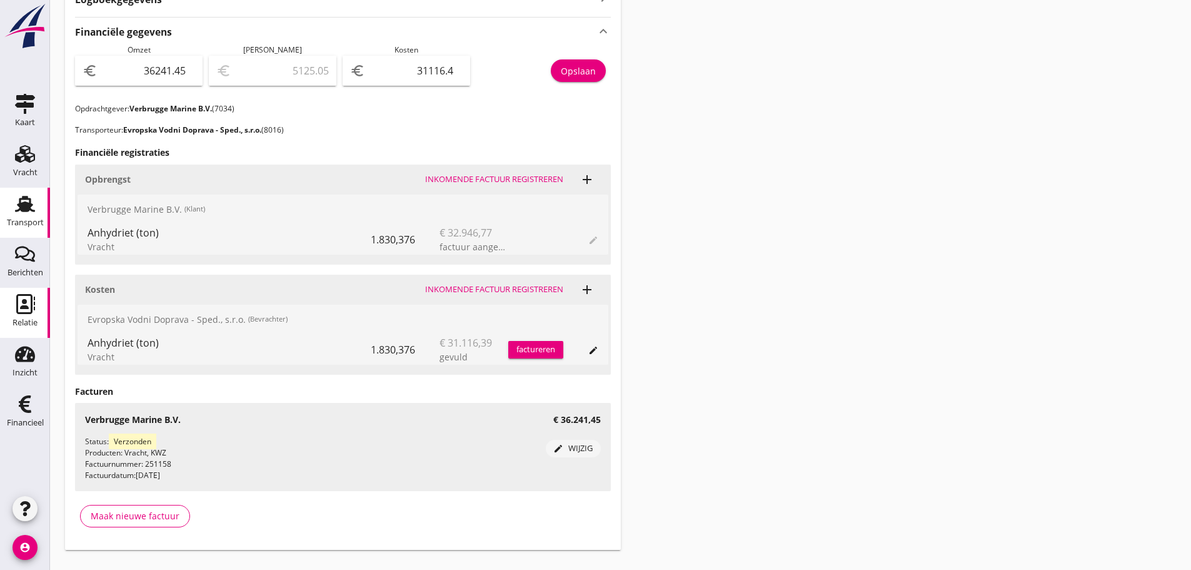
drag, startPoint x: 27, startPoint y: 296, endPoint x: 39, endPoint y: 308, distance: 17.2
click at [23, 315] on div "Relatie" at bounding box center [25, 323] width 25 height 18
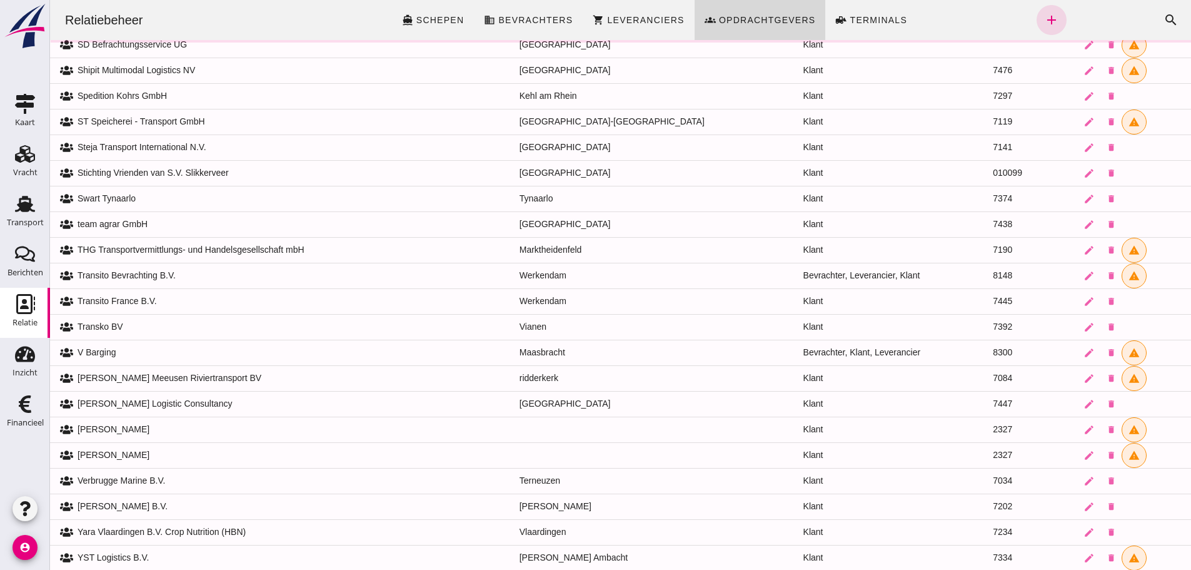
scroll to position [1822, 0]
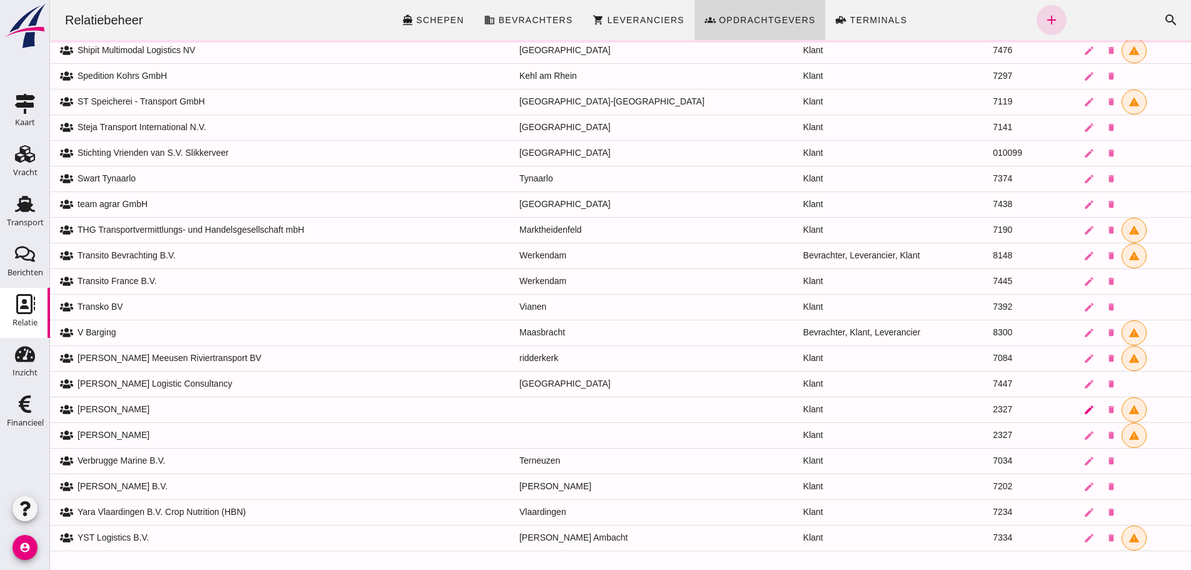
click at [1083, 415] on icon "edit" at bounding box center [1088, 409] width 11 height 11
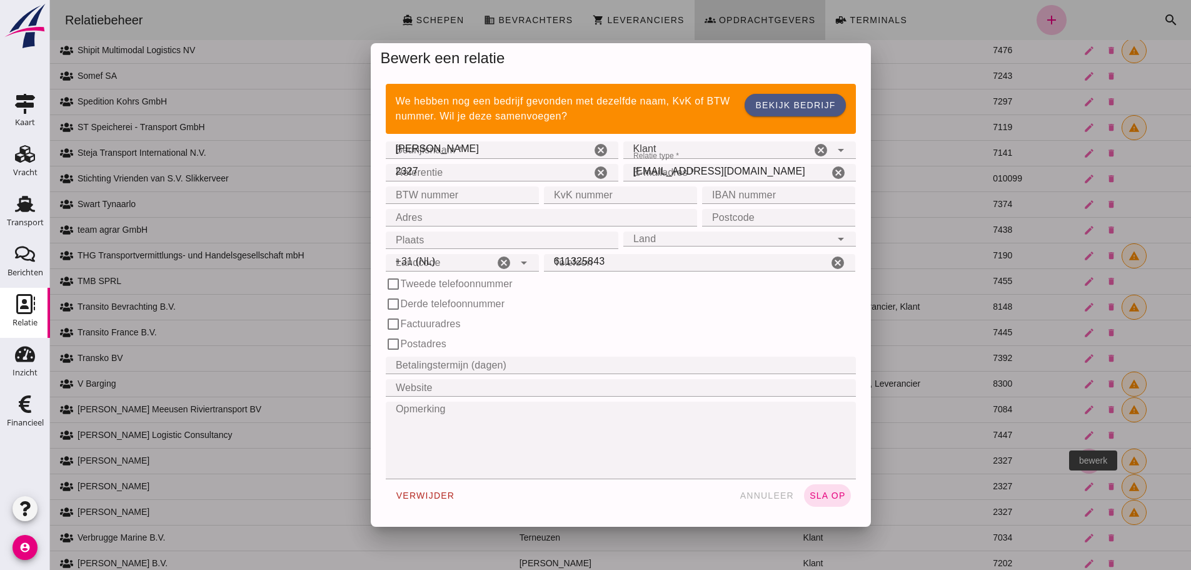
scroll to position [0, 0]
drag, startPoint x: 763, startPoint y: 496, endPoint x: 139, endPoint y: 538, distance: 625.3
click at [763, 498] on span "annuleer" at bounding box center [766, 495] width 55 height 10
click at [139, 538] on div at bounding box center [620, 285] width 1141 height 570
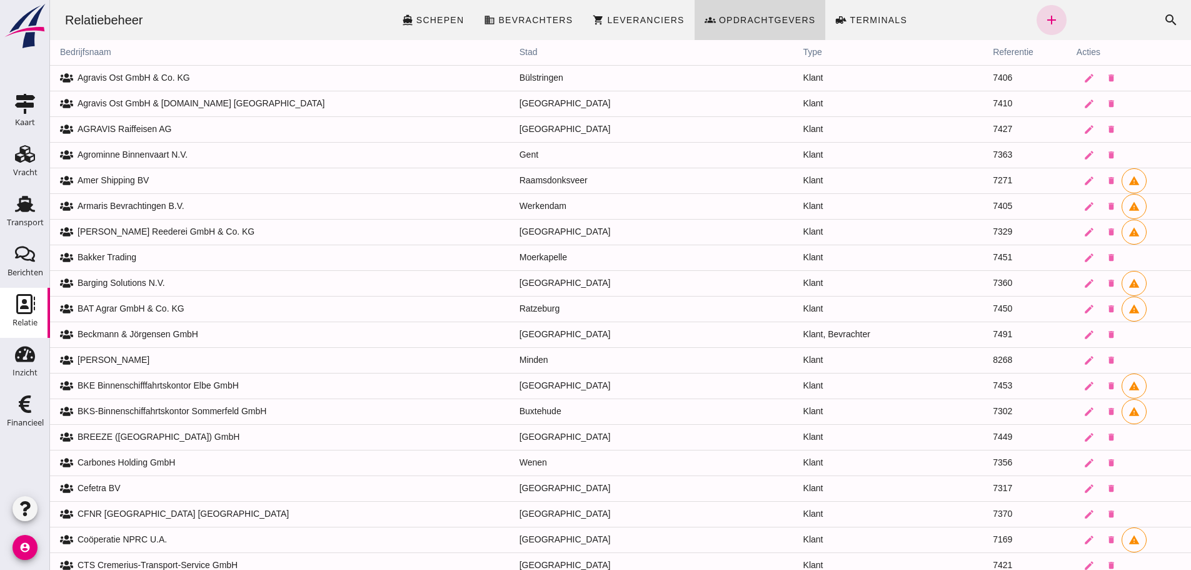
scroll to position [2001, 0]
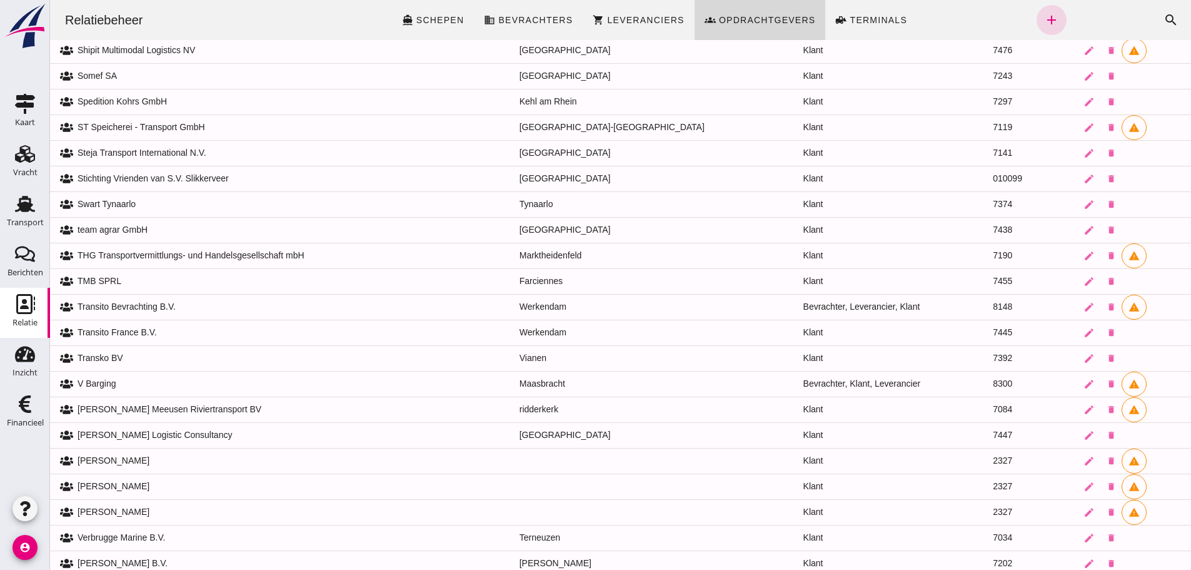
click at [139, 538] on td "Verbrugge Marine B.V." at bounding box center [279, 538] width 459 height 26
click at [1083, 541] on icon "edit" at bounding box center [1088, 537] width 11 height 11
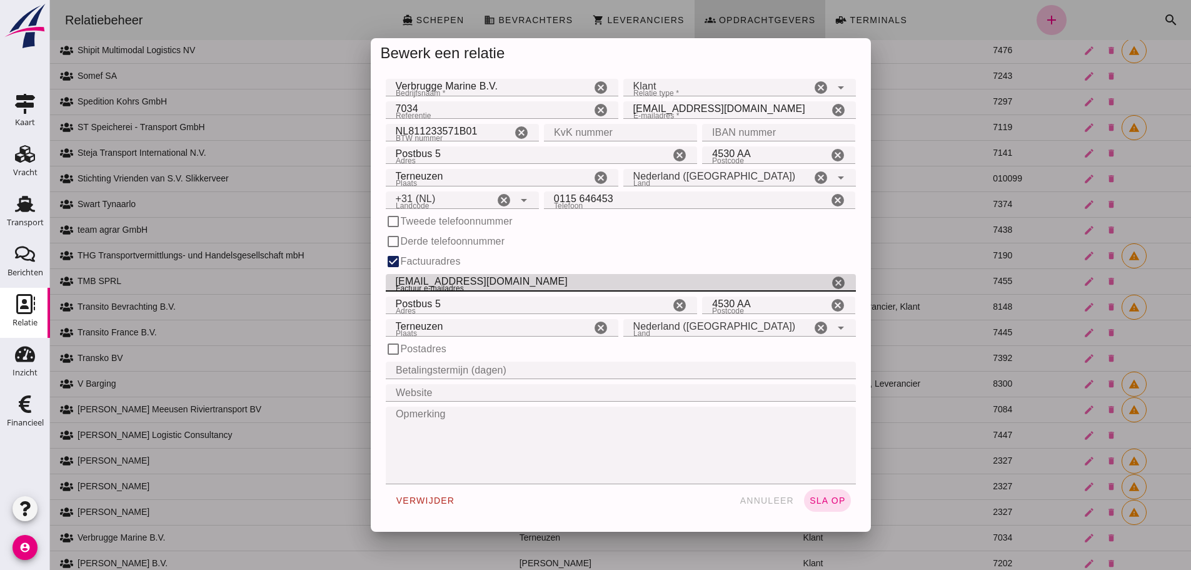
drag, startPoint x: 478, startPoint y: 281, endPoint x: 354, endPoint y: 278, distance: 123.8
click at [355, 278] on div "Bewerk een relatie Bedrijfsnaam * Bedrijfsnaam * Verbrugge Marine B.V. cancel R…" at bounding box center [620, 285] width 1141 height 570
click at [751, 493] on div at bounding box center [620, 285] width 1141 height 570
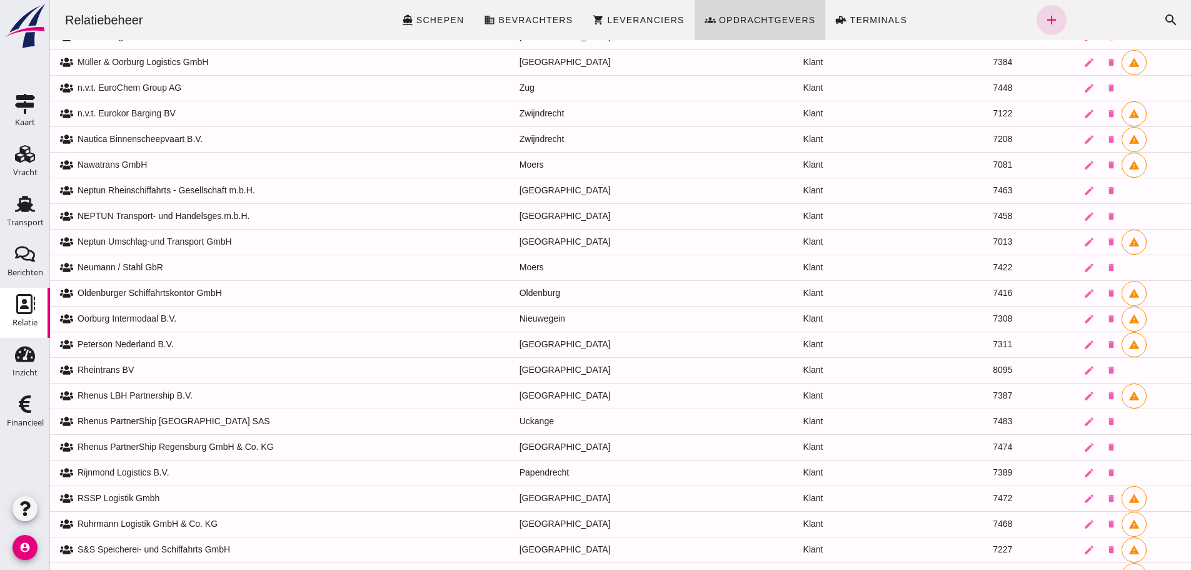
scroll to position [1251, 0]
